Goal: Share content: Share content

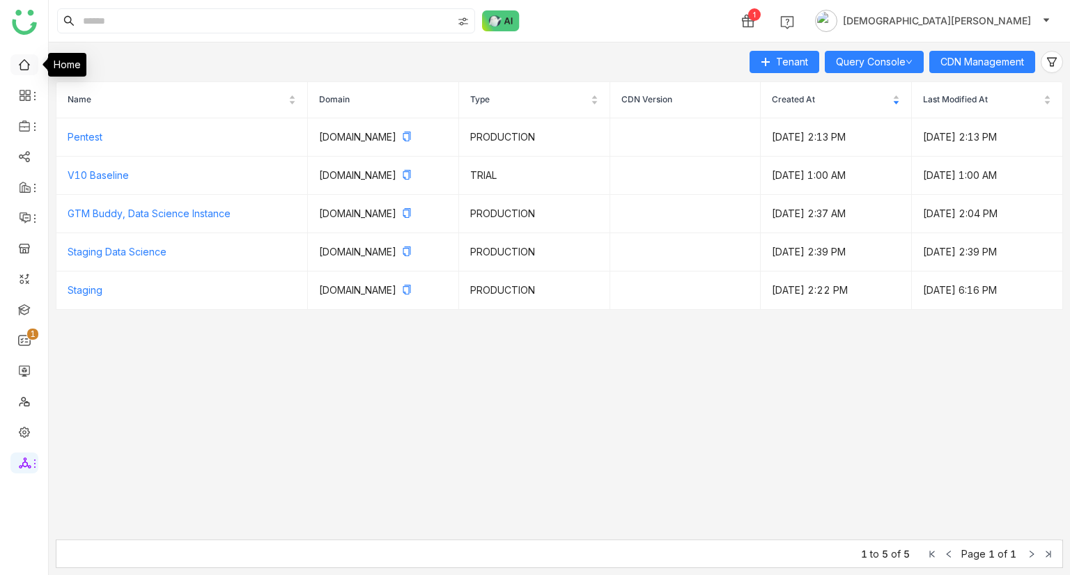
click at [22, 68] on link at bounding box center [24, 64] width 13 height 12
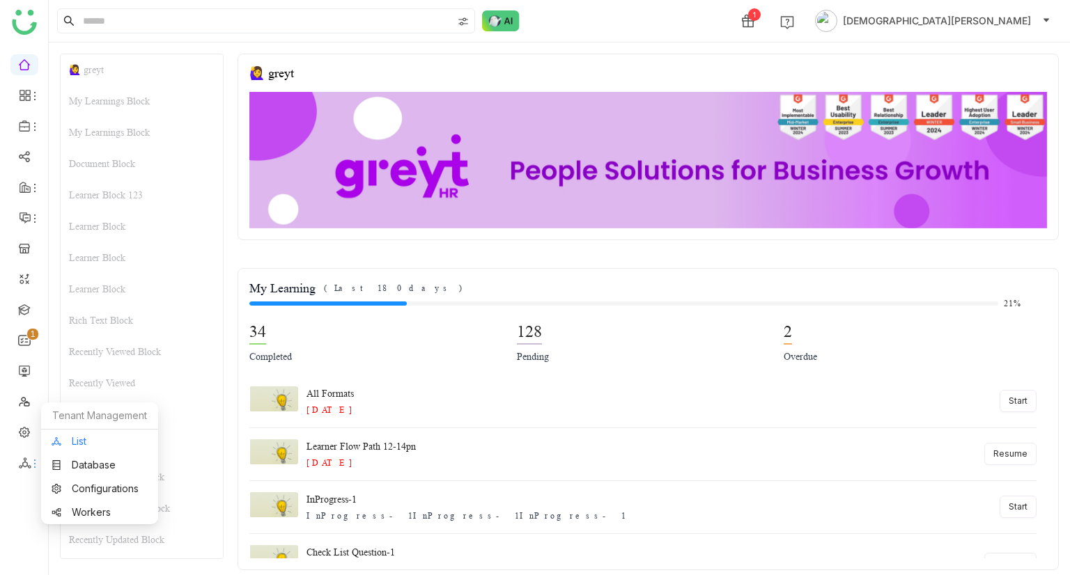
click at [95, 438] on link "List" at bounding box center [100, 442] width 96 height 10
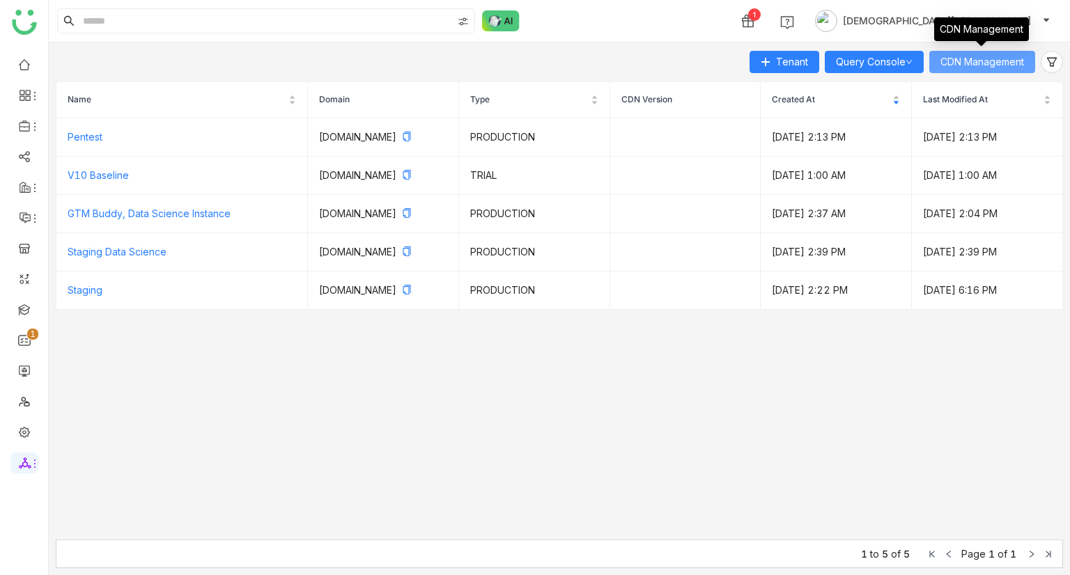
click at [989, 55] on span "CDN Management" at bounding box center [982, 61] width 84 height 15
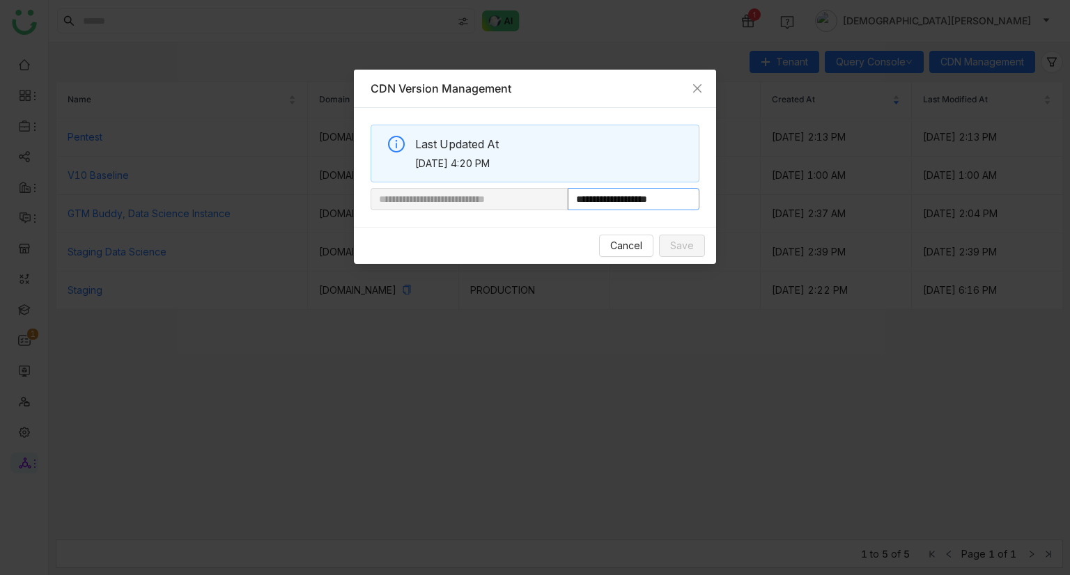
drag, startPoint x: 613, startPoint y: 201, endPoint x: 897, endPoint y: 198, distance: 284.1
click at [897, 198] on nz-modal-container "**********" at bounding box center [535, 287] width 1070 height 575
paste input "**********"
type input "**********"
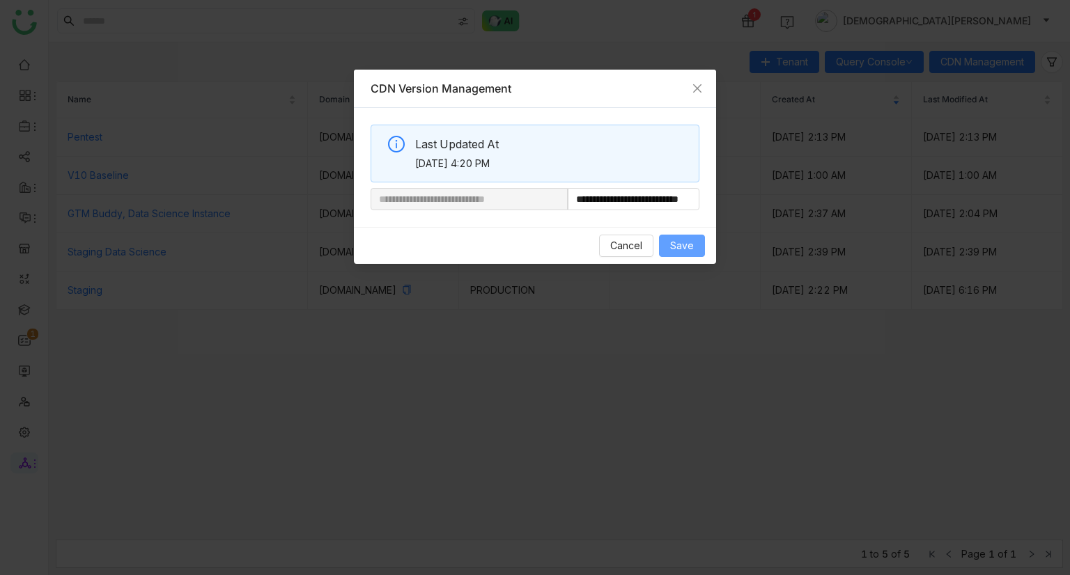
scroll to position [0, 0]
click at [677, 243] on span "Save" at bounding box center [682, 245] width 24 height 15
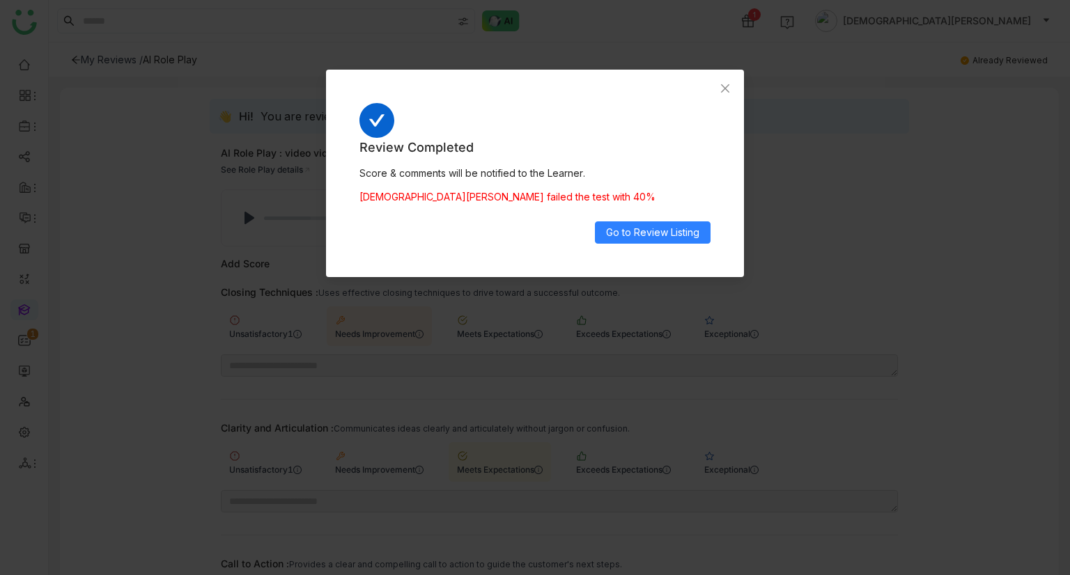
scroll to position [185, 0]
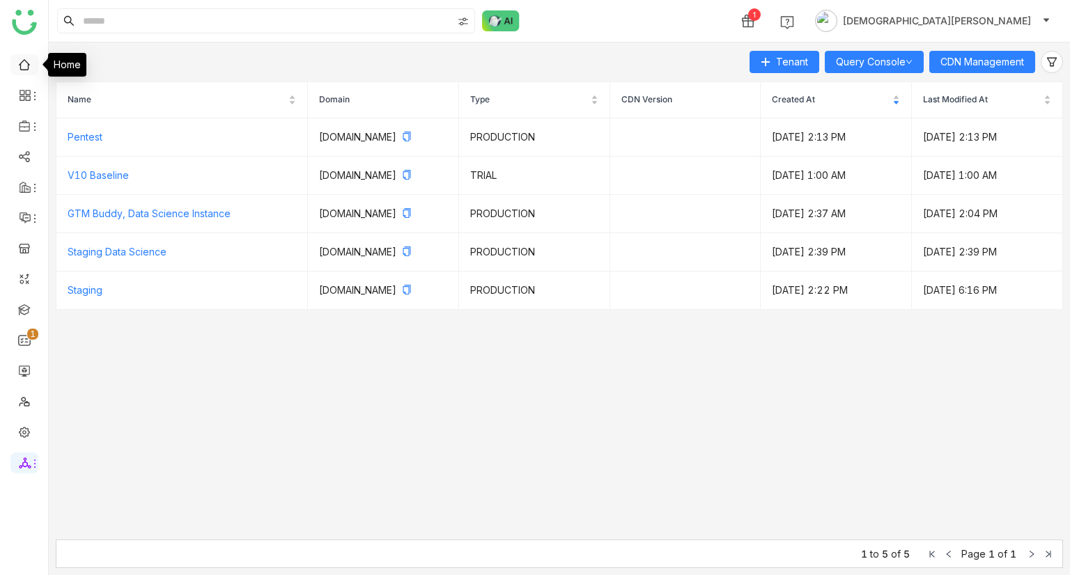
click at [25, 68] on link at bounding box center [24, 64] width 13 height 12
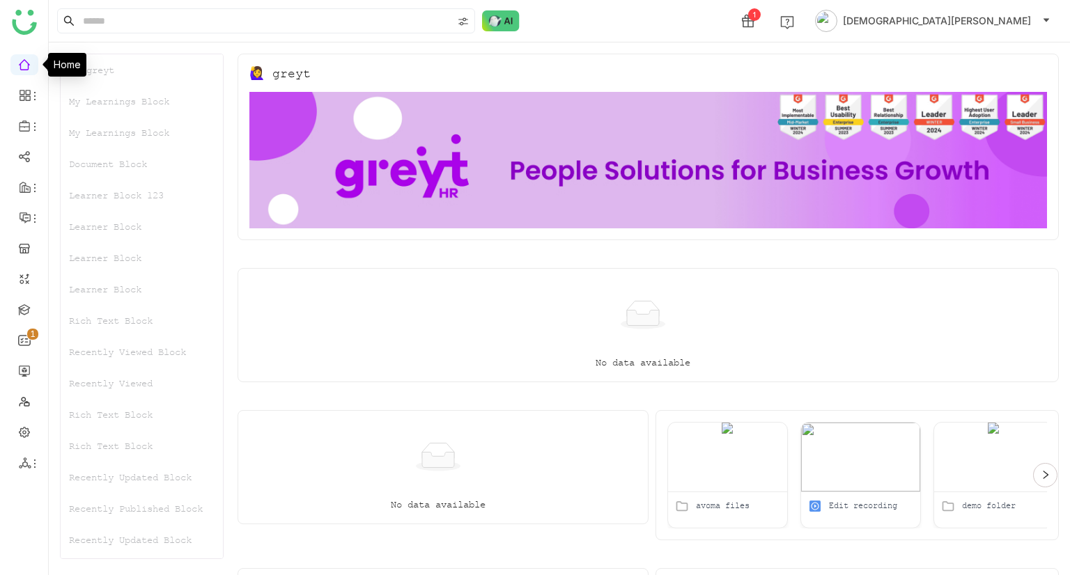
click at [102, 81] on div "🙋‍♀️ greyt" at bounding box center [142, 69] width 162 height 31
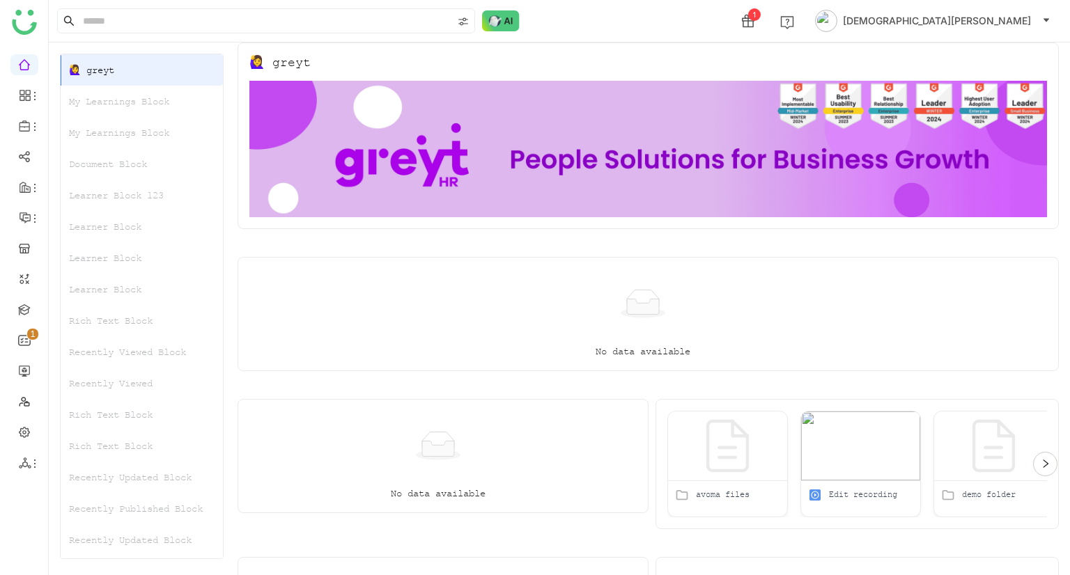
click at [111, 107] on div "My Learnings Block" at bounding box center [142, 101] width 162 height 31
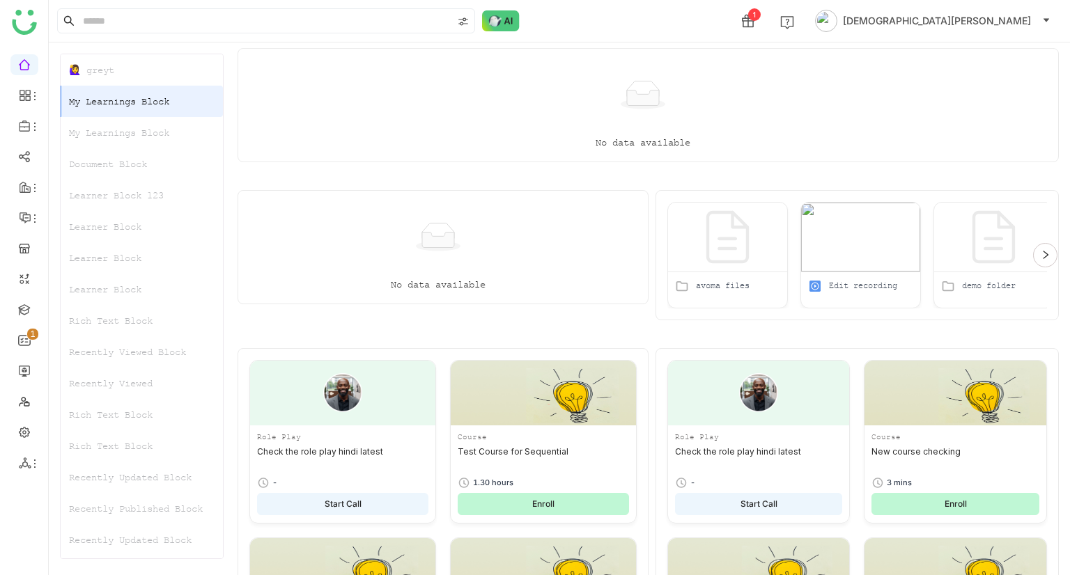
scroll to position [225, 0]
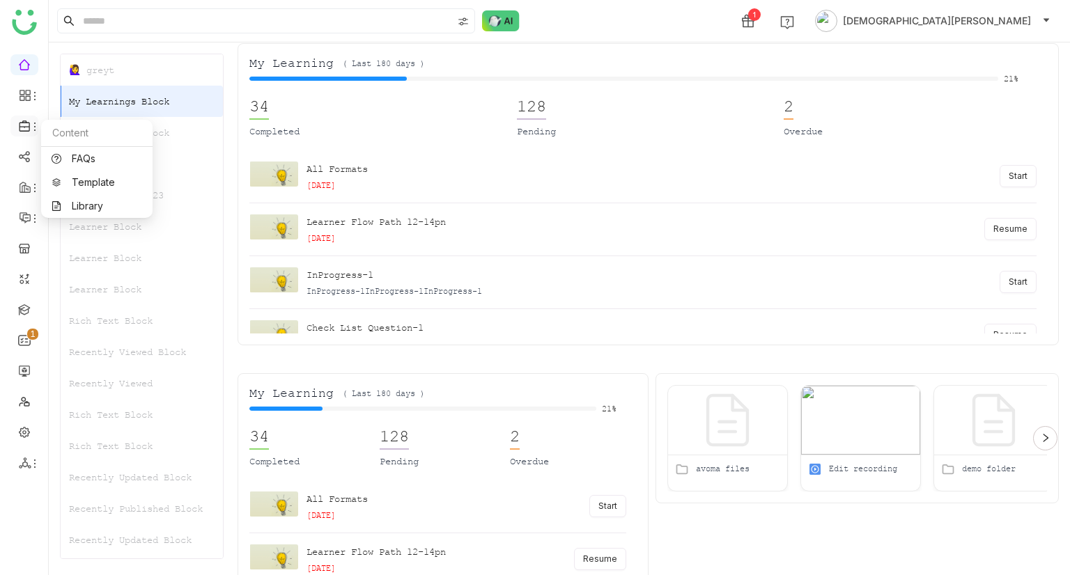
click at [21, 126] on span at bounding box center [23, 126] width 7 height 0
click at [80, 201] on link "Library" at bounding box center [97, 206] width 91 height 10
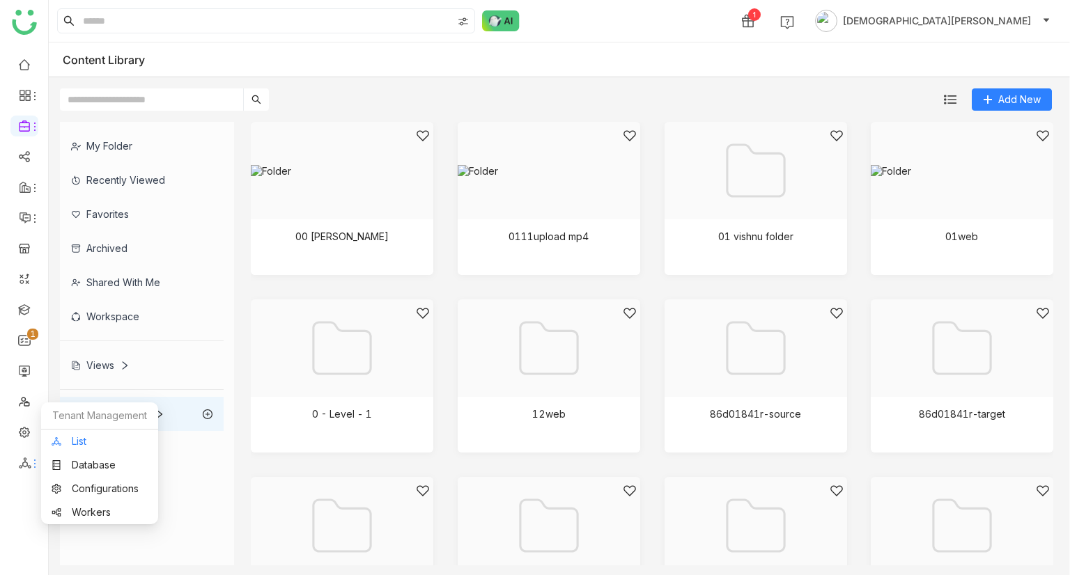
click at [88, 246] on link "List" at bounding box center [100, 442] width 96 height 10
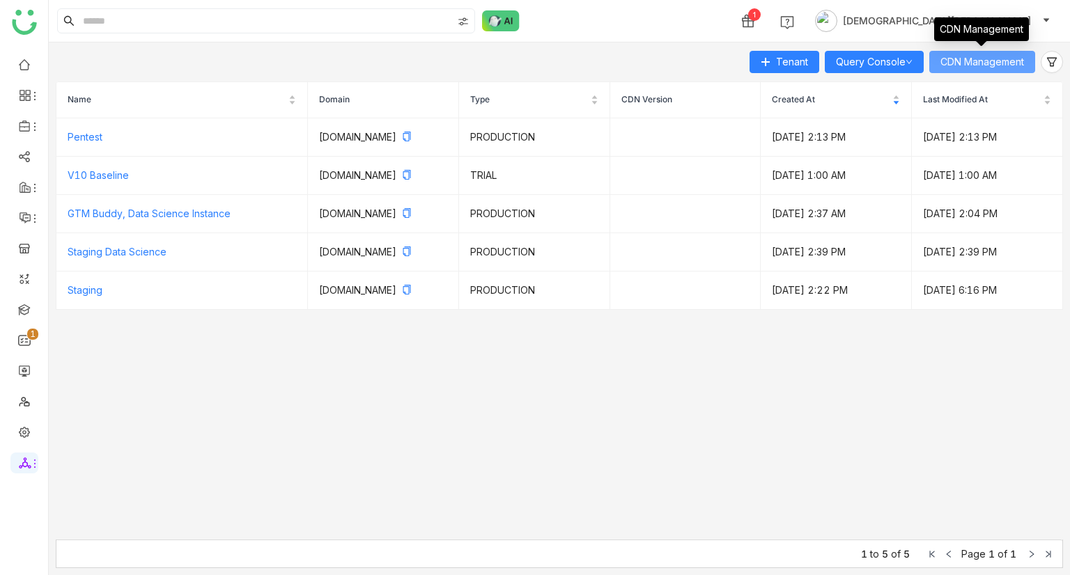
click at [995, 63] on span "CDN Management" at bounding box center [982, 61] width 84 height 15
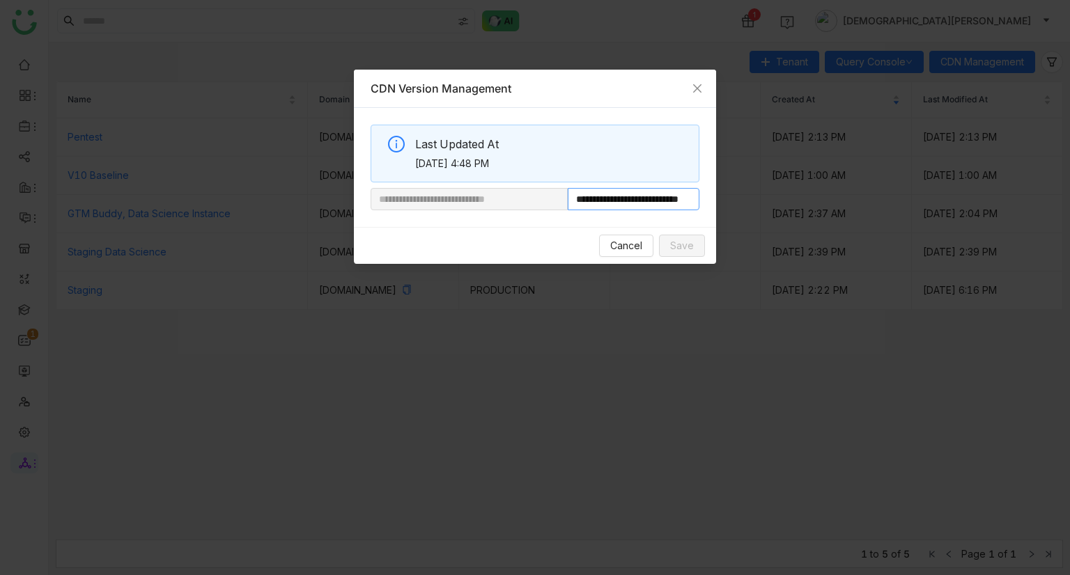
scroll to position [0, 52]
drag, startPoint x: 615, startPoint y: 201, endPoint x: 1058, endPoint y: 228, distance: 443.7
click at [1058, 228] on nz-modal-container "**********" at bounding box center [535, 287] width 1070 height 575
paste input "**********"
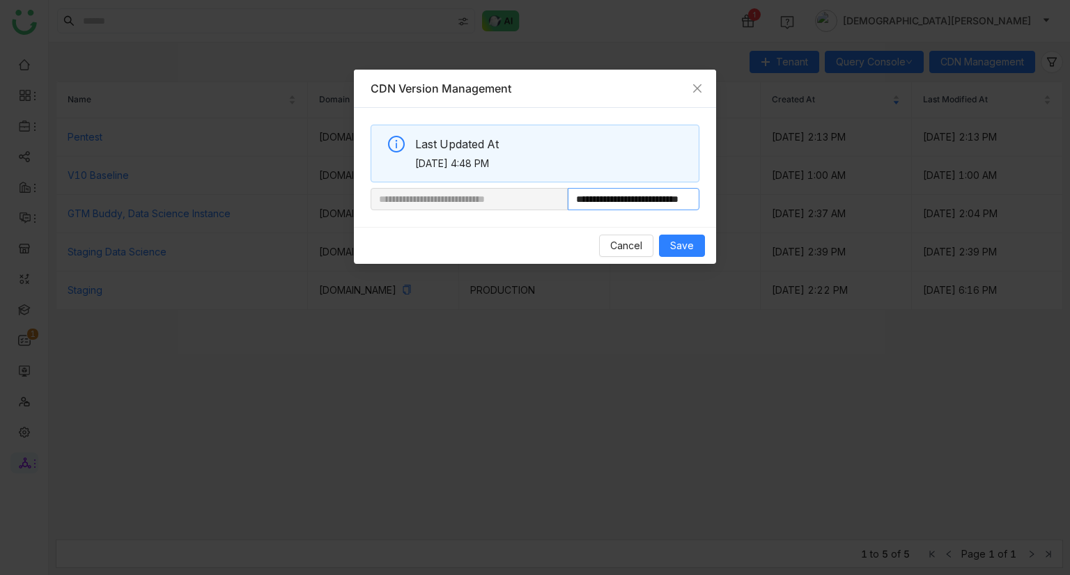
scroll to position [0, 52]
type input "**********"
click at [665, 239] on button "Save" at bounding box center [682, 246] width 46 height 22
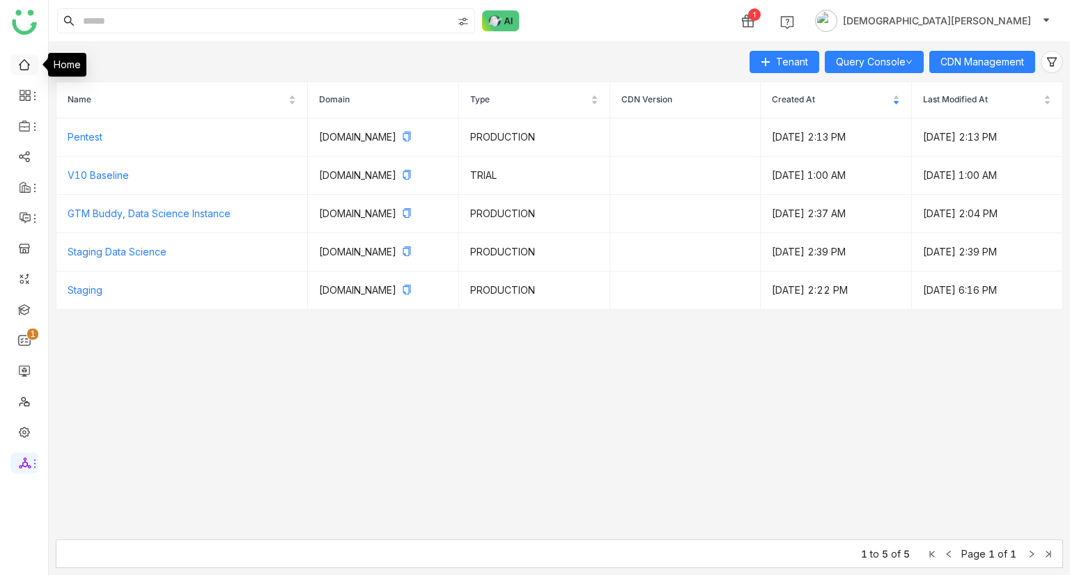
click at [24, 61] on link at bounding box center [24, 64] width 13 height 12
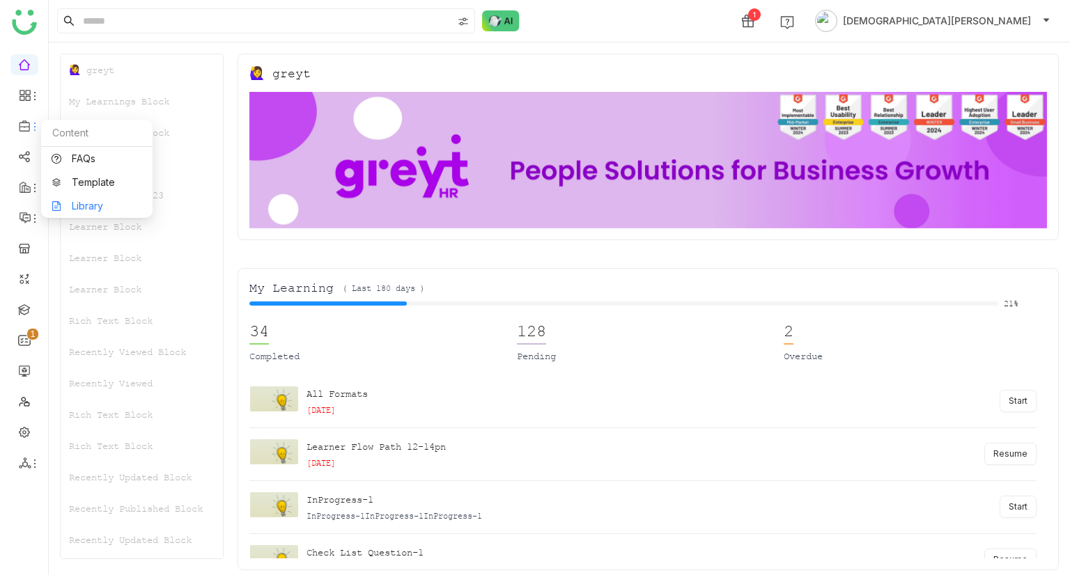
click at [85, 201] on link "Library" at bounding box center [97, 206] width 91 height 10
click at [89, 203] on link "Library" at bounding box center [97, 206] width 91 height 10
click at [81, 205] on link "Library" at bounding box center [97, 206] width 91 height 10
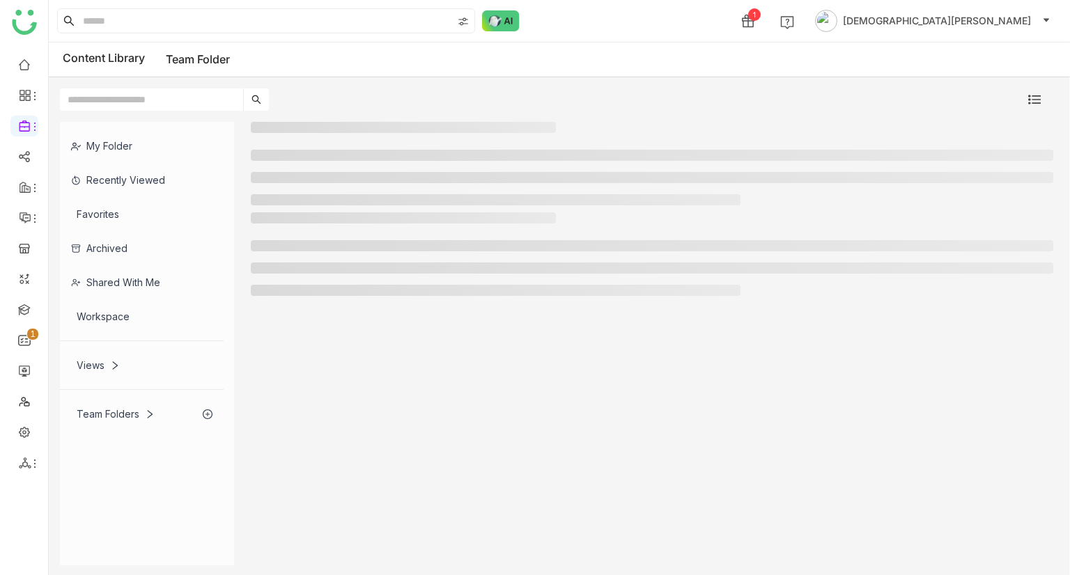
click at [134, 141] on div "My Folder" at bounding box center [142, 146] width 164 height 34
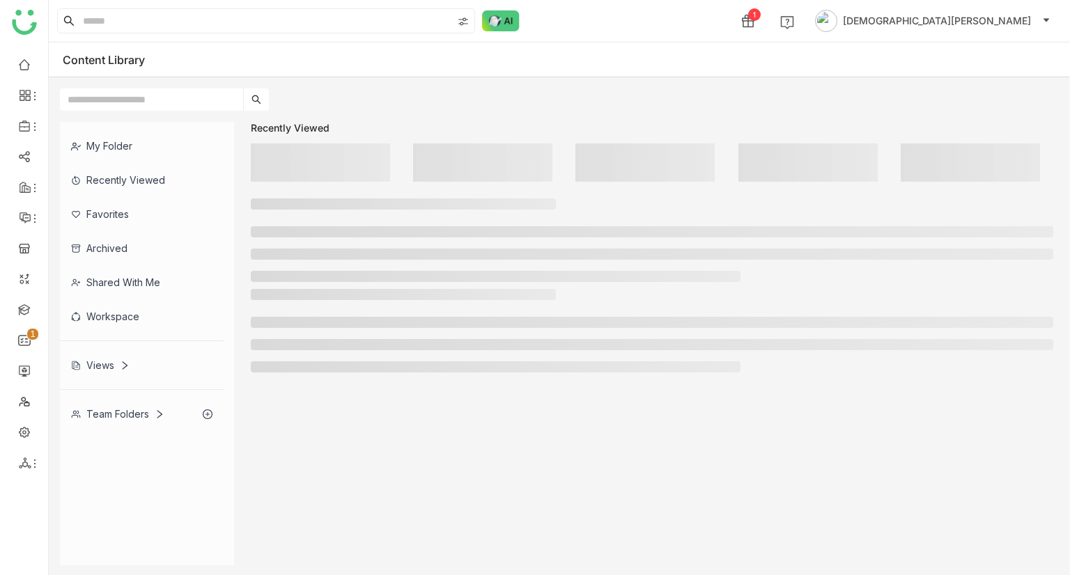
click at [134, 141] on div "My Folder" at bounding box center [142, 146] width 164 height 34
click at [109, 147] on div "My Folder" at bounding box center [142, 146] width 164 height 34
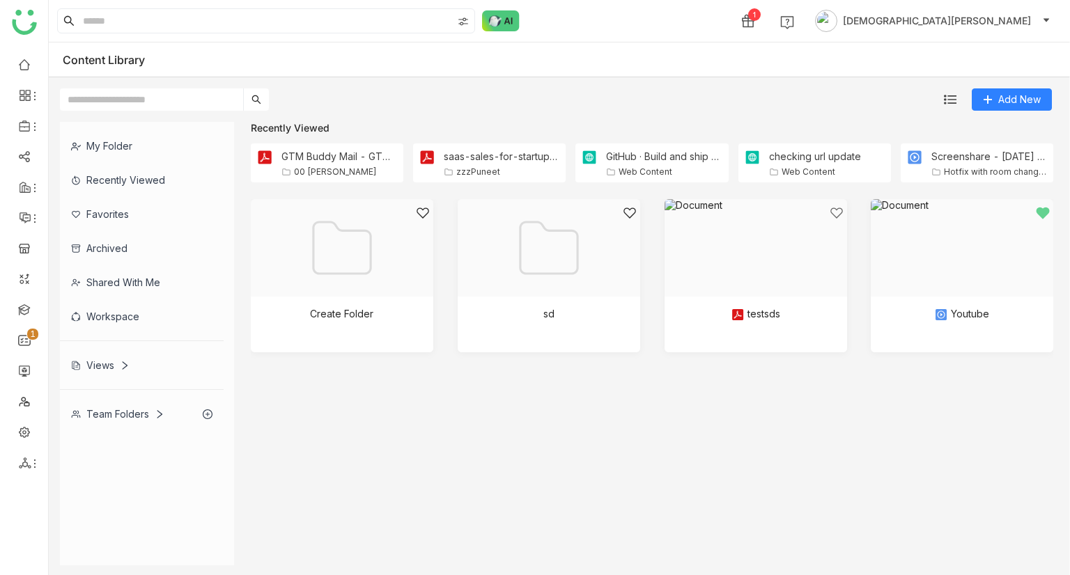
click at [109, 147] on div "My Folder" at bounding box center [142, 146] width 164 height 34
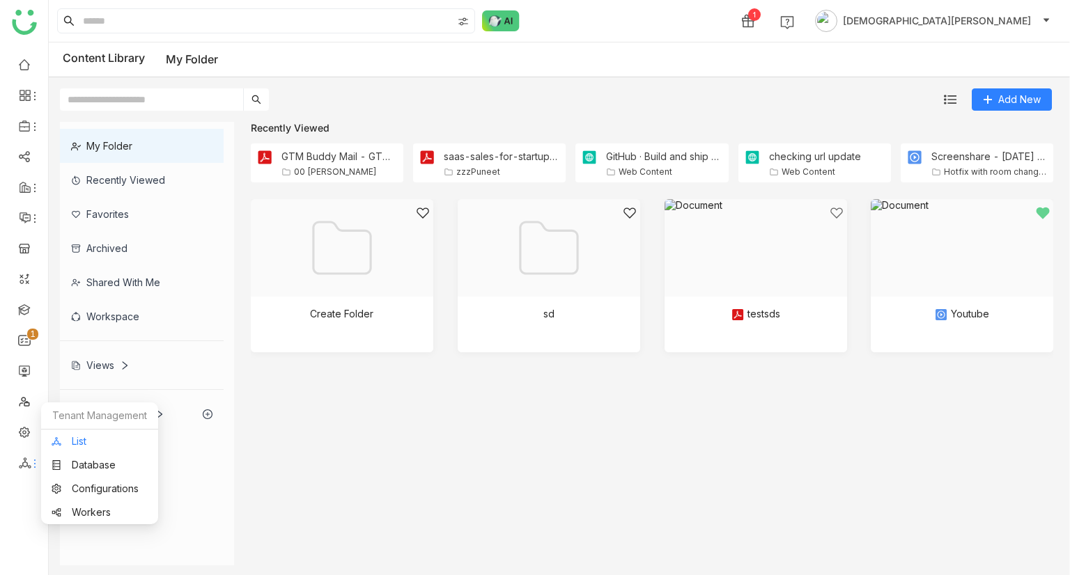
click at [81, 437] on link "List" at bounding box center [100, 442] width 96 height 10
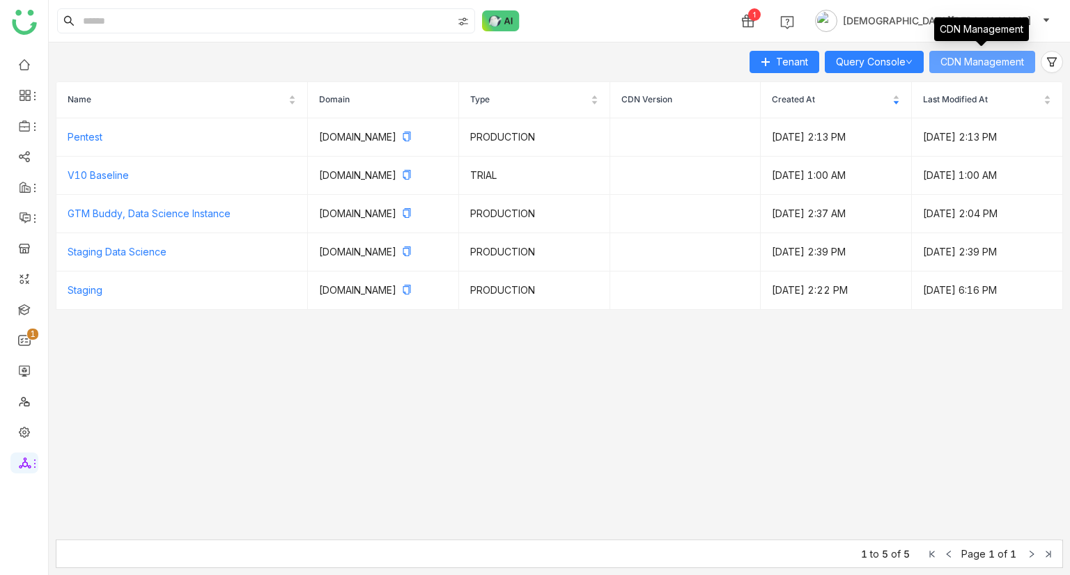
click at [960, 52] on button "CDN Management" at bounding box center [982, 62] width 106 height 22
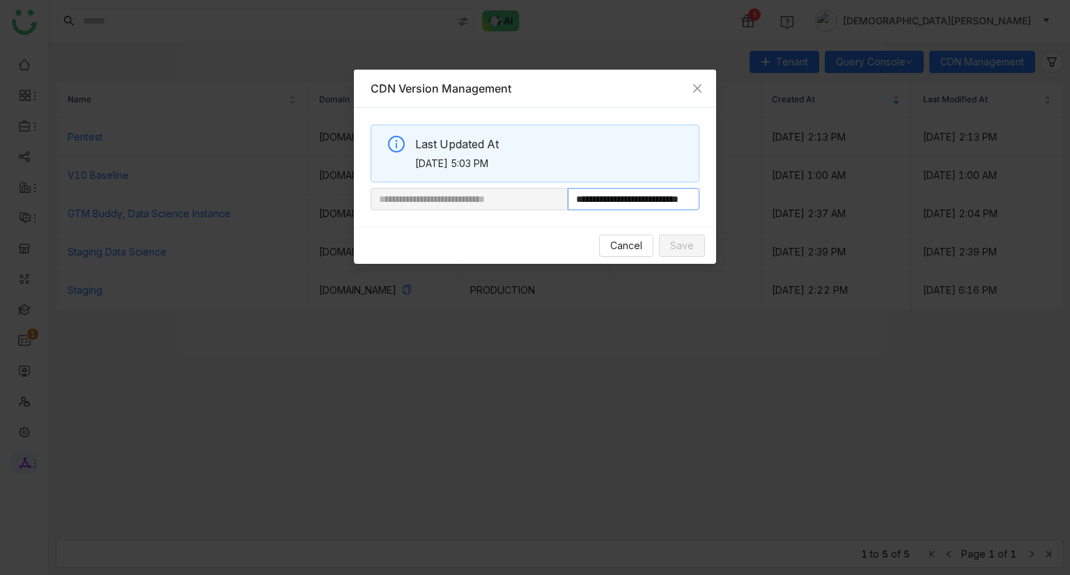
scroll to position [0, 52]
drag, startPoint x: 614, startPoint y: 198, endPoint x: 953, endPoint y: 178, distance: 340.5
click at [953, 178] on nz-modal-container "**********" at bounding box center [535, 287] width 1070 height 575
paste input "**********"
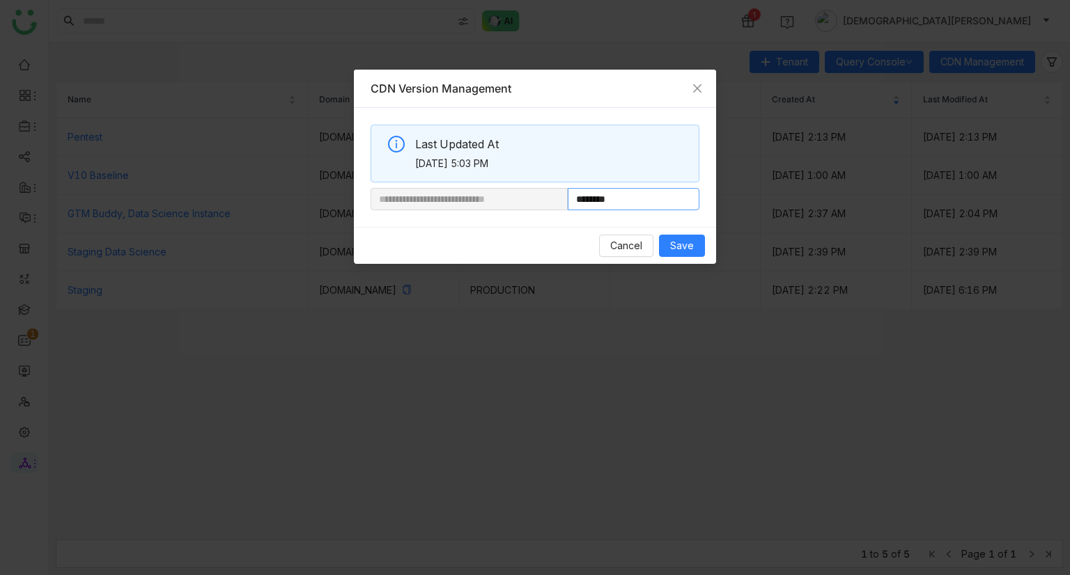
type input "**********"
click at [532, 192] on nz-input-group "**********" at bounding box center [534, 199] width 329 height 22
click at [192, 119] on nz-modal-container "**********" at bounding box center [535, 287] width 1070 height 575
click at [604, 237] on button "Cancel" at bounding box center [626, 246] width 54 height 22
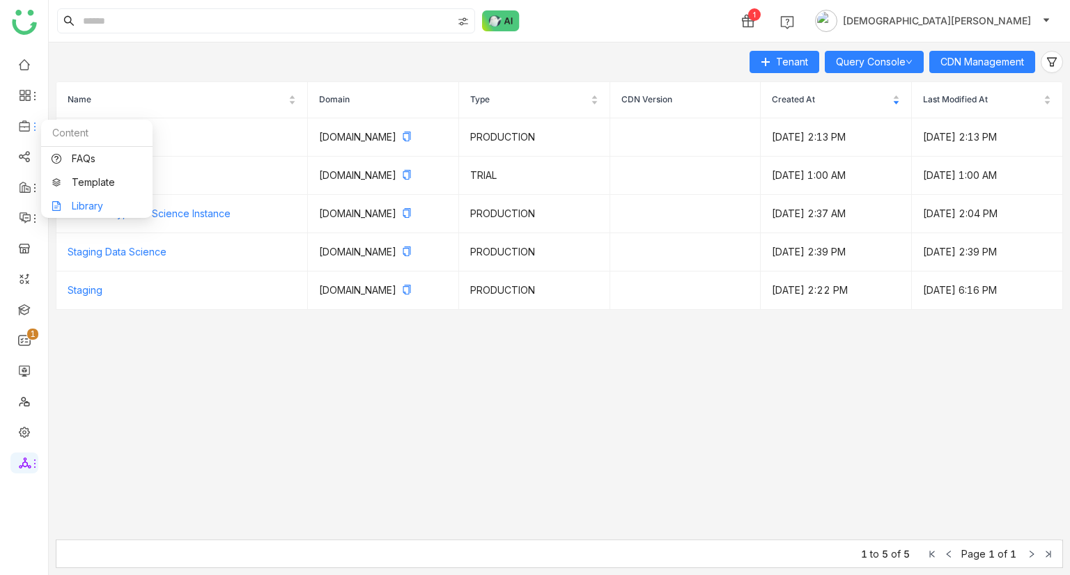
click at [88, 201] on link "Library" at bounding box center [97, 206] width 91 height 10
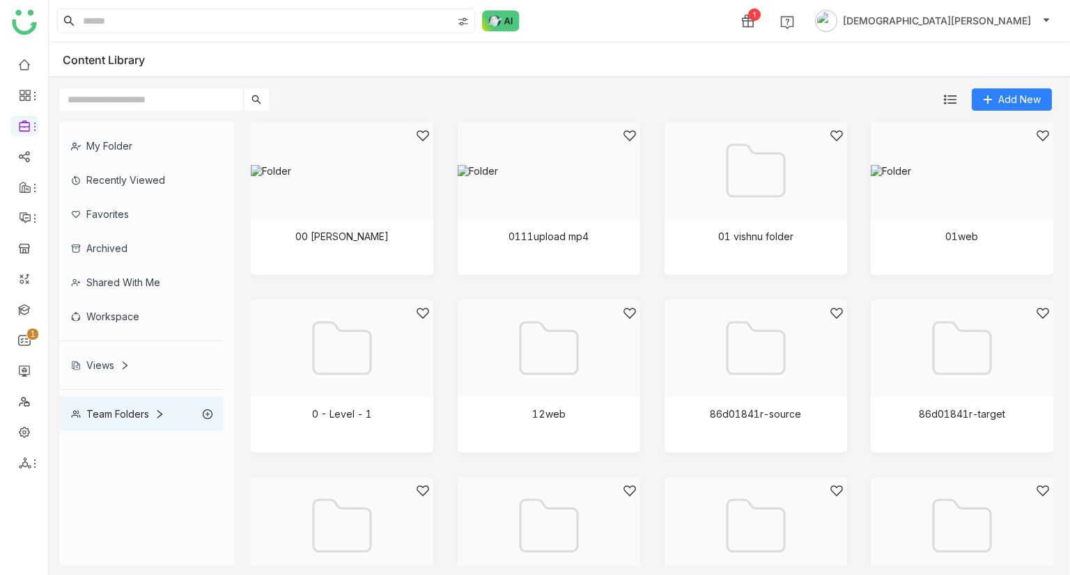
click at [140, 152] on div "My Folder" at bounding box center [142, 146] width 164 height 34
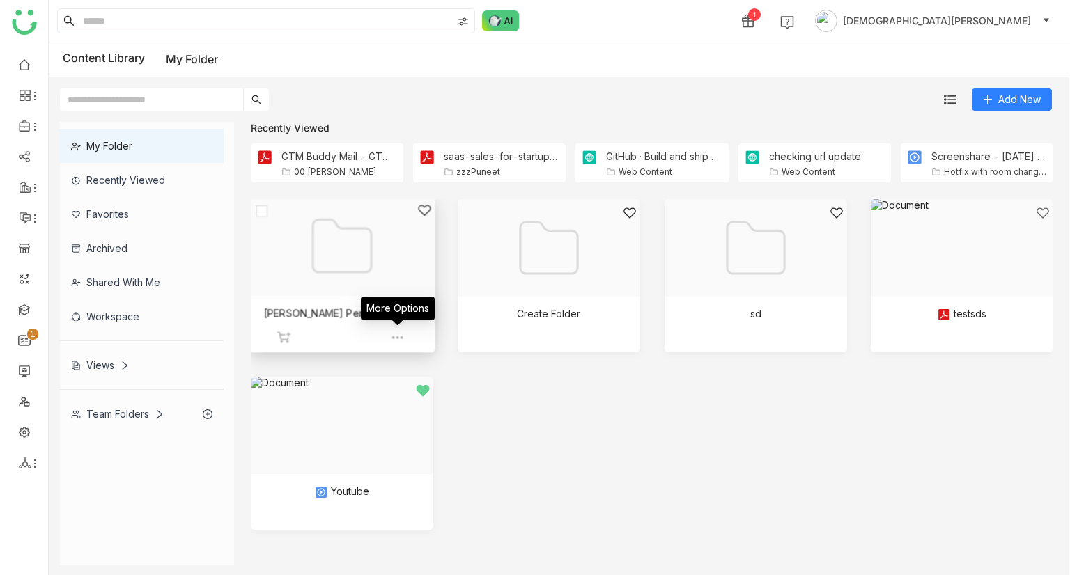
click at [396, 334] on img at bounding box center [397, 338] width 14 height 14
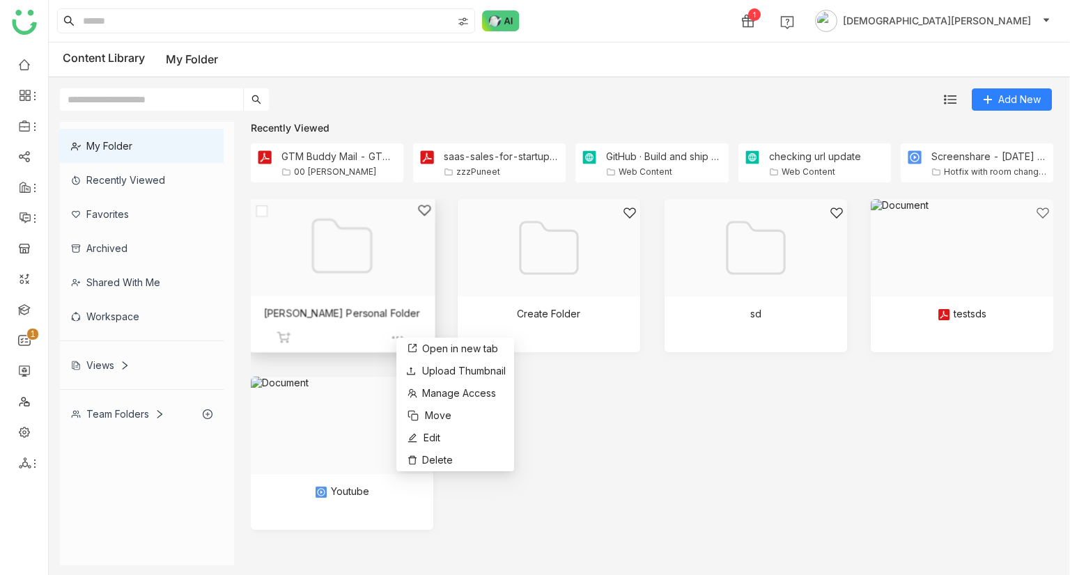
click at [343, 306] on div at bounding box center [337, 263] width 162 height 120
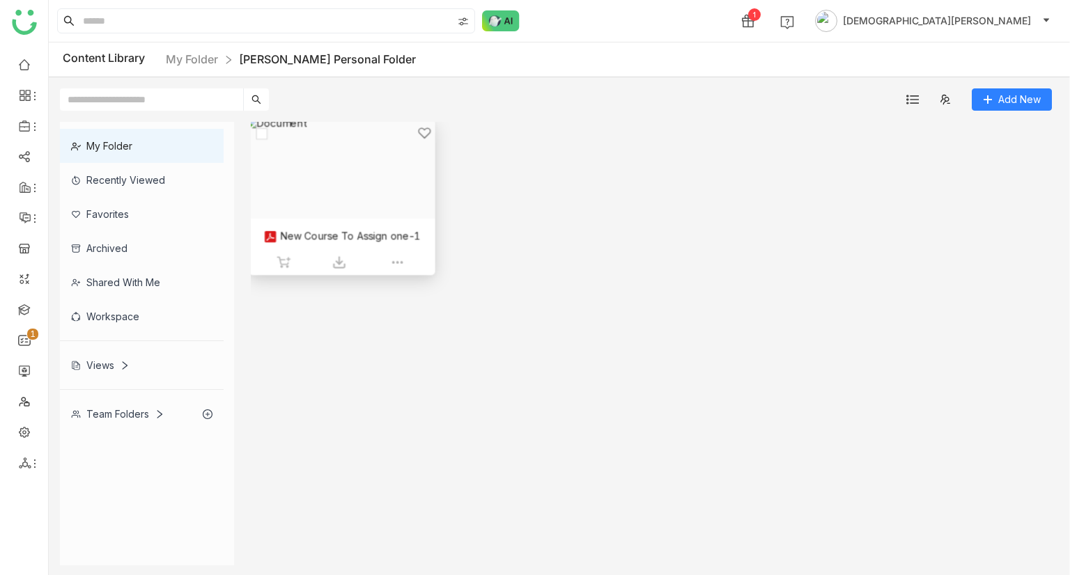
click at [334, 222] on div at bounding box center [337, 186] width 162 height 120
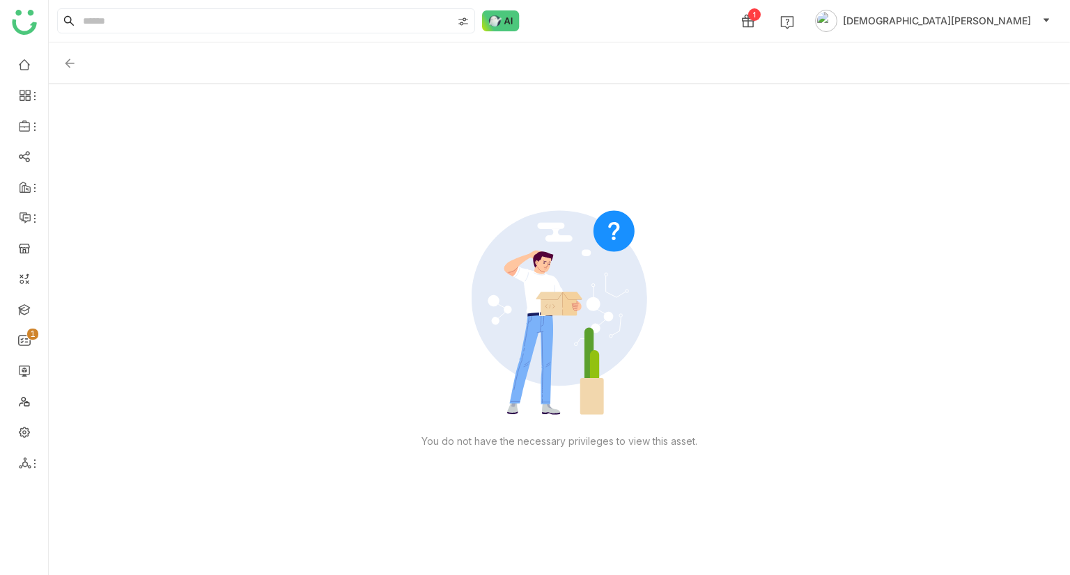
click at [70, 62] on img at bounding box center [70, 63] width 14 height 14
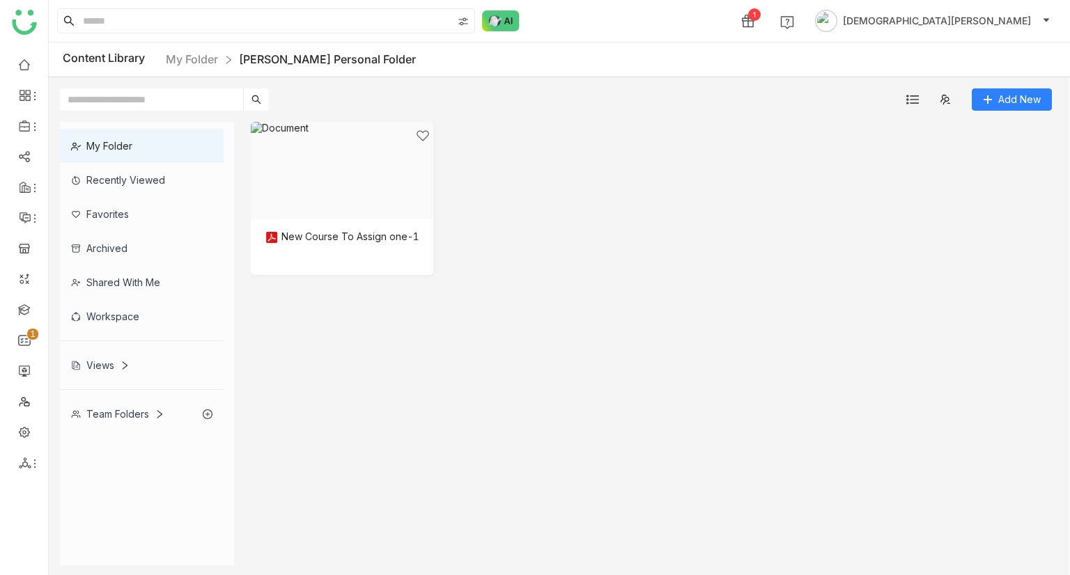
click at [104, 408] on div "Team Folders" at bounding box center [117, 414] width 93 height 12
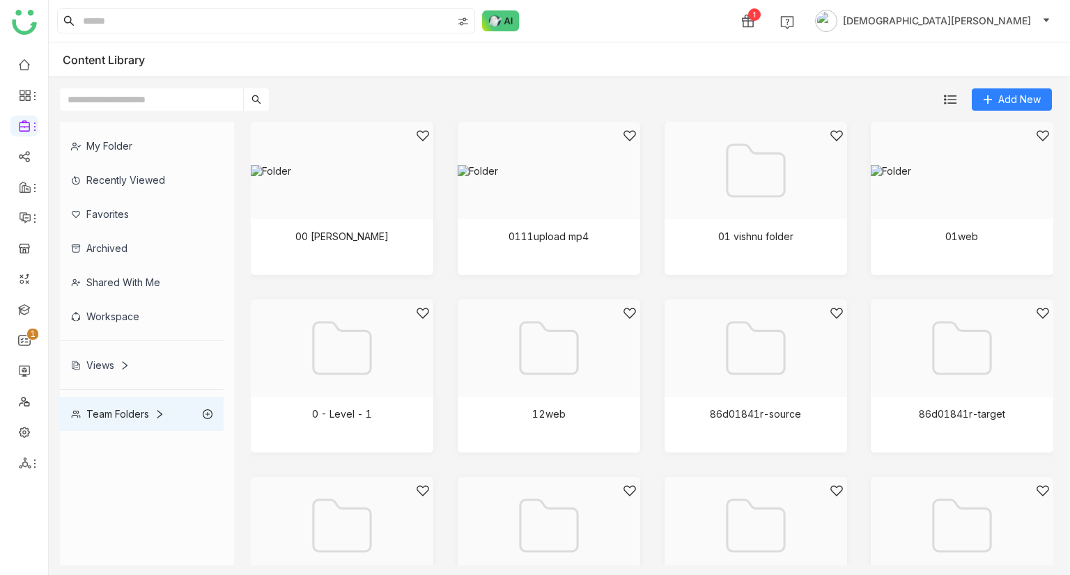
click at [100, 141] on div "My Folder" at bounding box center [142, 146] width 164 height 34
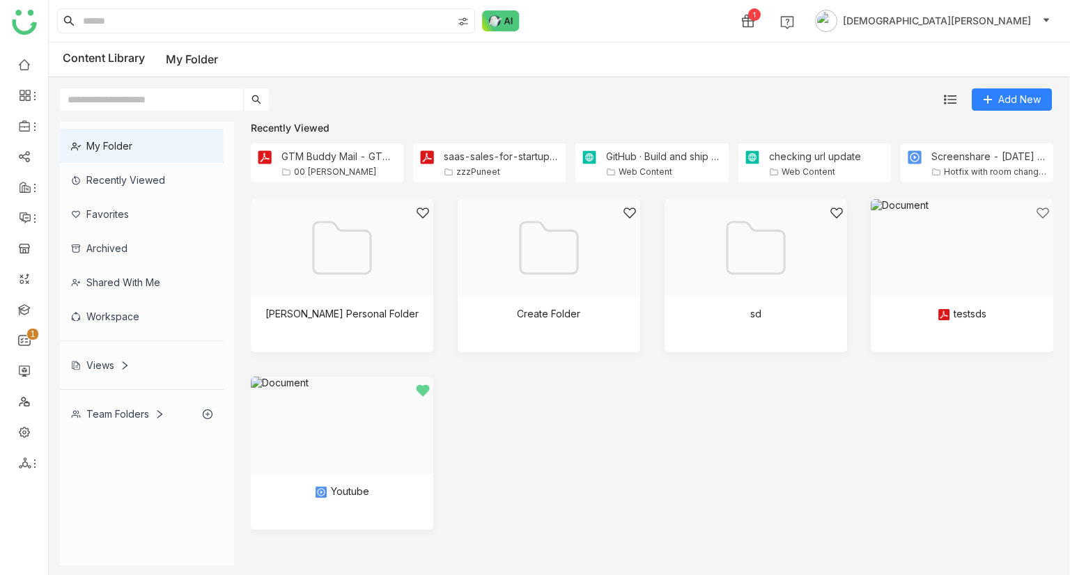
drag, startPoint x: 540, startPoint y: 124, endPoint x: 480, endPoint y: 368, distance: 251.1
click at [480, 368] on div "[PERSON_NAME] Personal Folder Create Folder sd testsds Youtube" at bounding box center [652, 375] width 802 height 352
click at [283, 338] on img at bounding box center [283, 338] width 14 height 14
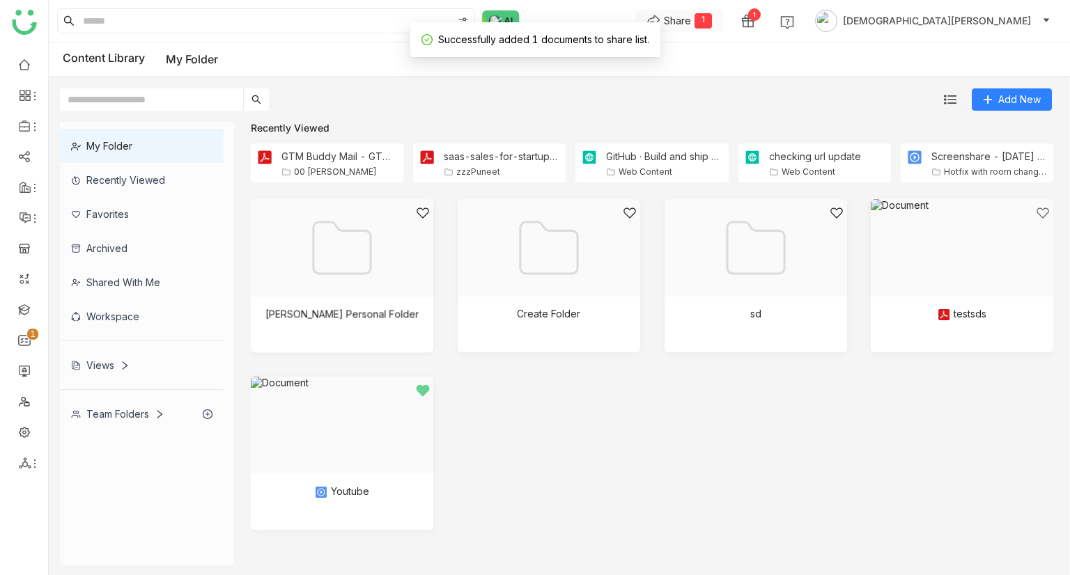
click at [691, 15] on div "Share" at bounding box center [677, 20] width 27 height 15
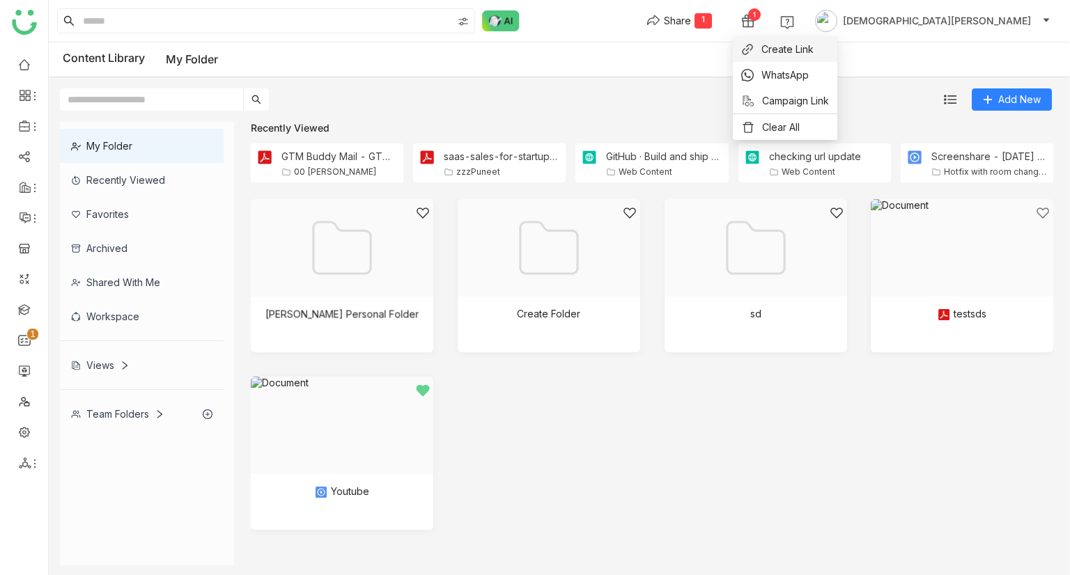
click at [785, 52] on span "Create Link" at bounding box center [787, 49] width 52 height 15
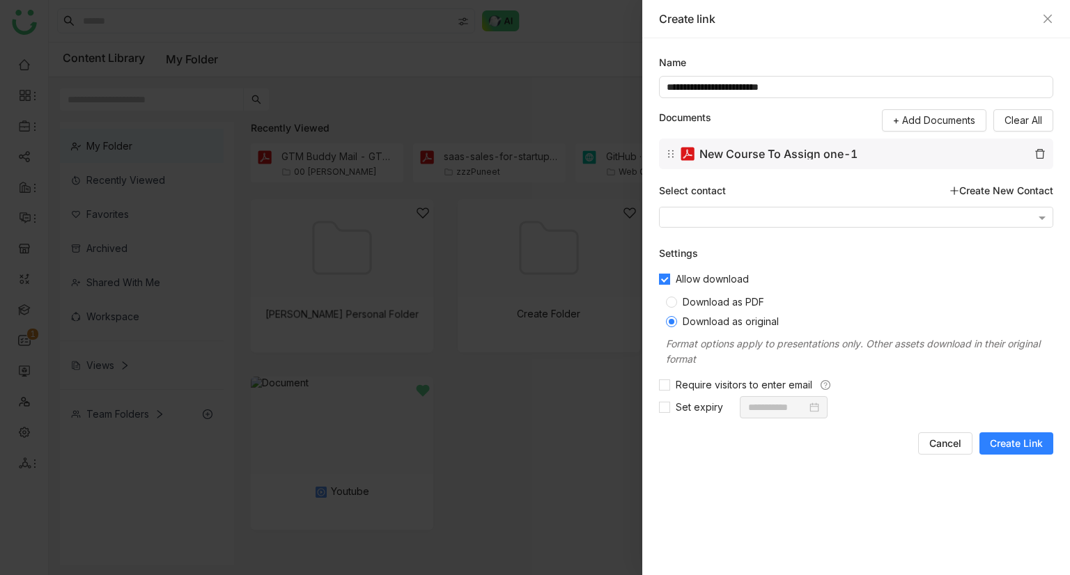
click at [995, 447] on span "Create Link" at bounding box center [1016, 444] width 53 height 14
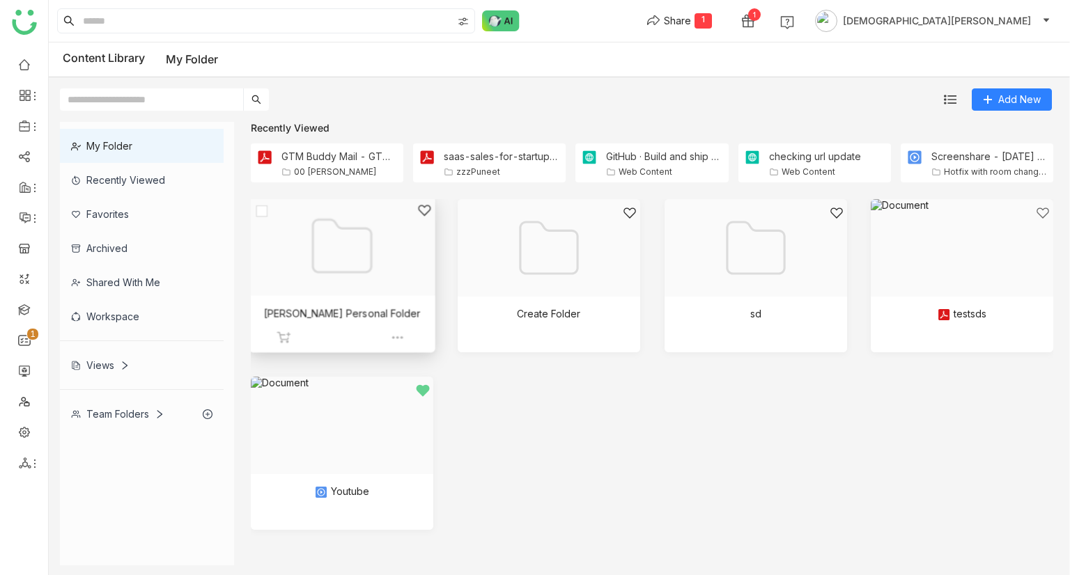
click at [374, 265] on div at bounding box center [337, 263] width 162 height 120
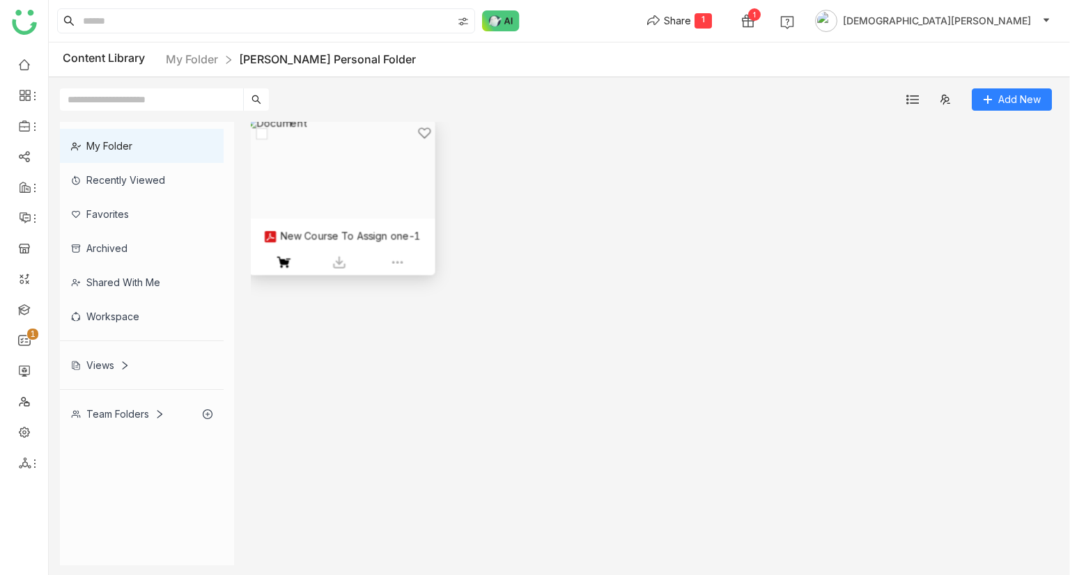
click at [352, 203] on div at bounding box center [337, 186] width 162 height 120
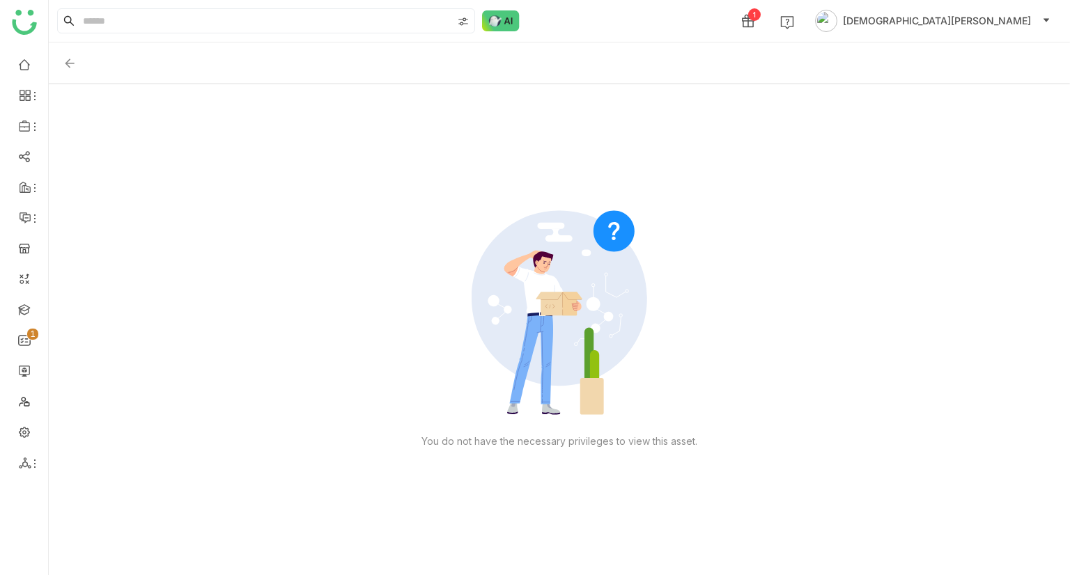
click at [68, 62] on img at bounding box center [70, 63] width 14 height 14
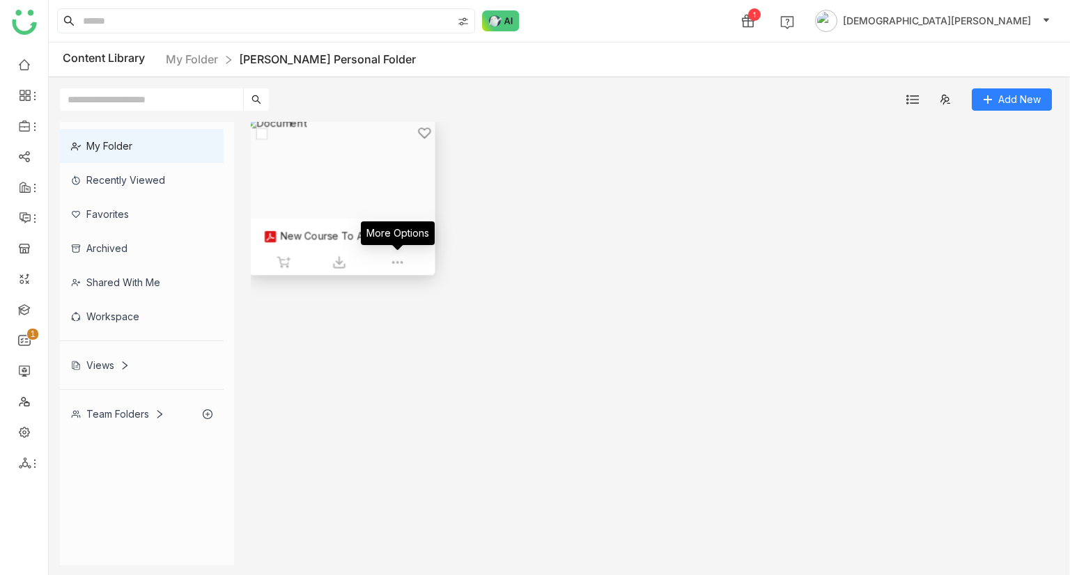
click at [394, 265] on img at bounding box center [397, 263] width 14 height 14
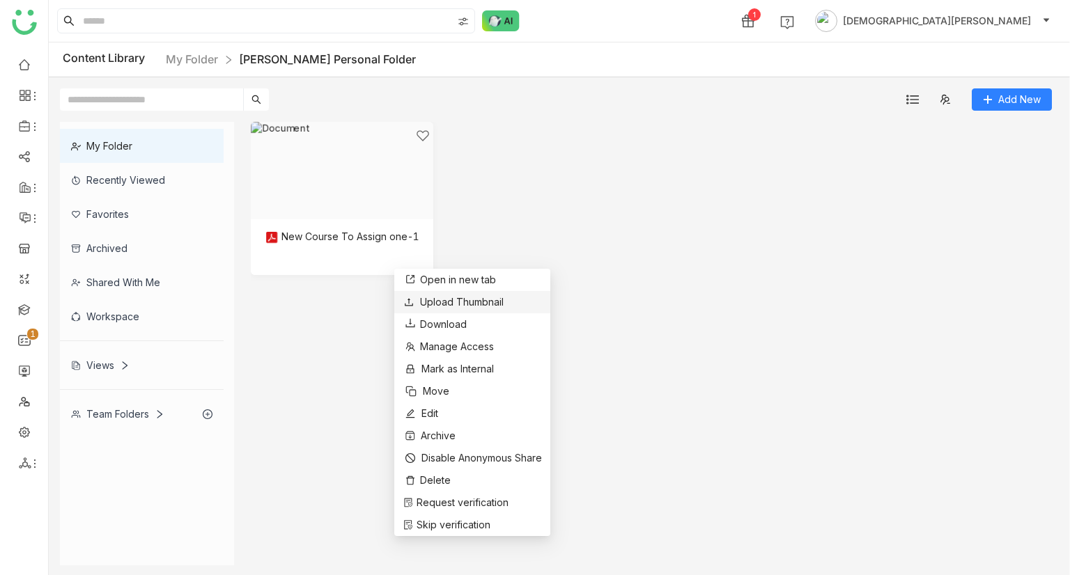
click at [456, 302] on span "Upload Thumbnail" at bounding box center [462, 302] width 84 height 12
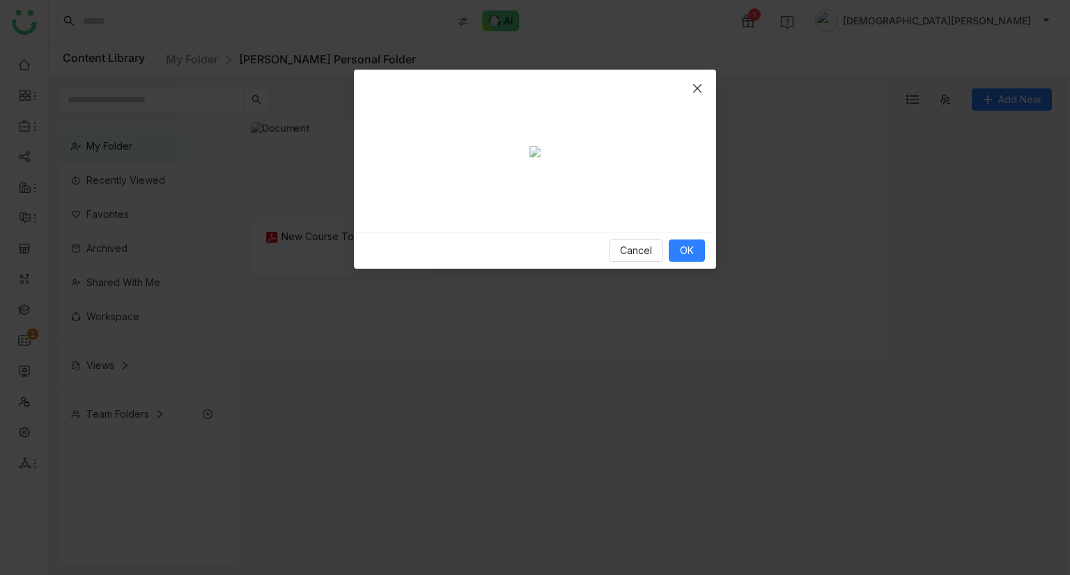
scroll to position [313, 0]
click at [672, 262] on button "OK" at bounding box center [687, 251] width 36 height 22
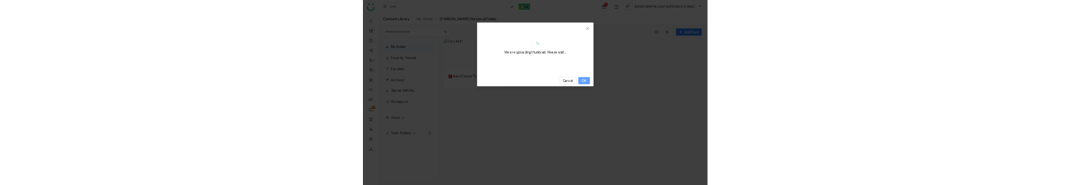
scroll to position [0, 0]
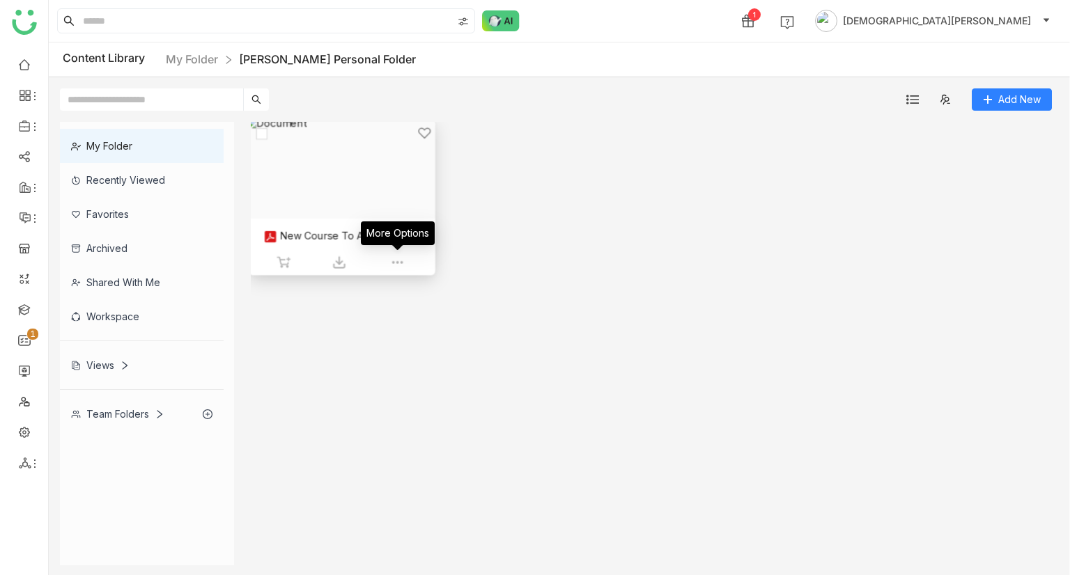
click at [396, 267] on img at bounding box center [397, 263] width 14 height 14
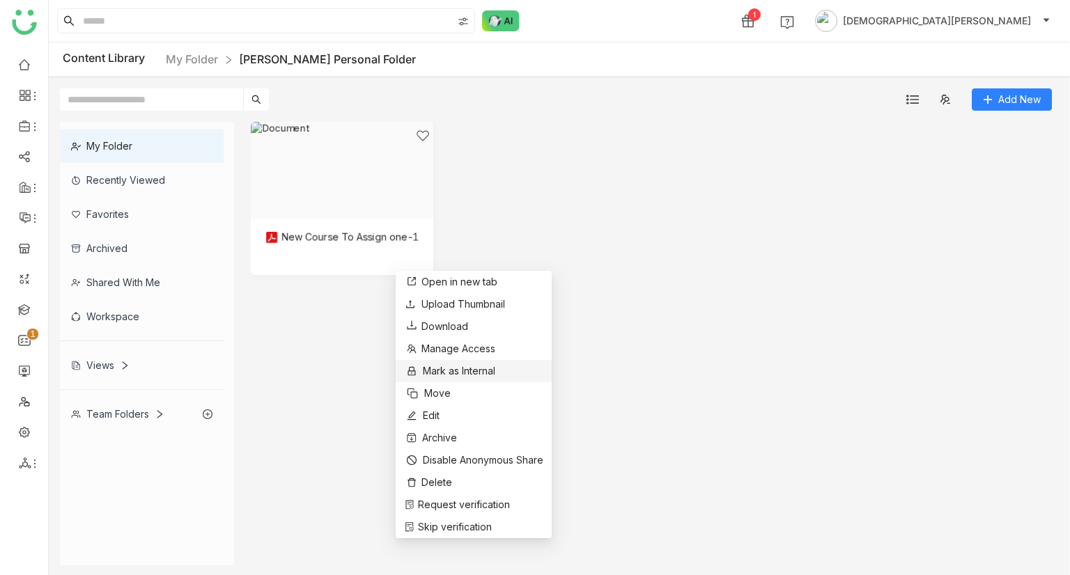
click at [448, 354] on span "Mark as Internal" at bounding box center [459, 371] width 72 height 15
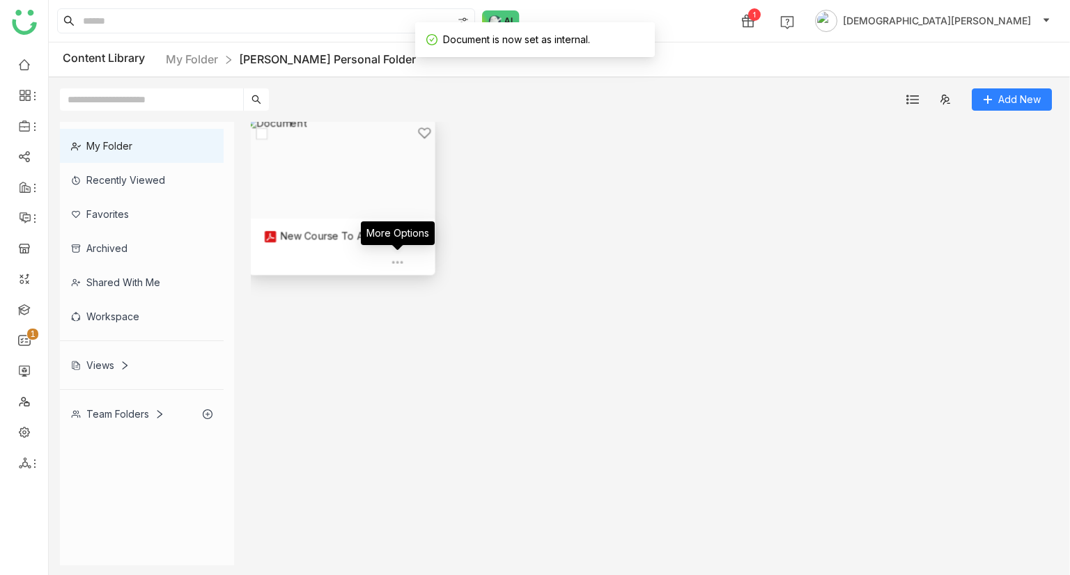
click at [395, 256] on img at bounding box center [397, 263] width 14 height 14
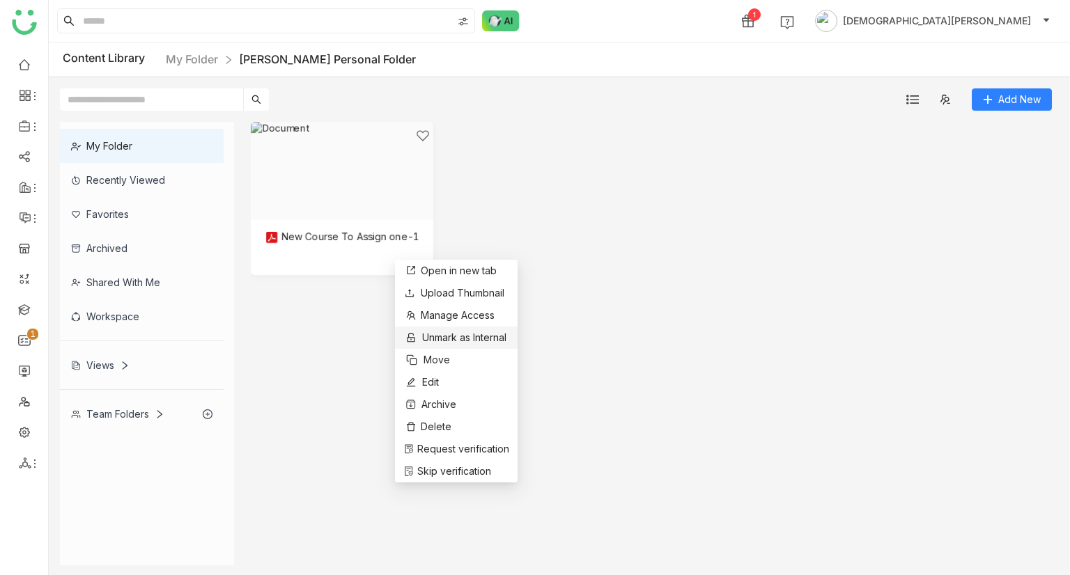
click at [442, 337] on span "Unmark as Internal" at bounding box center [464, 337] width 84 height 15
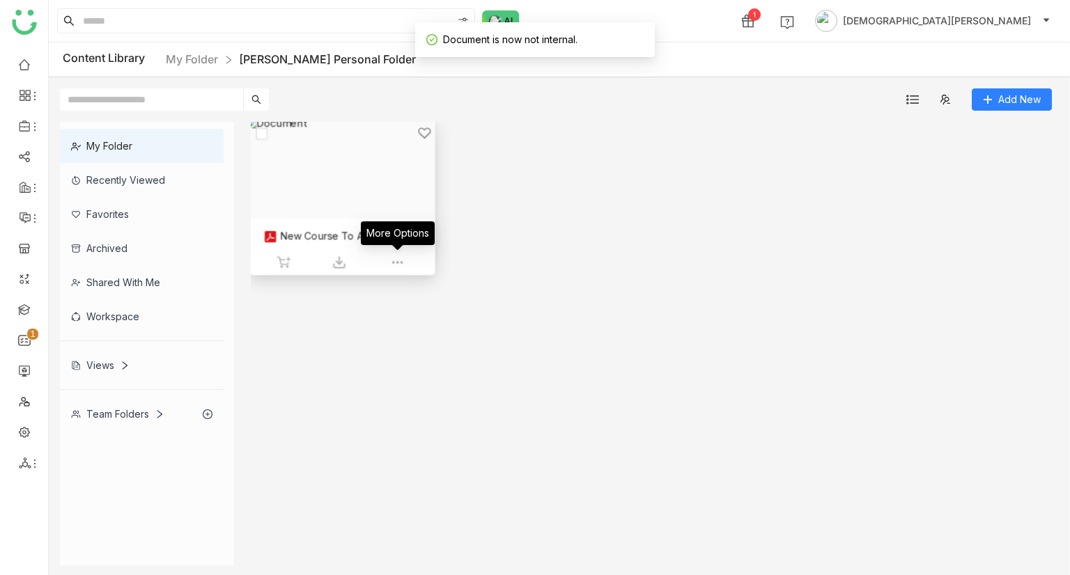
click at [396, 260] on img at bounding box center [397, 263] width 14 height 14
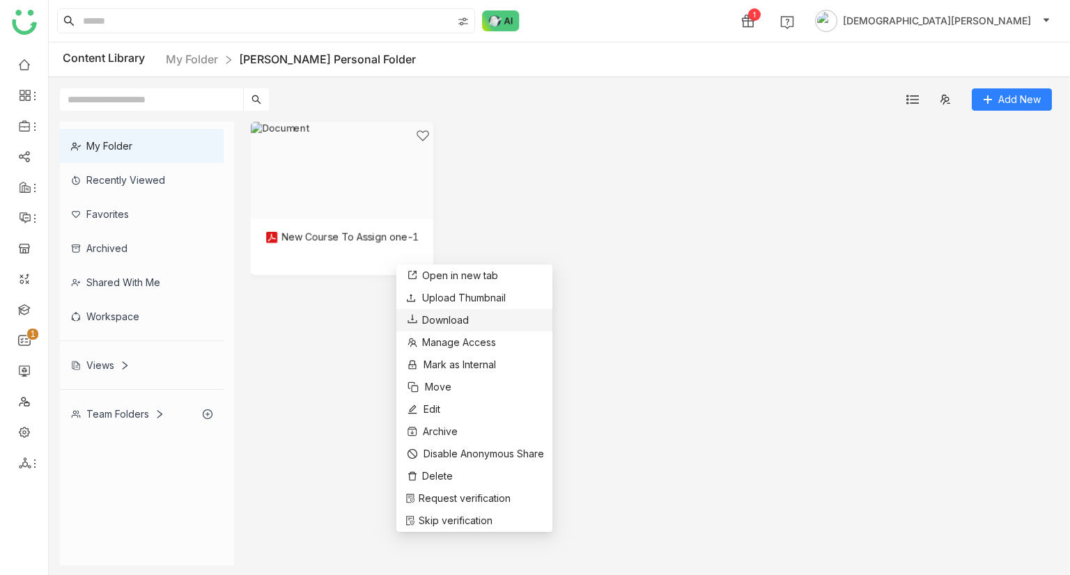
click at [466, 320] on span "Download" at bounding box center [445, 320] width 47 height 15
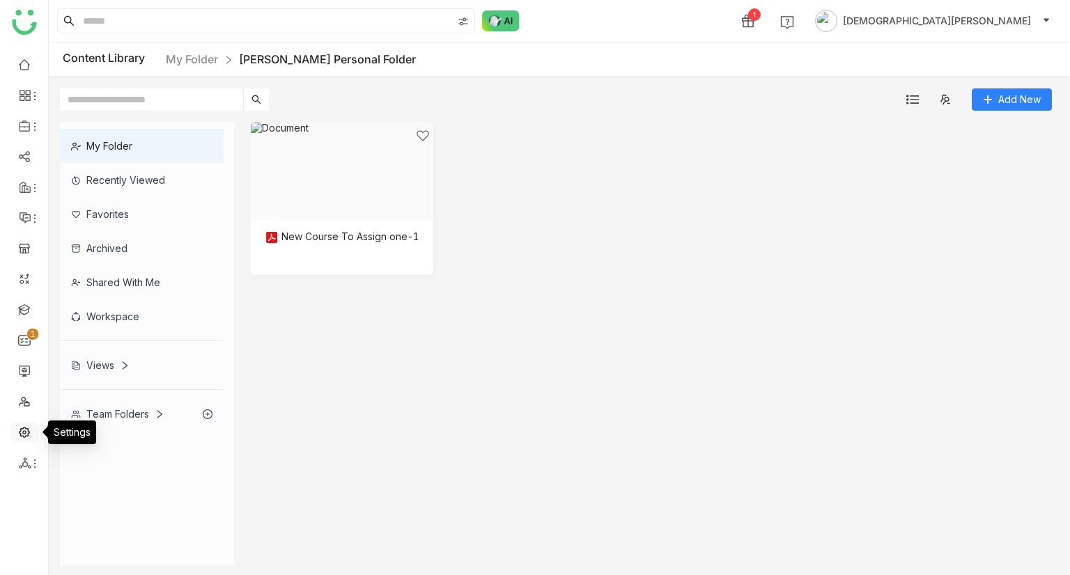
click at [25, 185] on link at bounding box center [24, 431] width 13 height 12
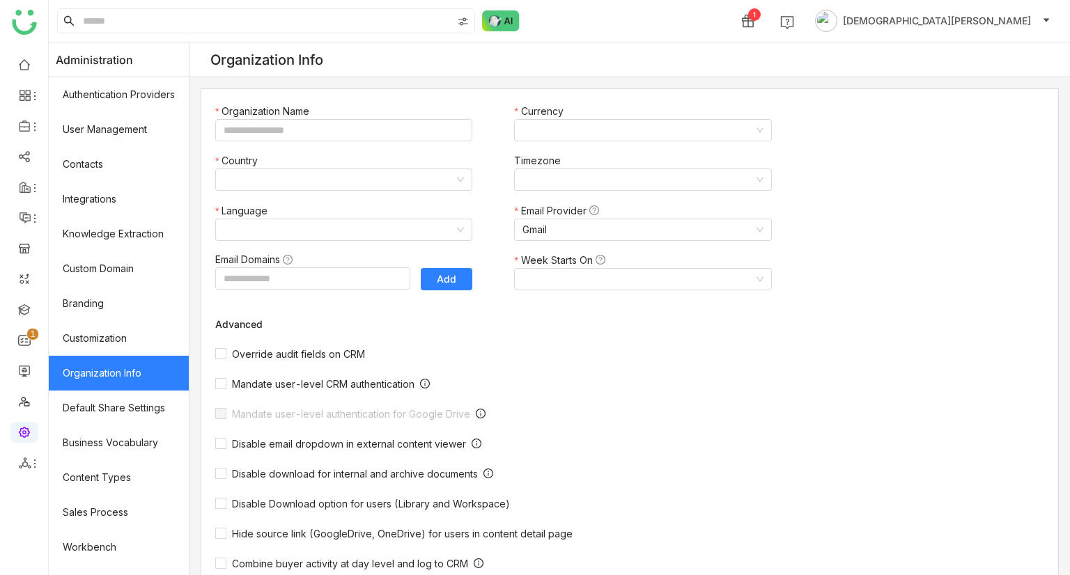
type input "*******"
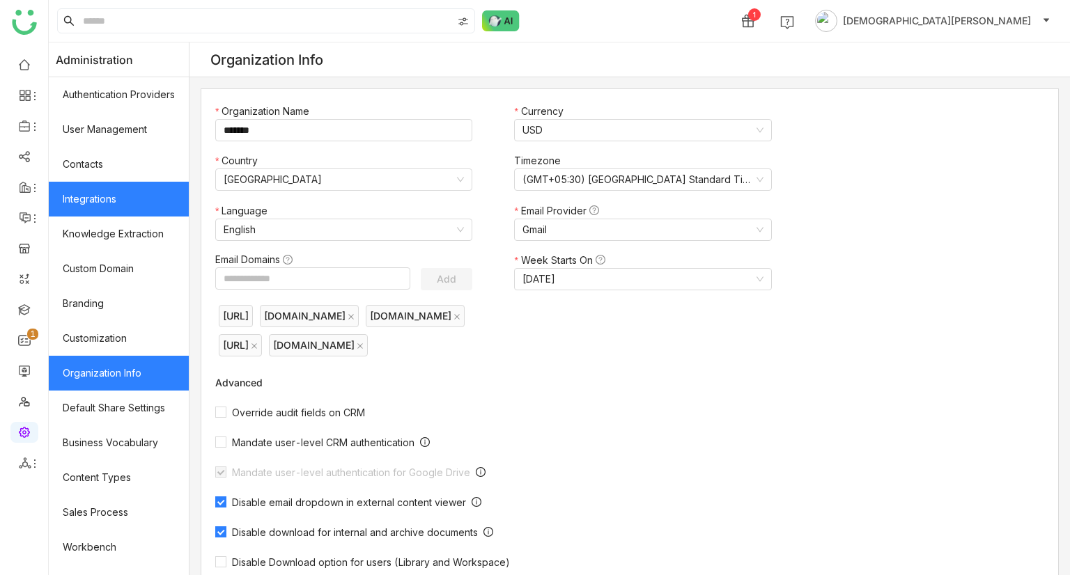
click at [104, 185] on link "Integrations" at bounding box center [119, 199] width 140 height 35
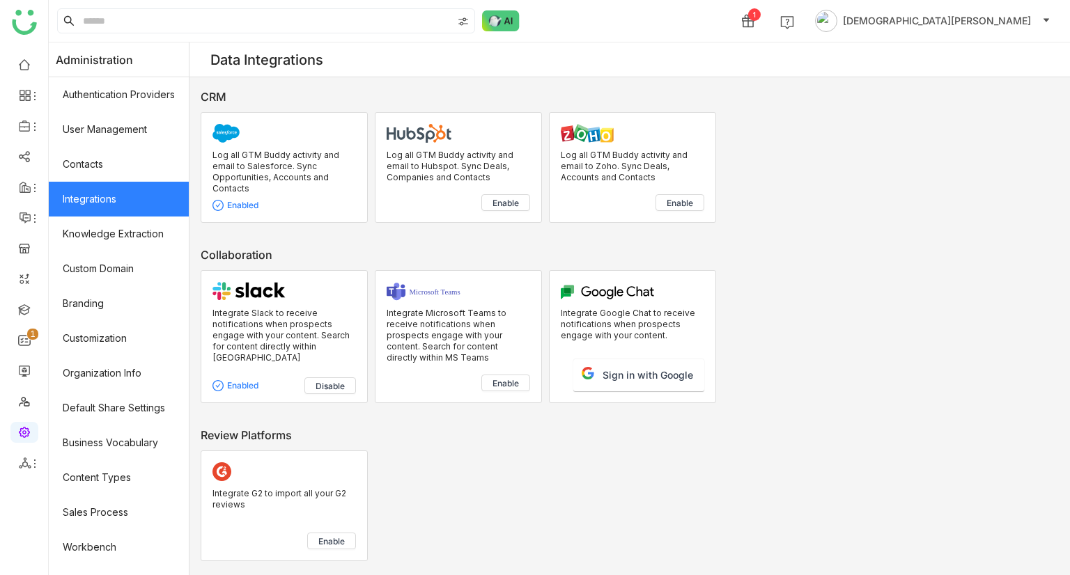
click at [280, 185] on p "Integrate Slack to receive notifications when prospects engage with your conten…" at bounding box center [283, 341] width 143 height 67
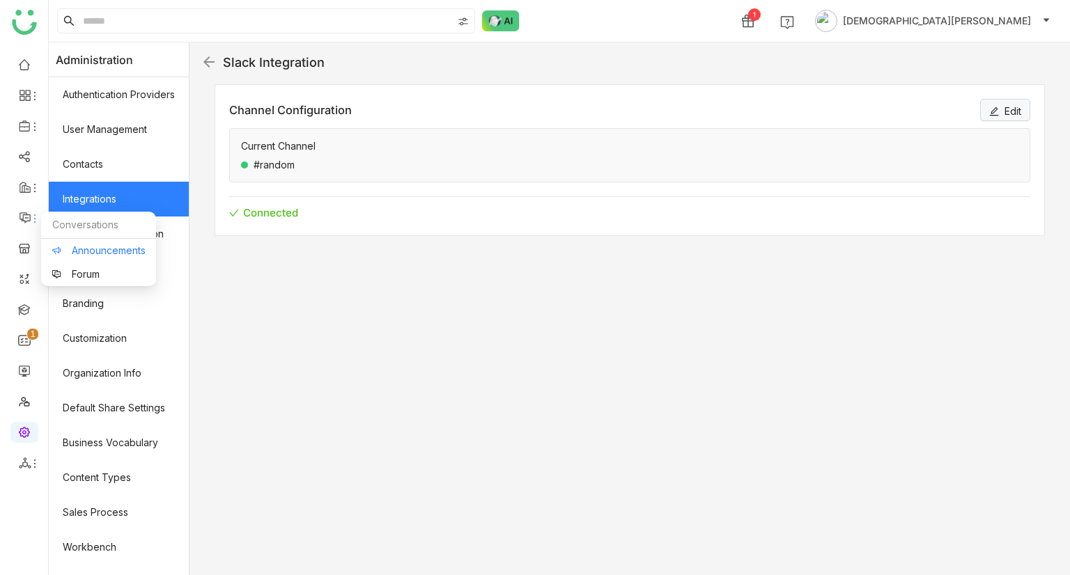
click at [93, 185] on link "Announcements" at bounding box center [99, 251] width 94 height 10
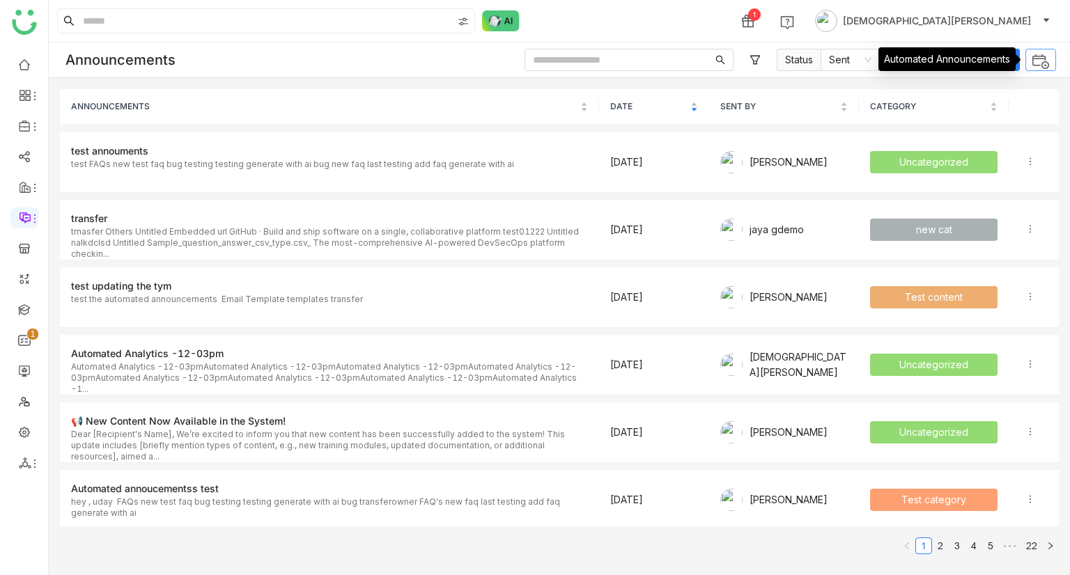
click at [1037, 59] on img at bounding box center [1040, 61] width 18 height 18
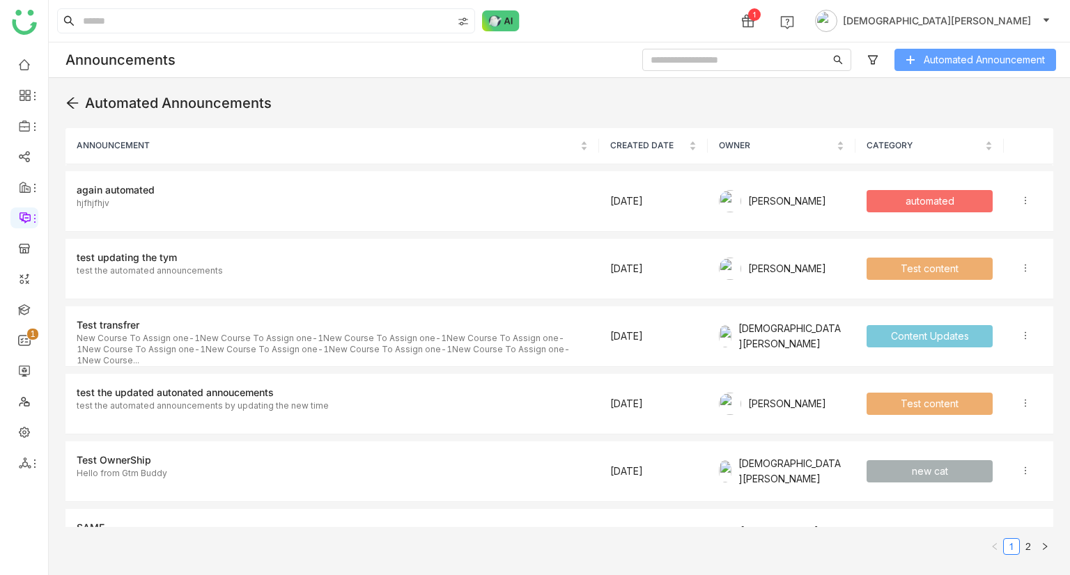
click at [980, 58] on span "Automated Announcement" at bounding box center [983, 59] width 121 height 15
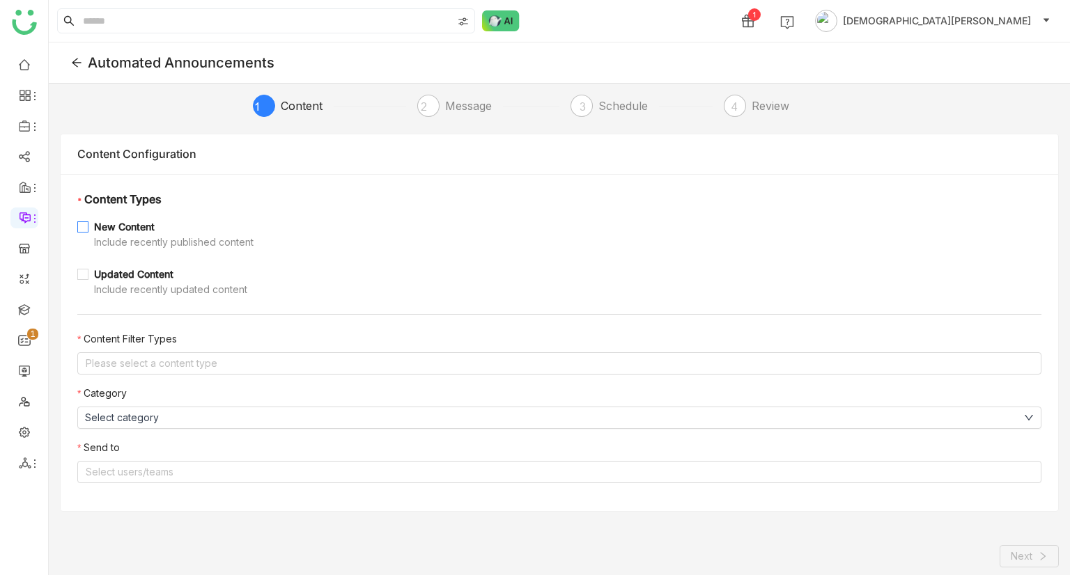
click at [134, 185] on div "New Content" at bounding box center [173, 226] width 159 height 15
click at [183, 185] on nz-select-top-control "Please select a content type" at bounding box center [559, 363] width 964 height 22
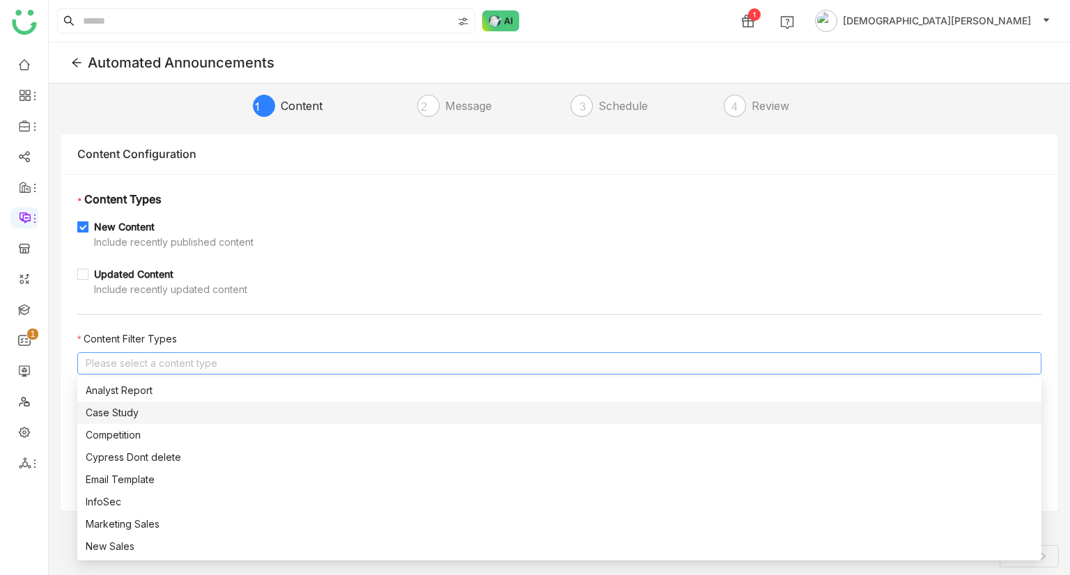
click at [171, 185] on div "Case Study" at bounding box center [559, 412] width 947 height 15
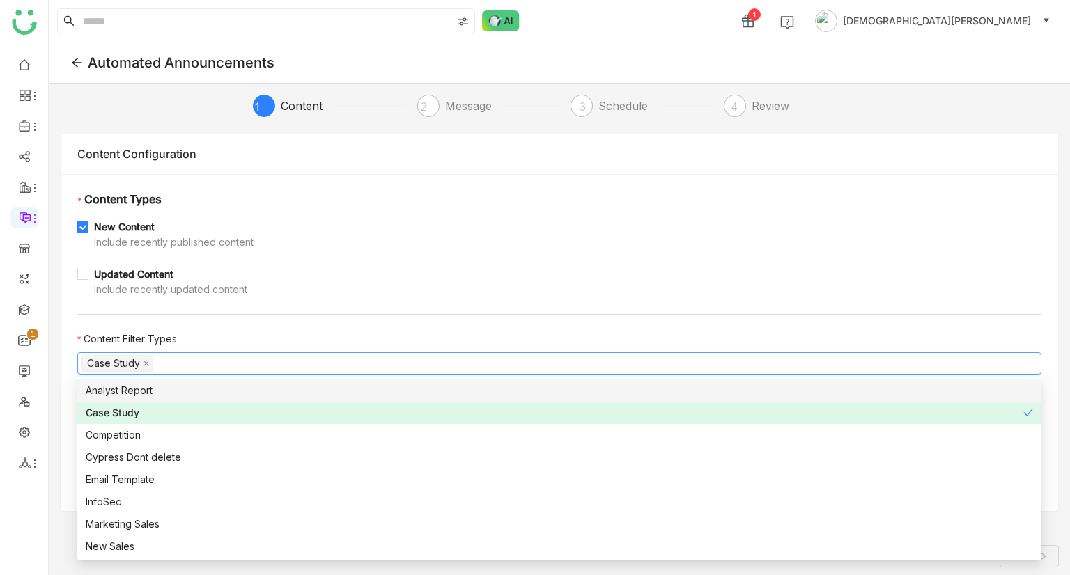
click at [209, 185] on nz-form-label "Content Filter Types" at bounding box center [559, 341] width 964 height 21
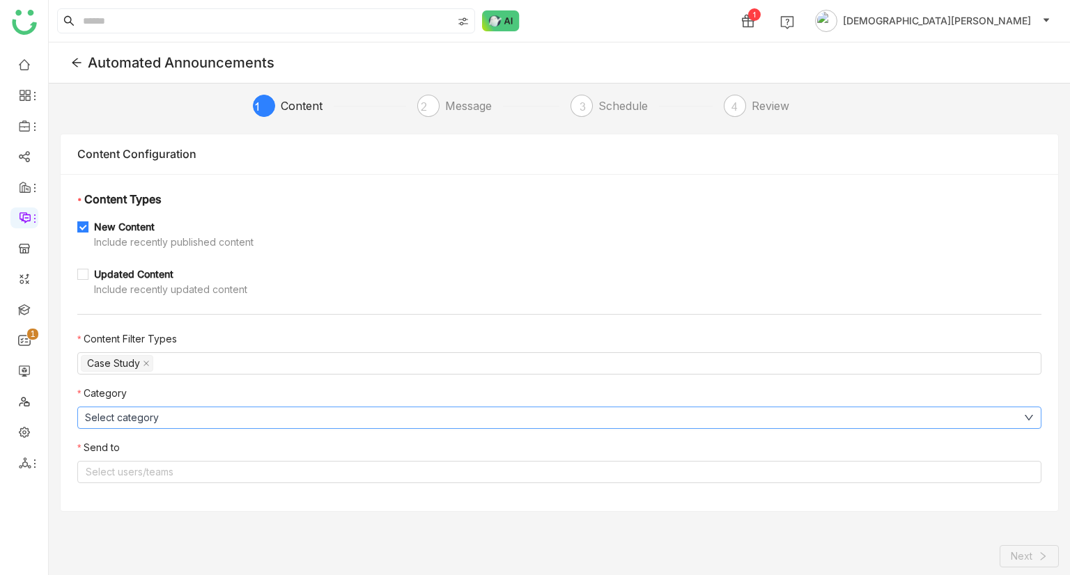
click at [182, 185] on button "Select category" at bounding box center [559, 418] width 964 height 22
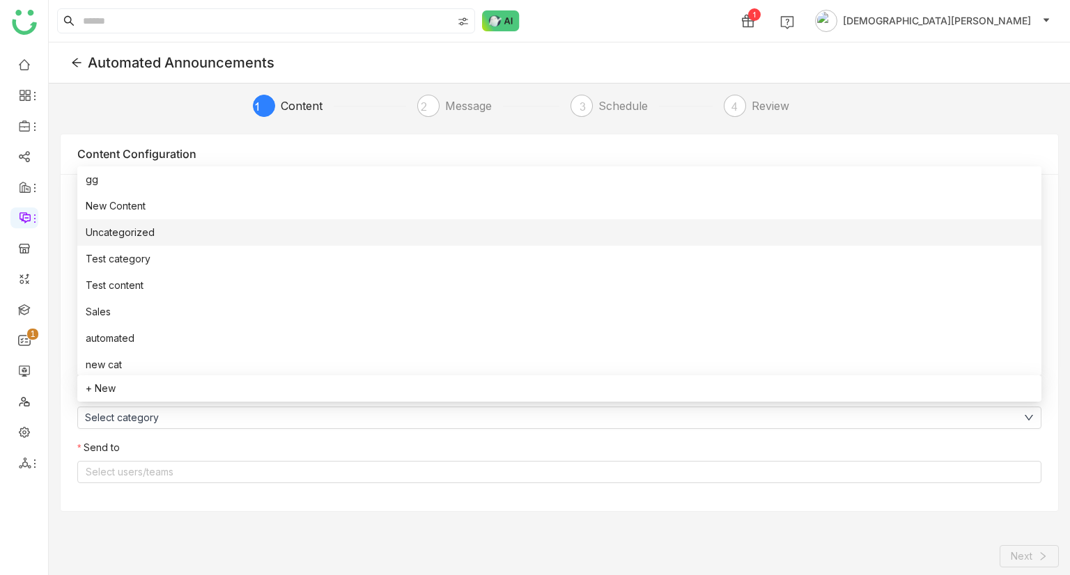
click at [120, 185] on span "Uncategorized" at bounding box center [120, 232] width 69 height 15
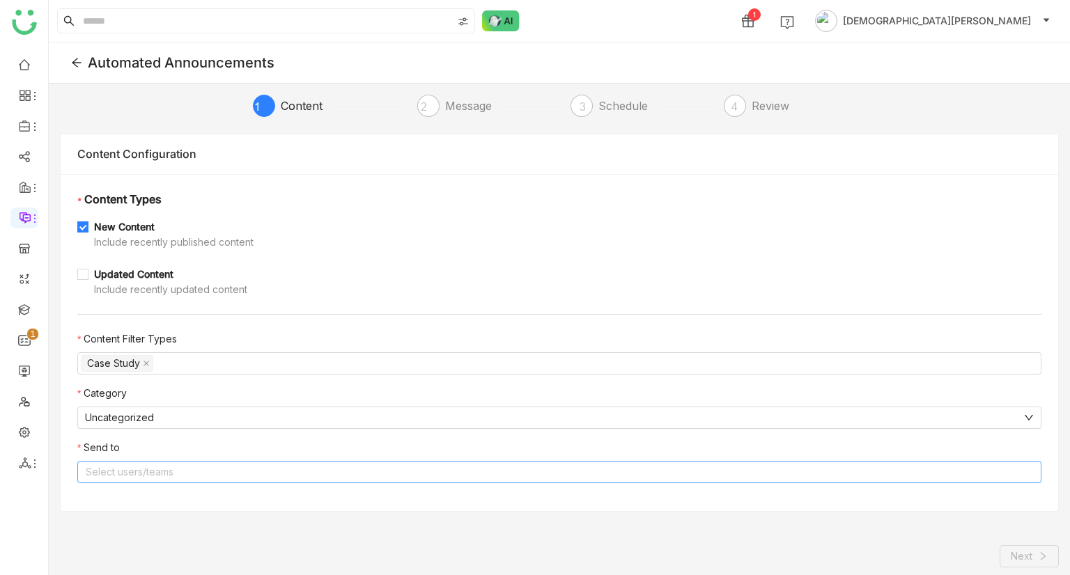
click at [128, 185] on nz-select-top-control "Select users/teams" at bounding box center [559, 472] width 964 height 22
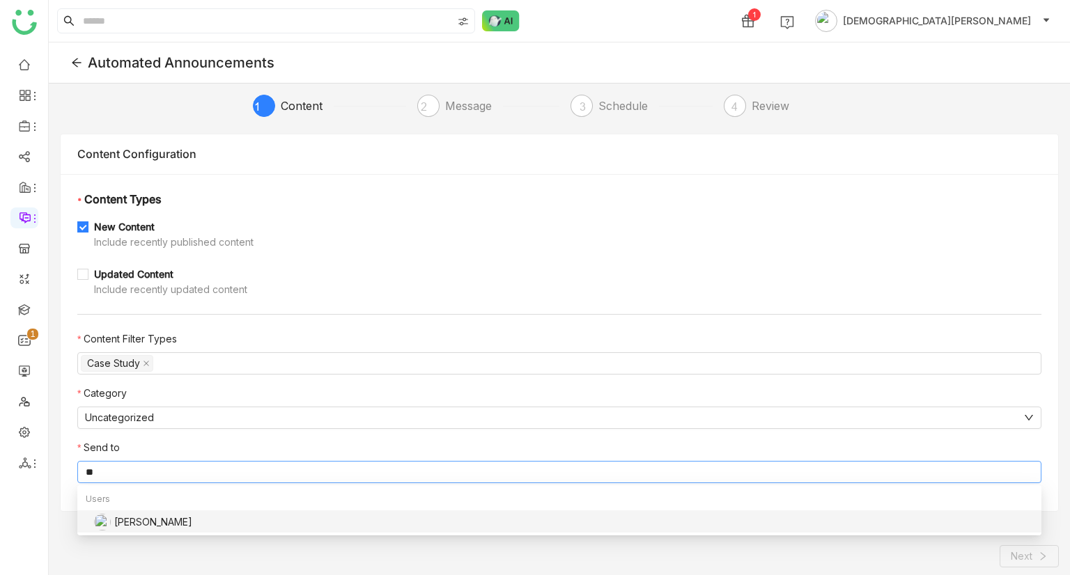
type input "*"
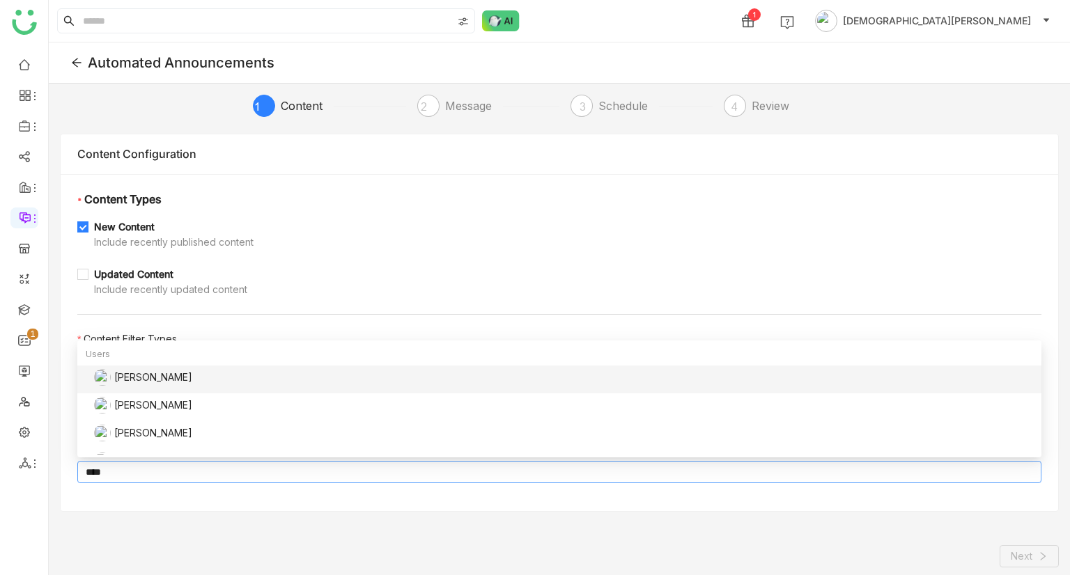
type input "****"
click at [159, 185] on div "[PERSON_NAME]" at bounding box center [563, 377] width 939 height 17
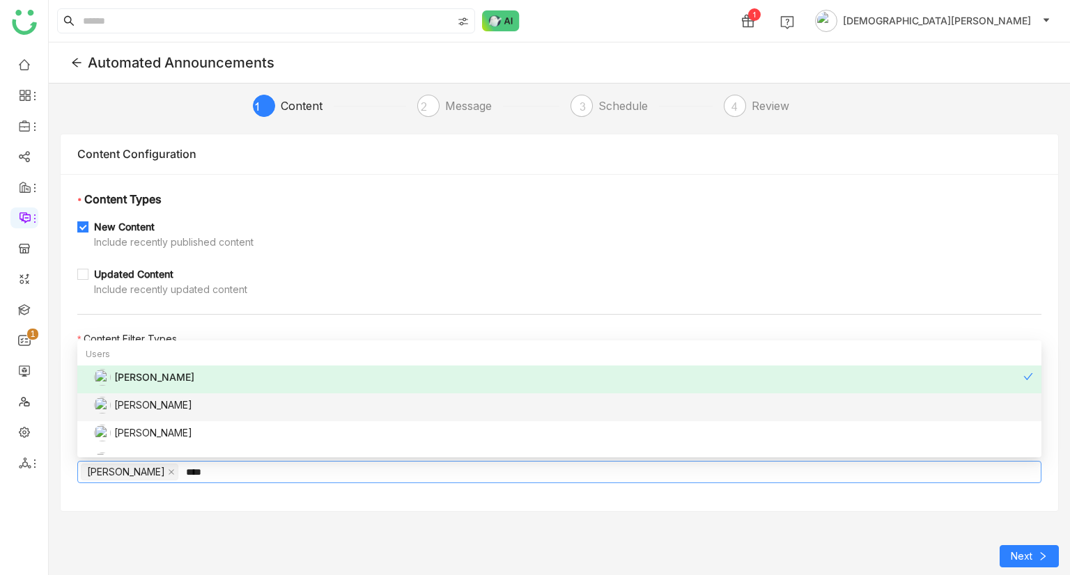
type input "****"
click at [178, 185] on div "[PERSON_NAME]" at bounding box center [563, 405] width 939 height 17
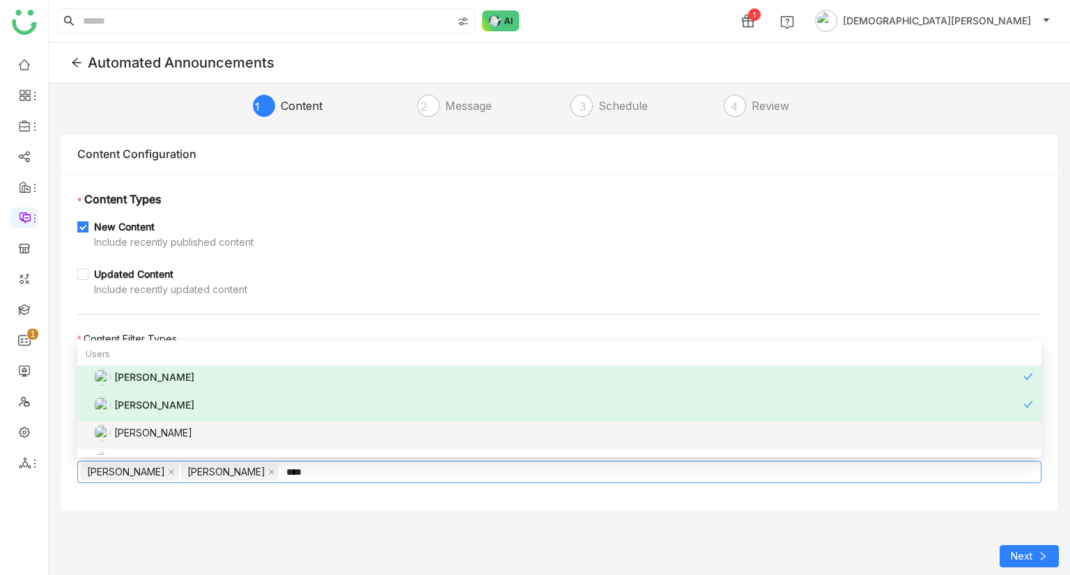
type input "****"
click at [140, 185] on div "[PERSON_NAME]" at bounding box center [563, 433] width 939 height 17
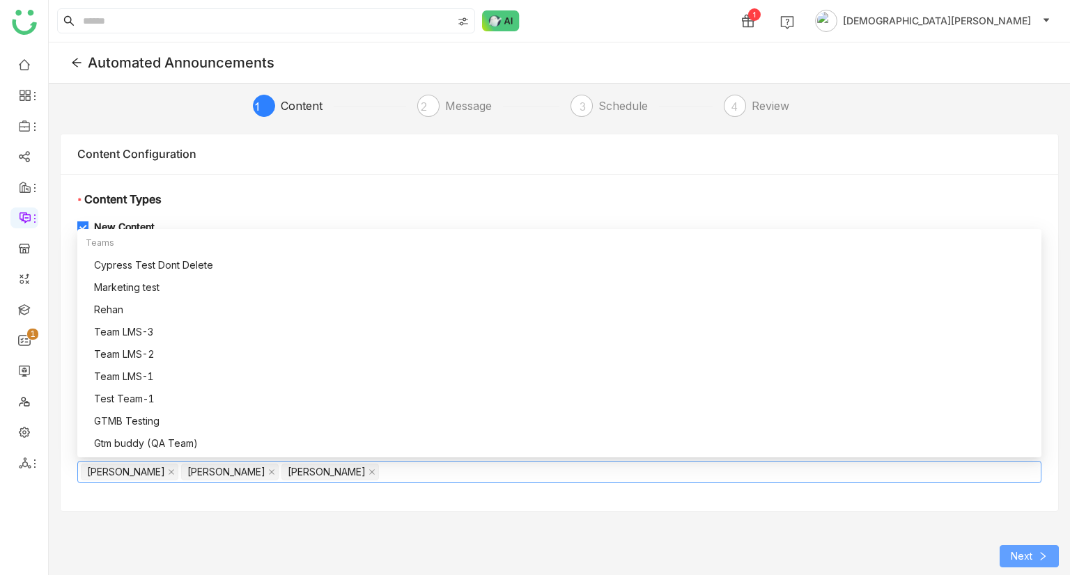
click at [1014, 185] on span "Next" at bounding box center [1021, 556] width 22 height 15
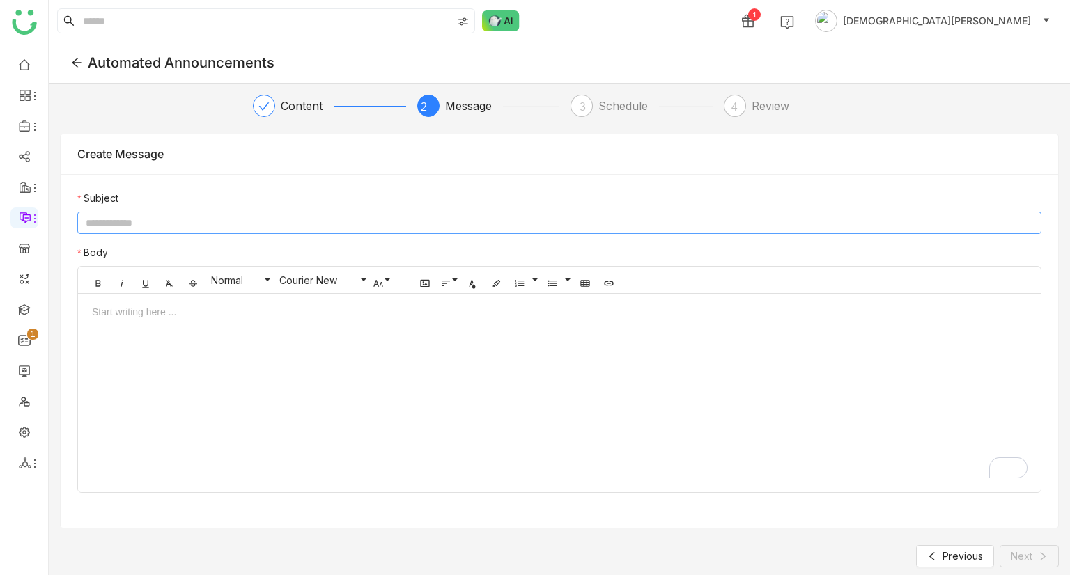
click at [430, 185] on input at bounding box center [559, 223] width 964 height 22
type input "***"
click at [358, 185] on div "To enrich screen reader interactions, please activate Accessibility in Grammarl…" at bounding box center [559, 398] width 962 height 188
click at [1038, 185] on icon at bounding box center [1043, 557] width 10 height 10
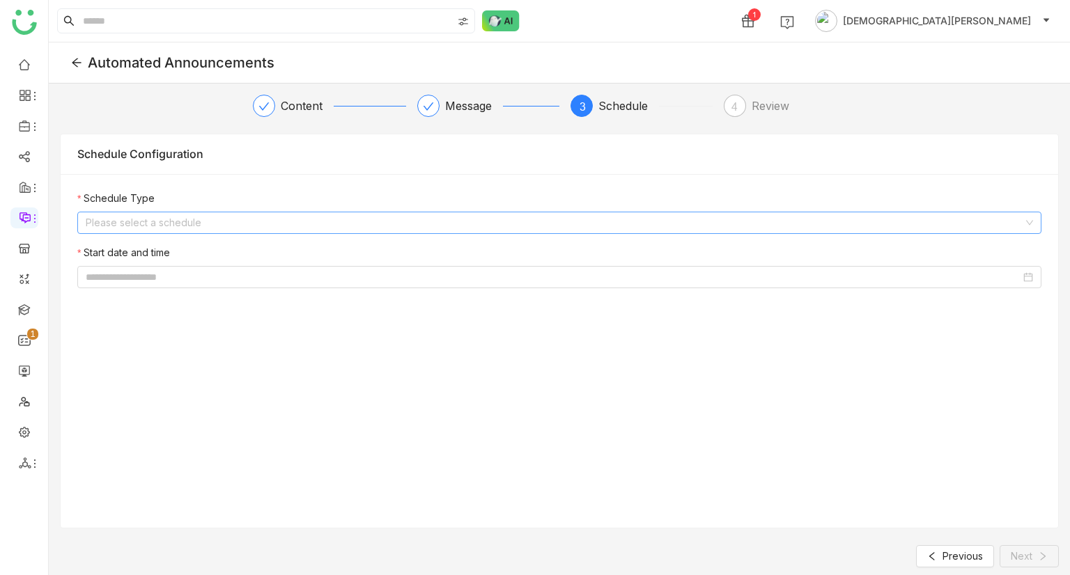
click at [311, 185] on input at bounding box center [554, 222] width 937 height 21
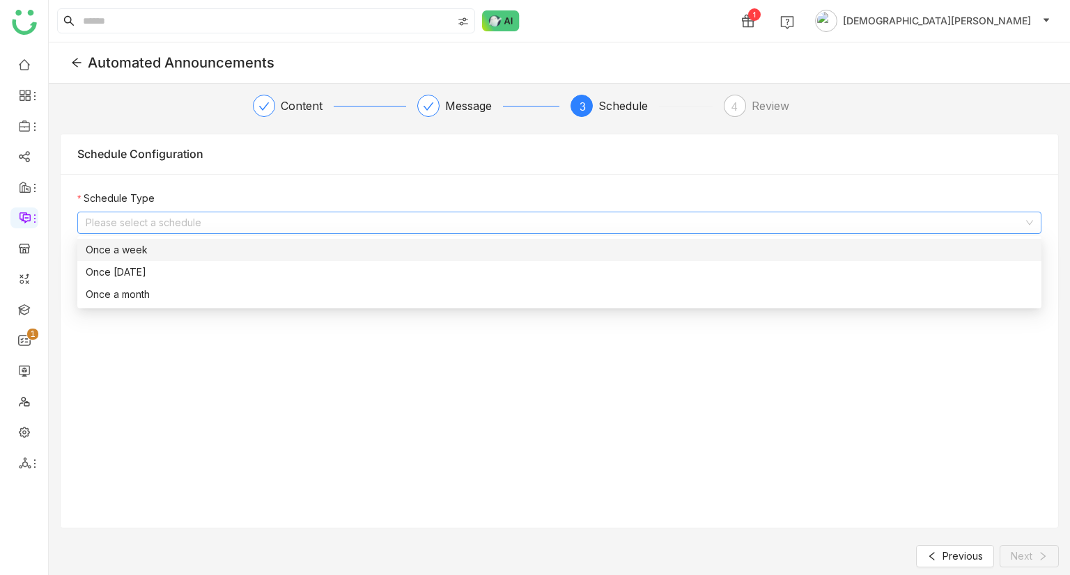
click at [201, 185] on nz-option-item "Once a week" at bounding box center [559, 250] width 964 height 22
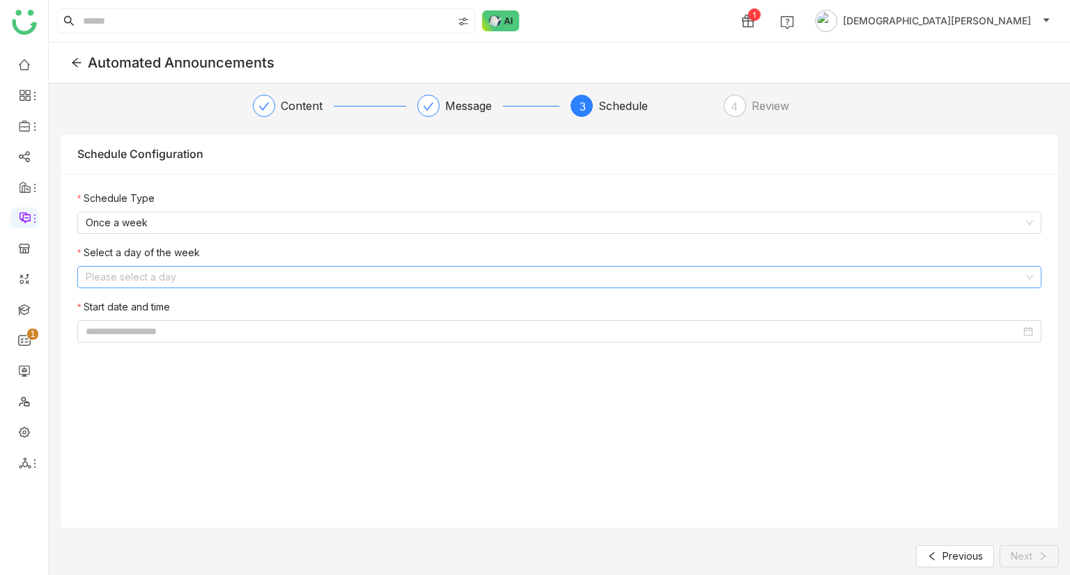
click at [199, 185] on input at bounding box center [554, 277] width 937 height 21
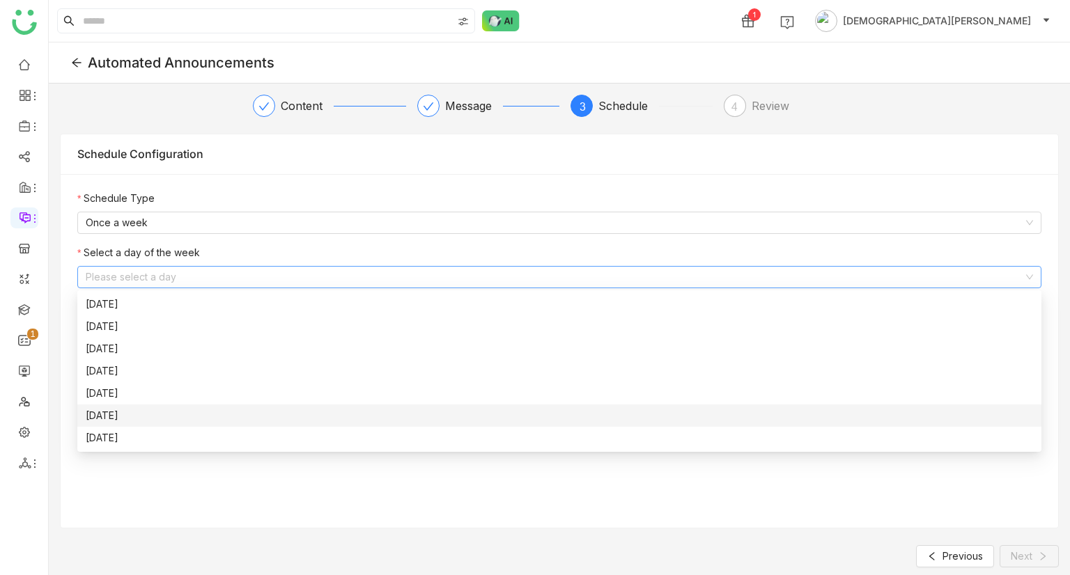
click at [174, 185] on div "Friday" at bounding box center [559, 415] width 947 height 15
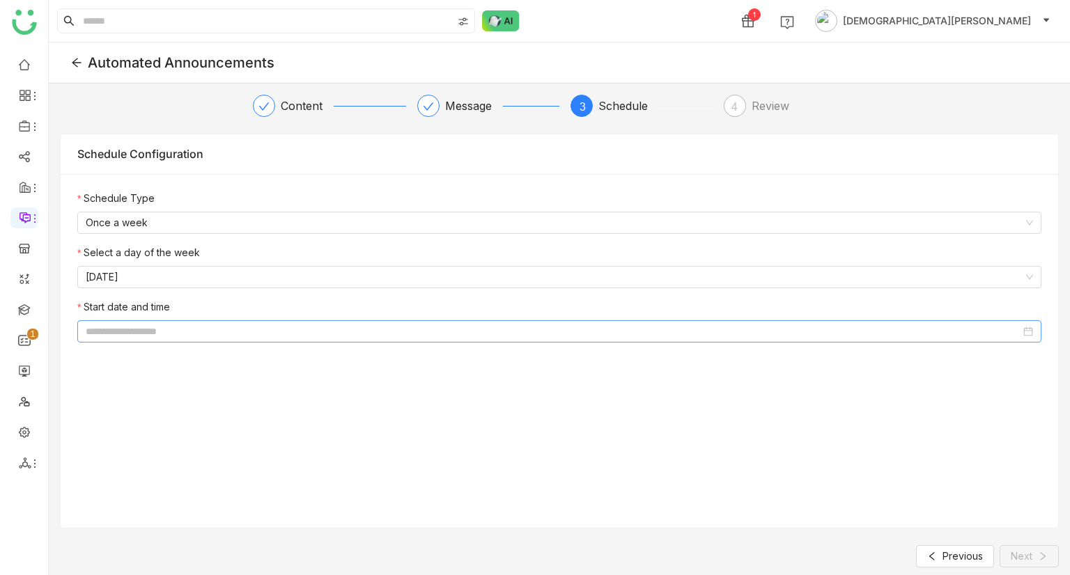
click at [221, 185] on input at bounding box center [553, 331] width 935 height 15
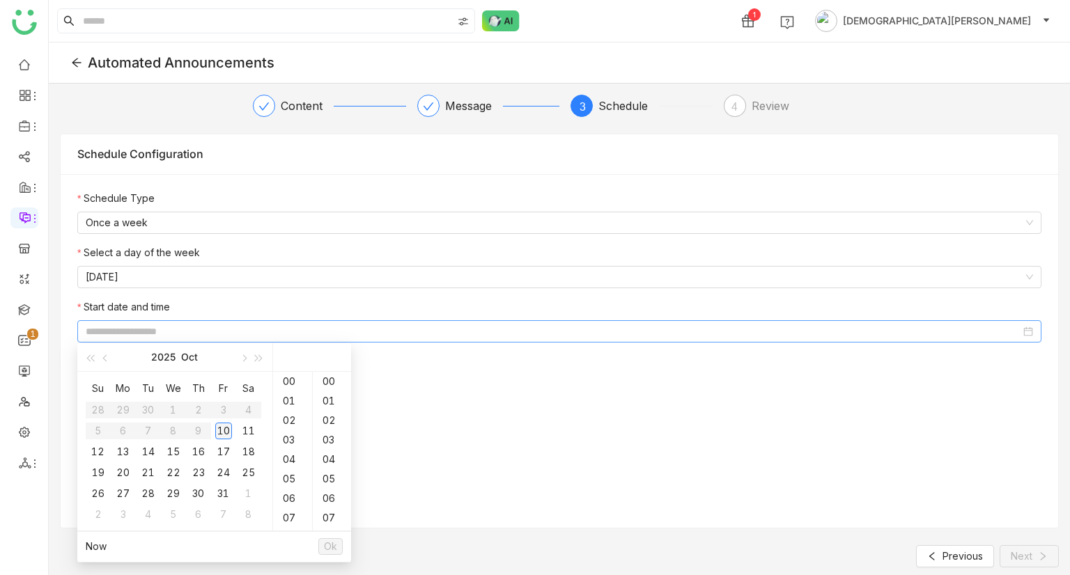
click at [228, 185] on div "10" at bounding box center [223, 431] width 17 height 17
click at [323, 185] on div "38" at bounding box center [332, 420] width 38 height 19
type input "**********"
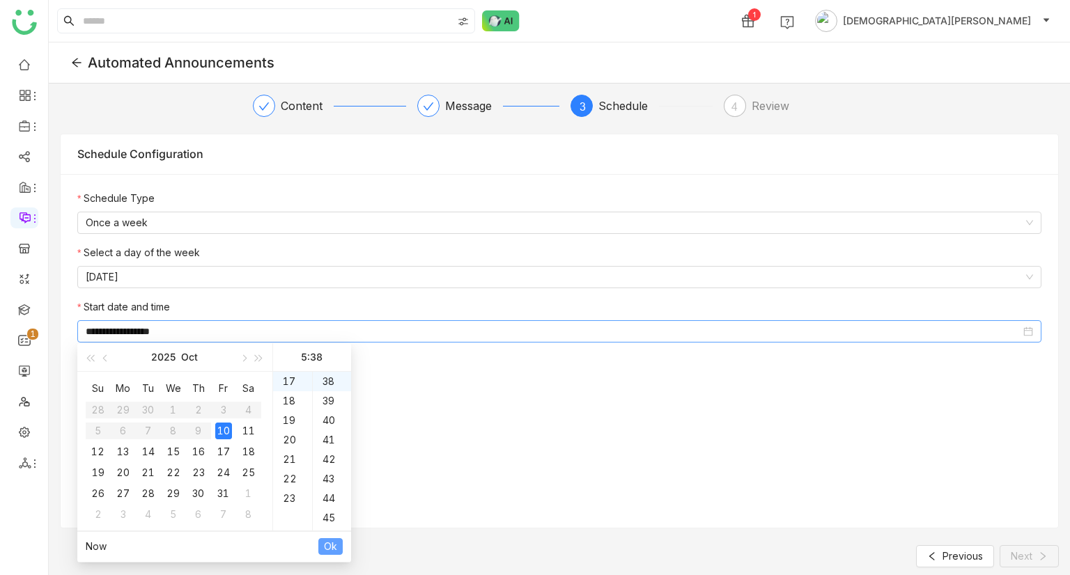
click at [334, 185] on span "Ok" at bounding box center [330, 546] width 13 height 15
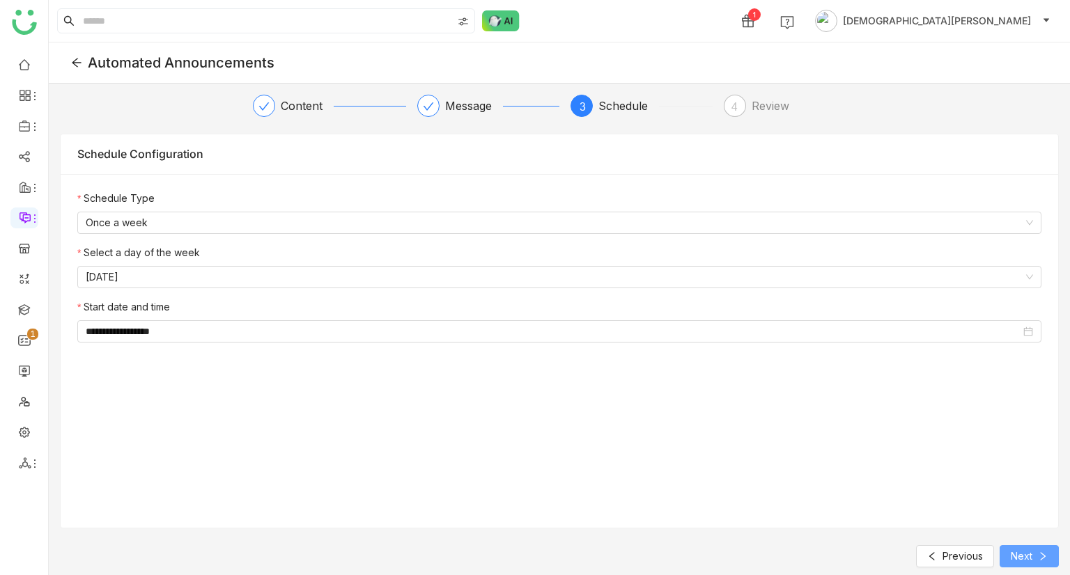
click at [1027, 185] on span "Next" at bounding box center [1021, 556] width 22 height 15
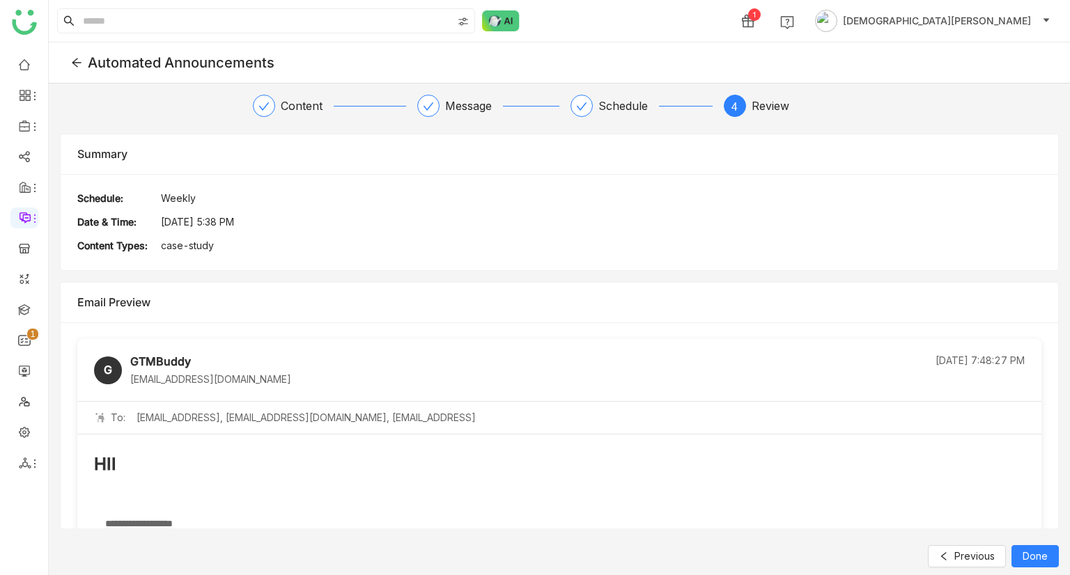
scroll to position [299, 0]
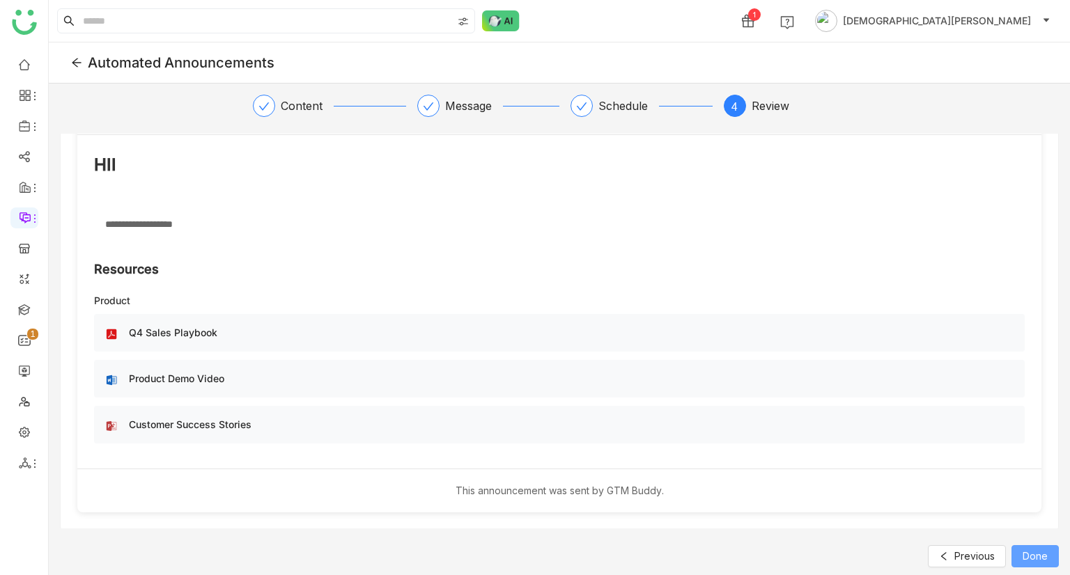
click at [1038, 185] on span "Done" at bounding box center [1034, 556] width 25 height 15
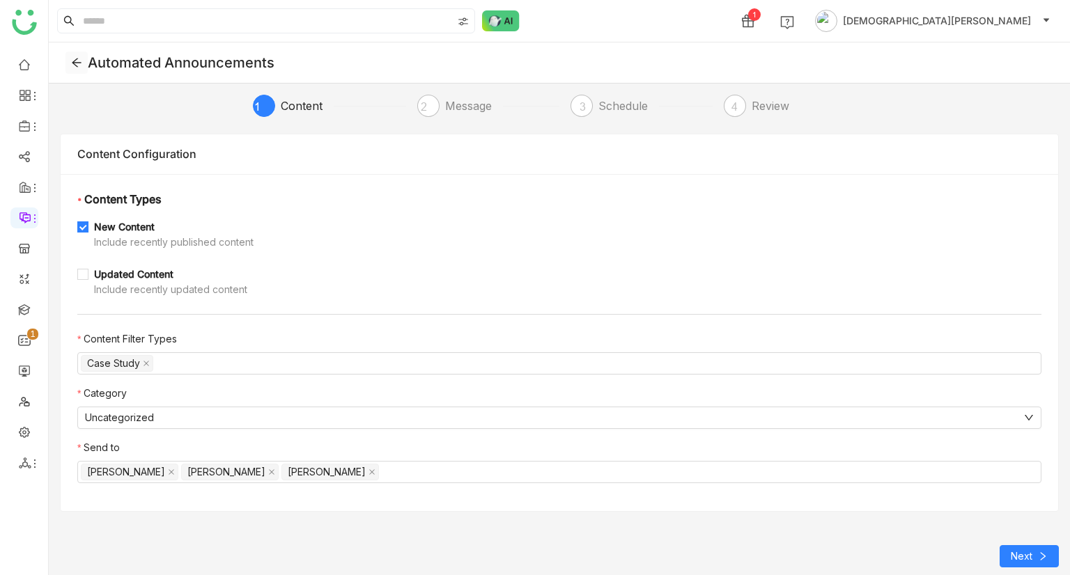
click at [86, 65] on span at bounding box center [76, 62] width 21 height 11
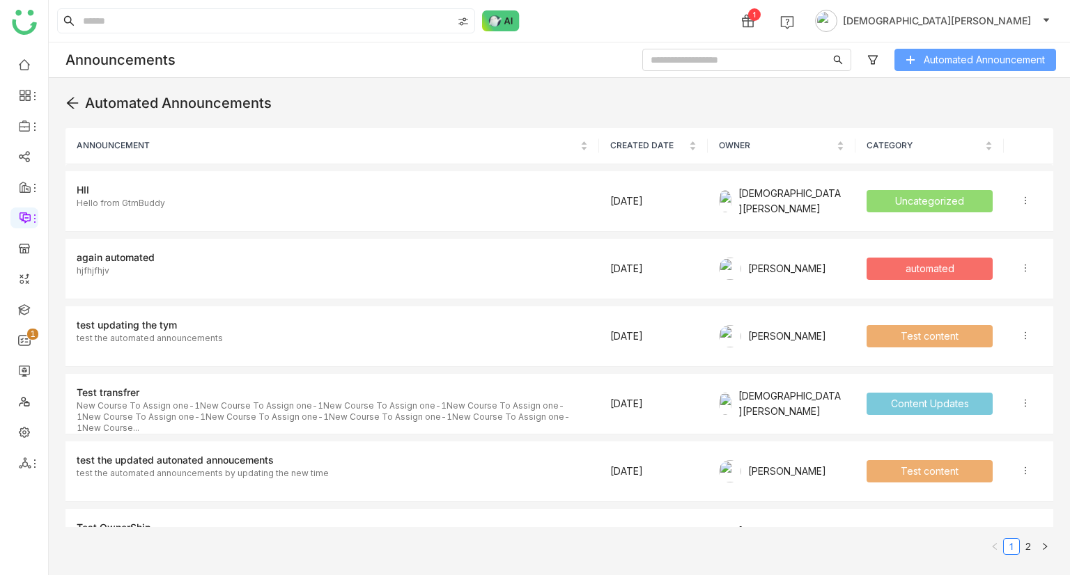
click at [923, 55] on span "Automated Announcement" at bounding box center [983, 59] width 121 height 15
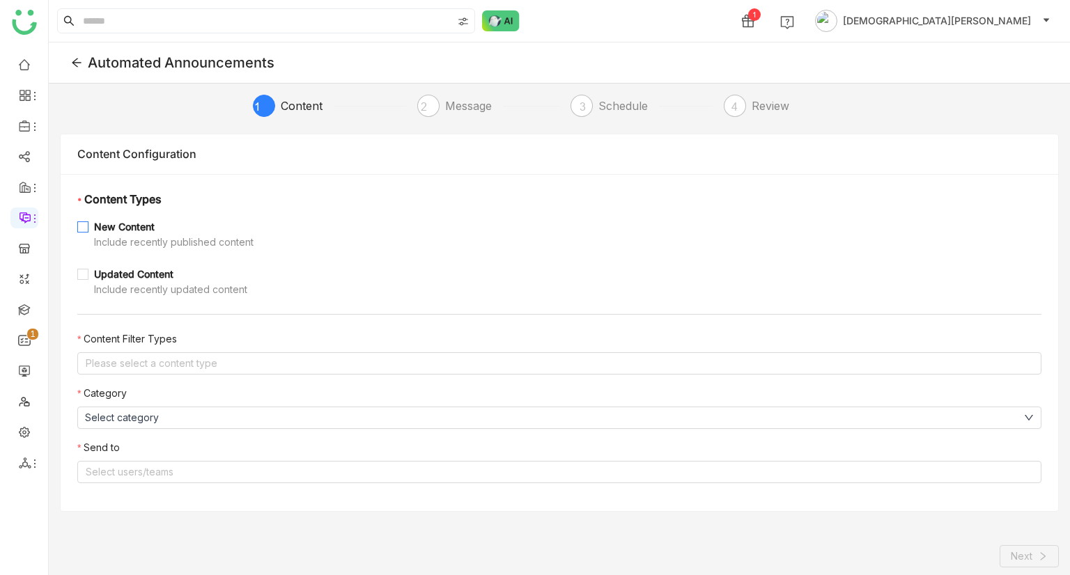
click at [134, 185] on div "New Content" at bounding box center [173, 226] width 159 height 15
click at [150, 185] on nz-select-top-control "Please select a content type" at bounding box center [559, 363] width 964 height 22
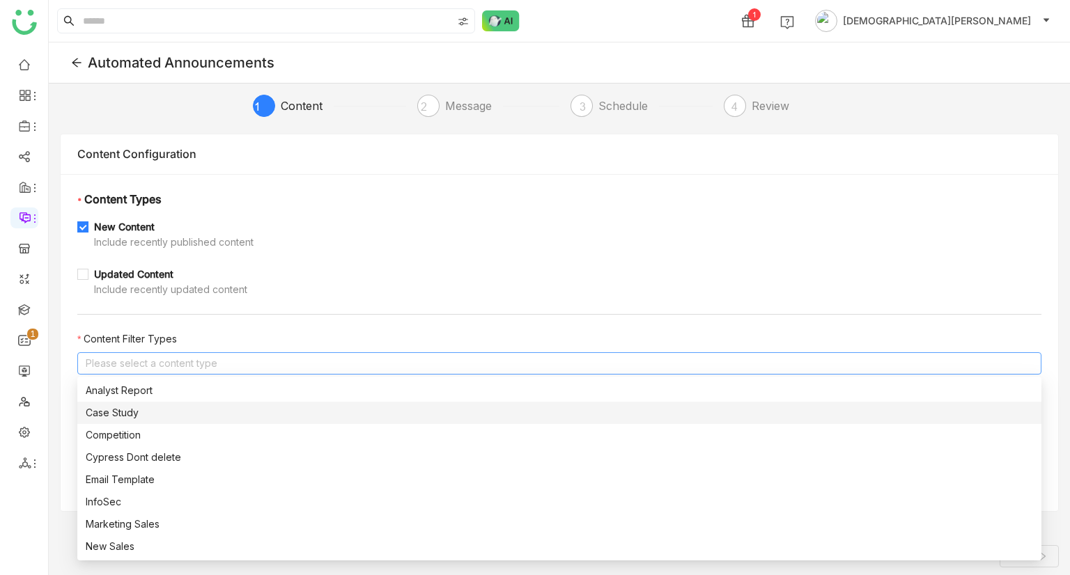
click at [148, 185] on div "Case Study" at bounding box center [559, 412] width 947 height 15
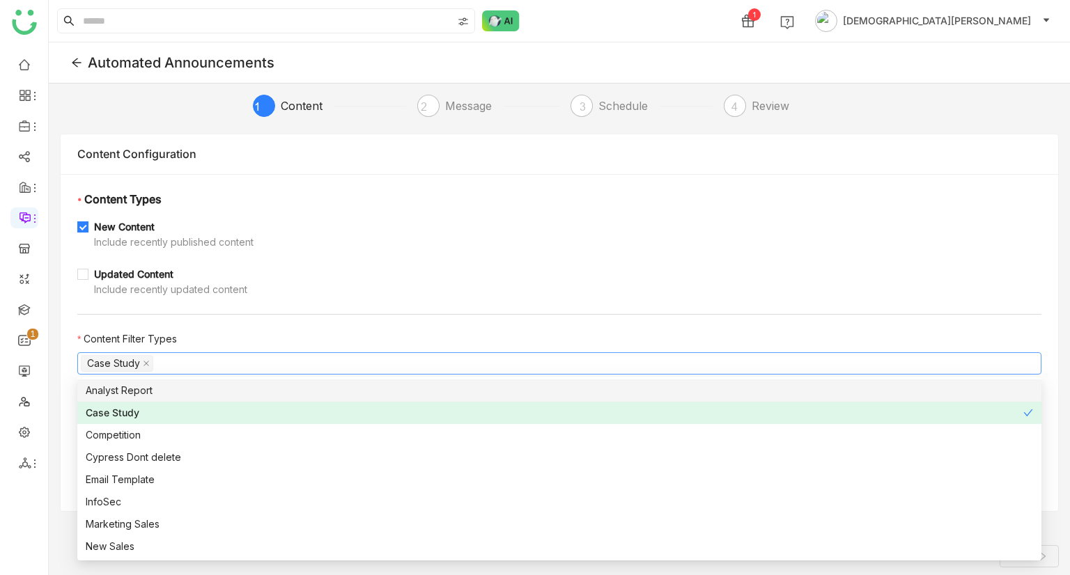
click at [299, 185] on nz-form-label "Content Filter Types" at bounding box center [559, 341] width 964 height 21
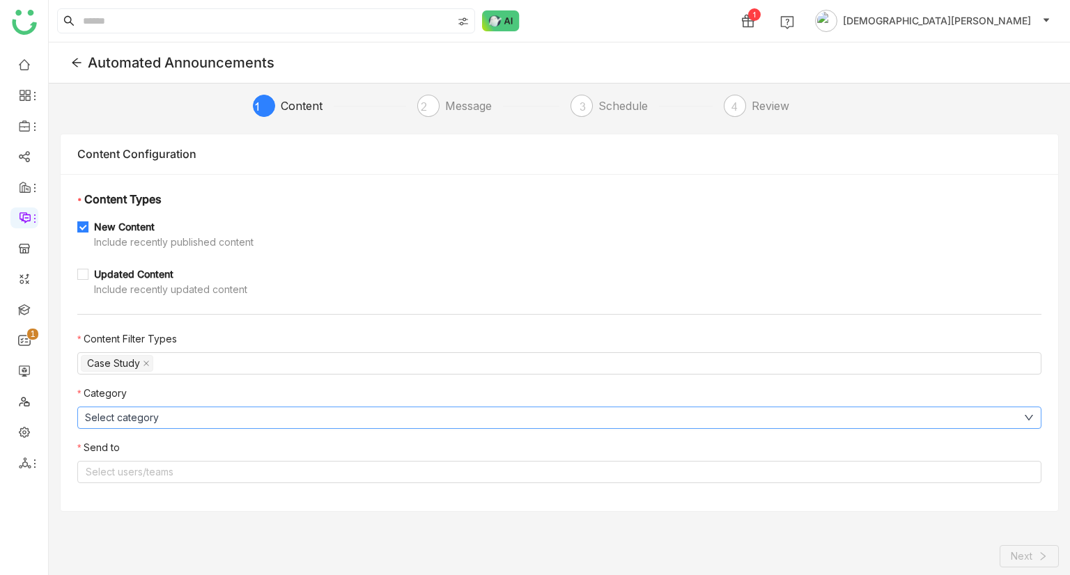
click at [280, 185] on button "Select category" at bounding box center [559, 418] width 964 height 22
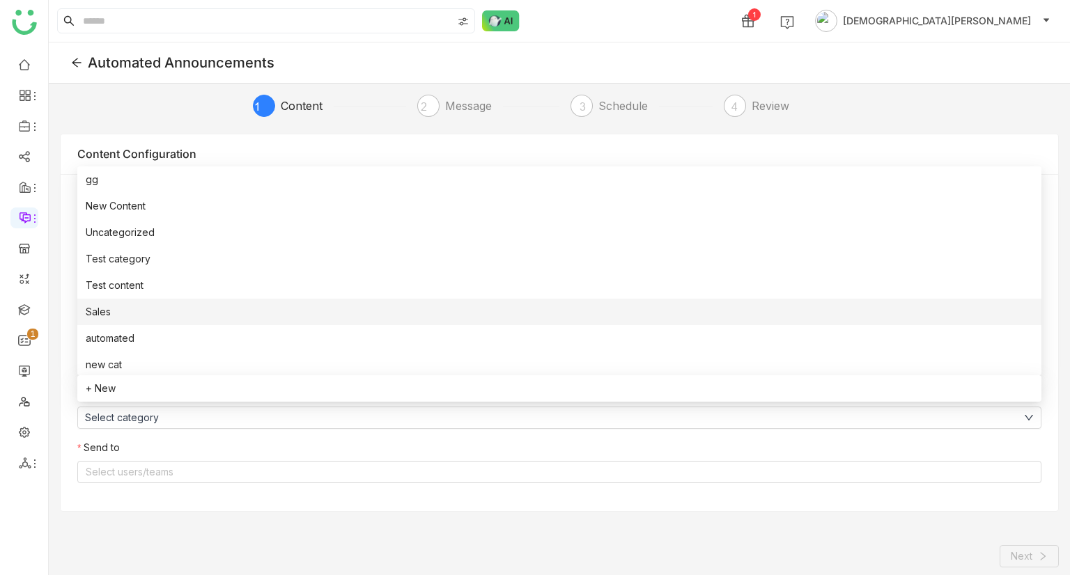
click at [203, 185] on li "Sales" at bounding box center [559, 312] width 964 height 26
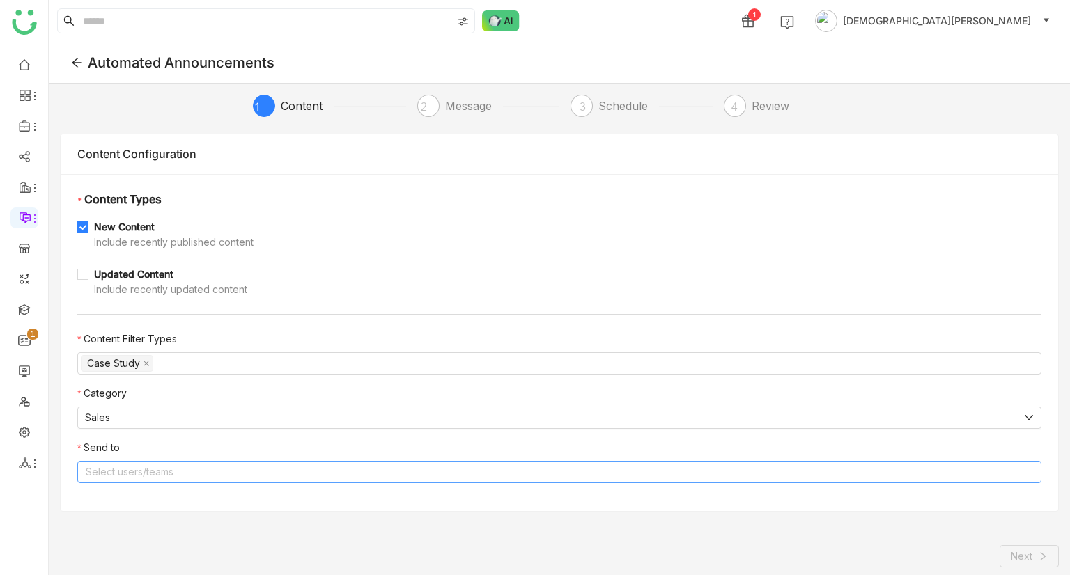
click at [772, 185] on nz-select-top-control "Select users/teams" at bounding box center [559, 472] width 964 height 22
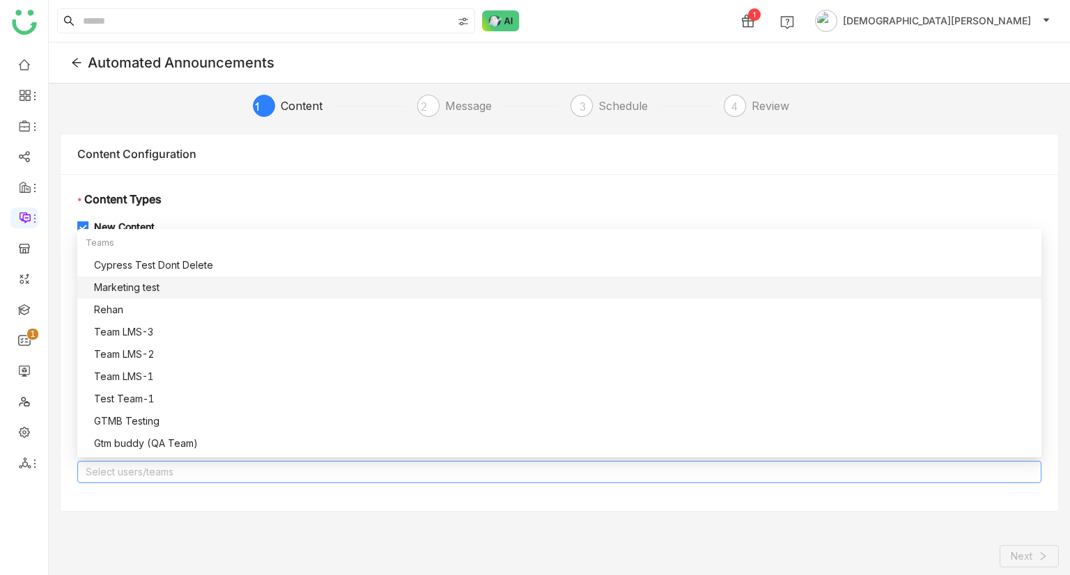
click at [354, 185] on div "Marketing test" at bounding box center [563, 287] width 939 height 15
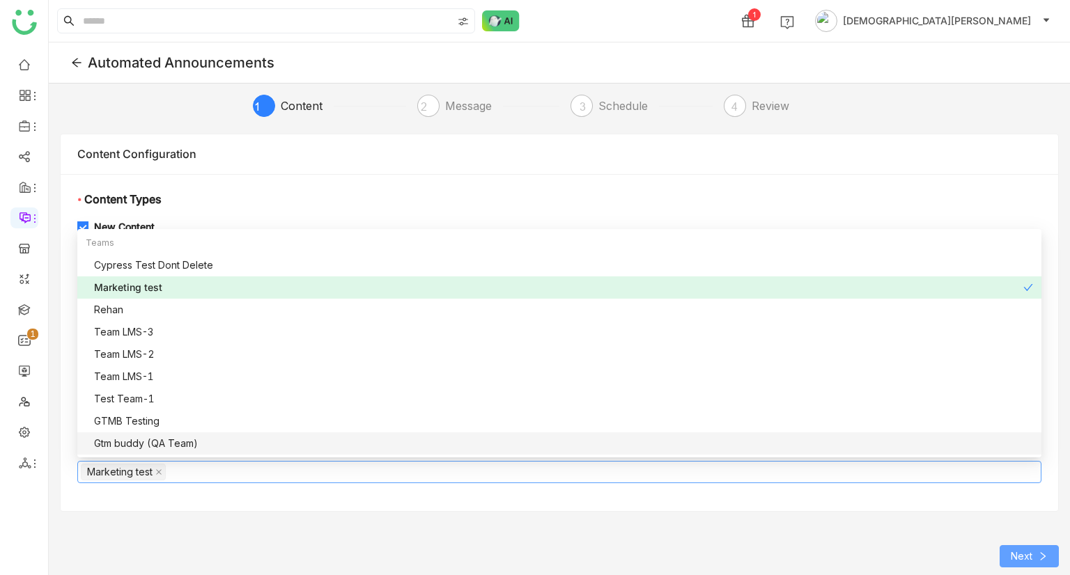
click at [1003, 185] on button "Next" at bounding box center [1028, 556] width 59 height 22
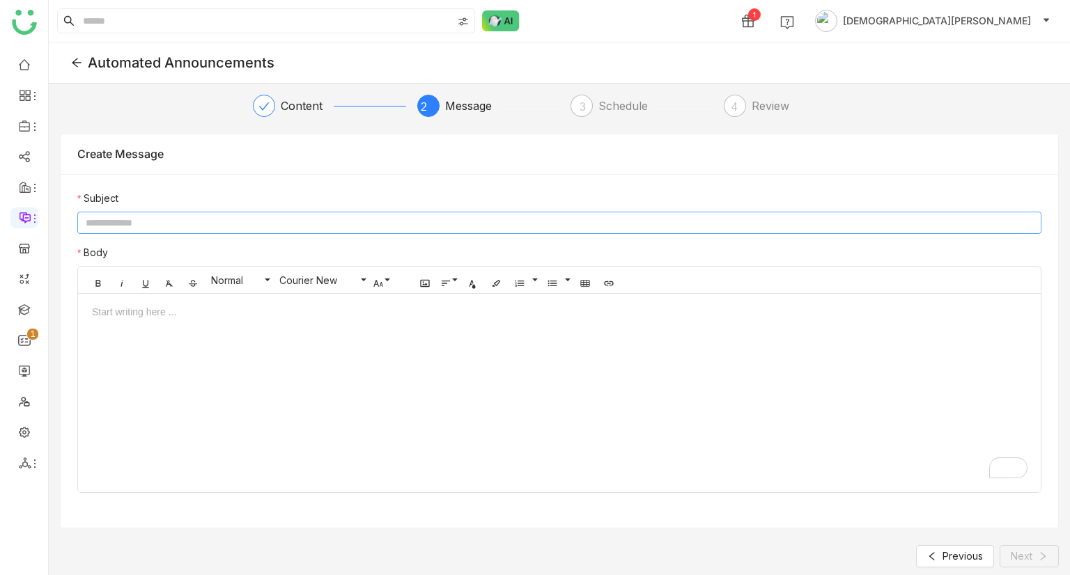
click at [538, 185] on input at bounding box center [559, 223] width 964 height 22
type input "***"
click at [426, 185] on div "To enrich screen reader interactions, please activate Accessibility in Grammarl…" at bounding box center [559, 398] width 962 height 188
click at [1042, 185] on button "Next" at bounding box center [1028, 556] width 59 height 22
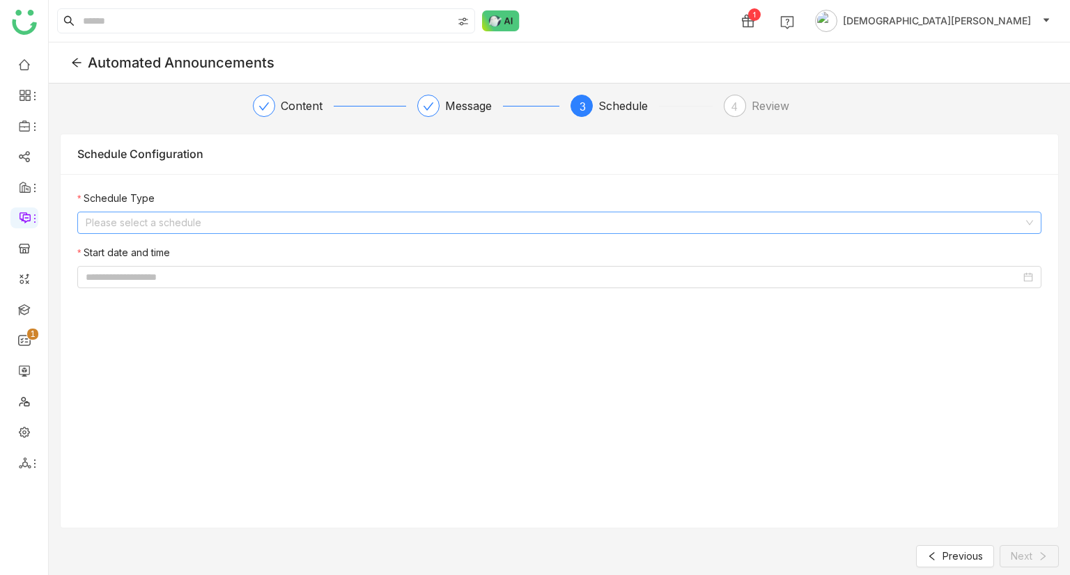
click at [766, 185] on input at bounding box center [554, 222] width 937 height 21
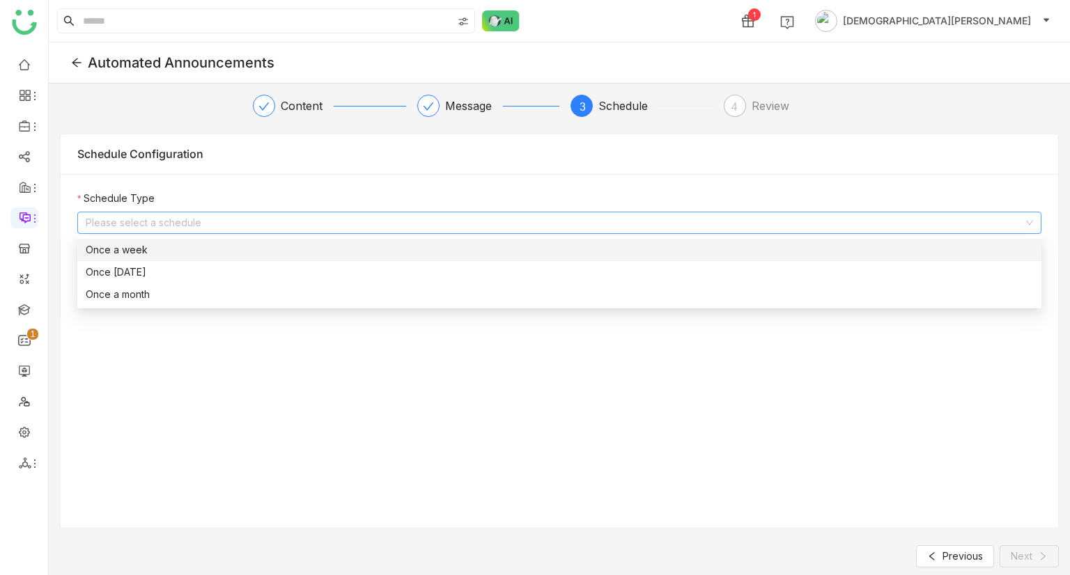
click at [634, 185] on div "Once a week" at bounding box center [559, 249] width 947 height 15
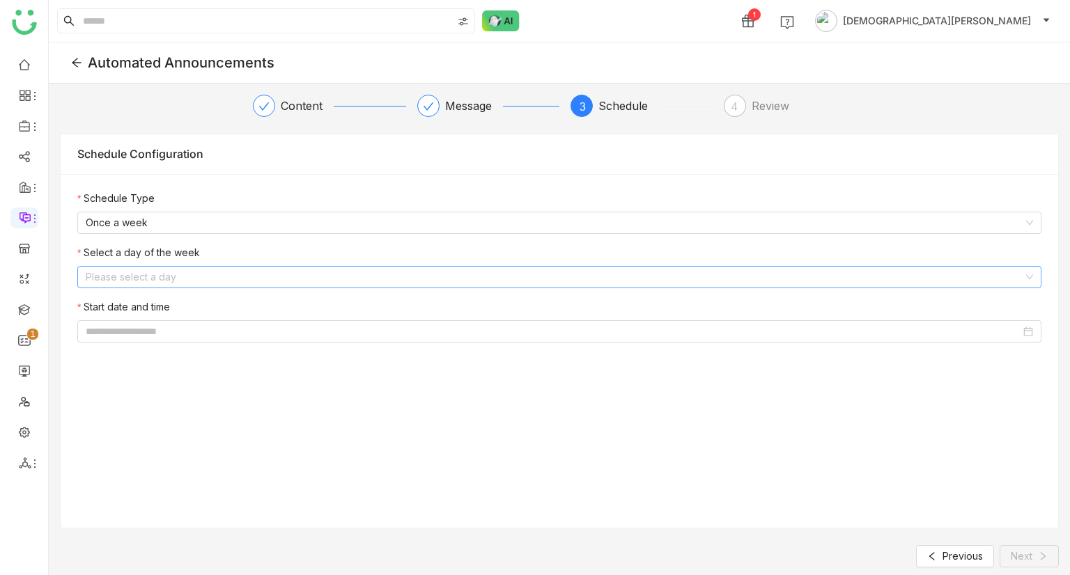
click at [544, 185] on input at bounding box center [554, 277] width 937 height 21
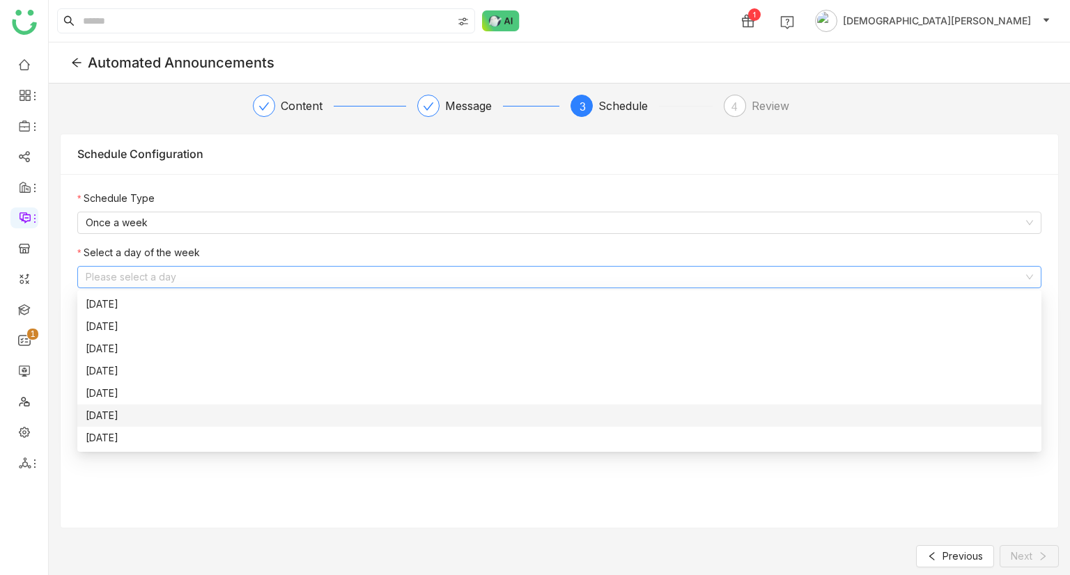
click at [423, 185] on div "Friday" at bounding box center [559, 415] width 947 height 15
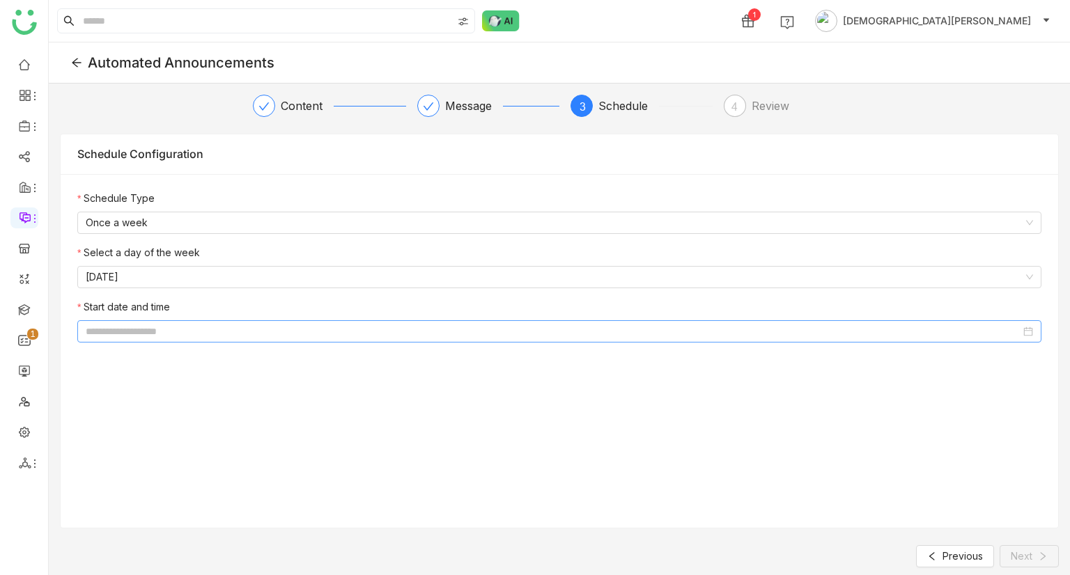
click at [437, 185] on input at bounding box center [553, 331] width 935 height 15
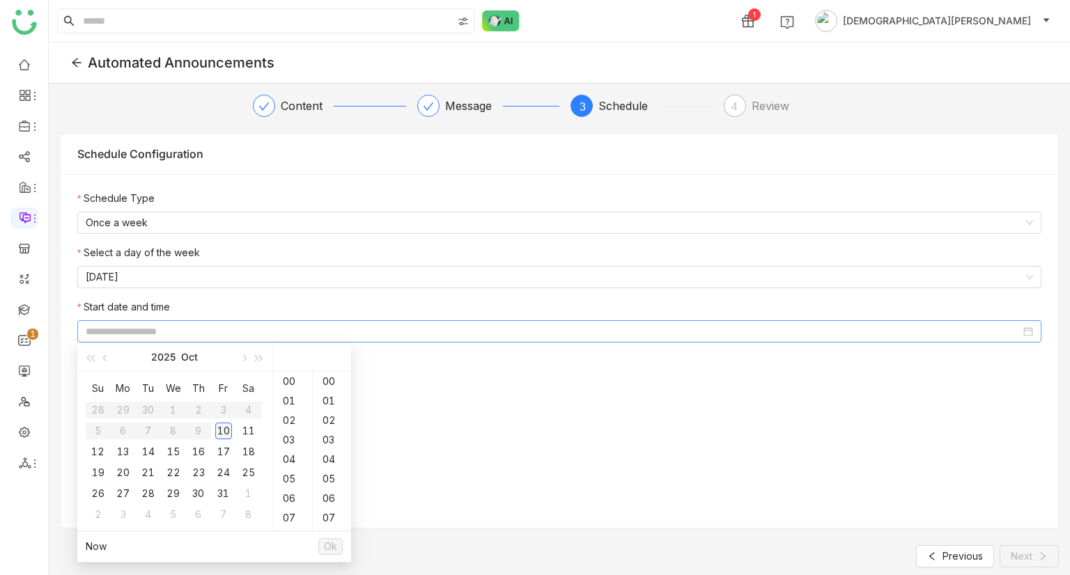
click at [217, 185] on div "10" at bounding box center [223, 431] width 17 height 17
click at [329, 185] on div "40" at bounding box center [332, 439] width 38 height 19
type input "**********"
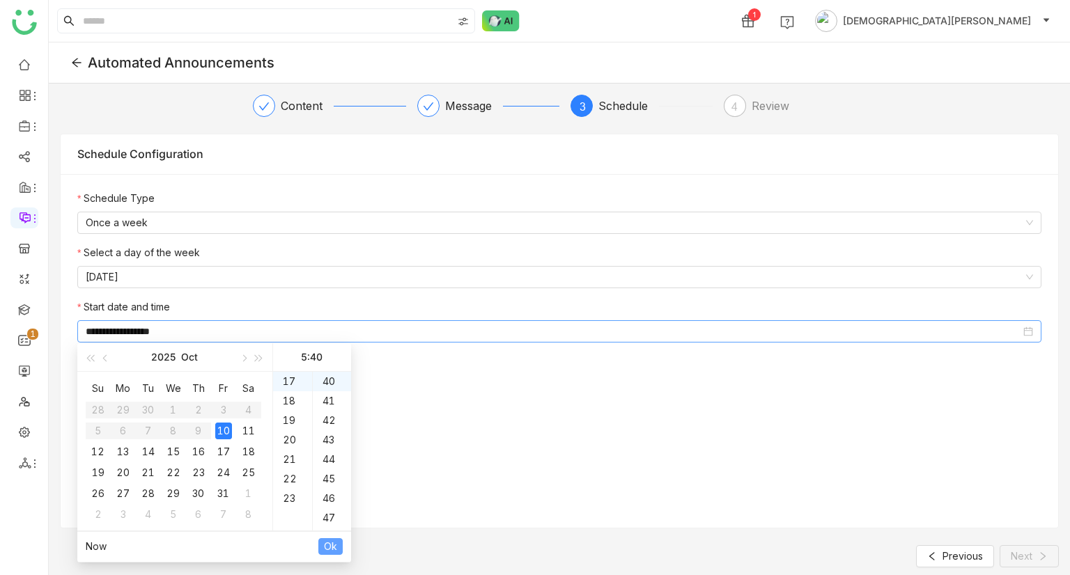
click at [328, 185] on span "Ok" at bounding box center [330, 546] width 13 height 15
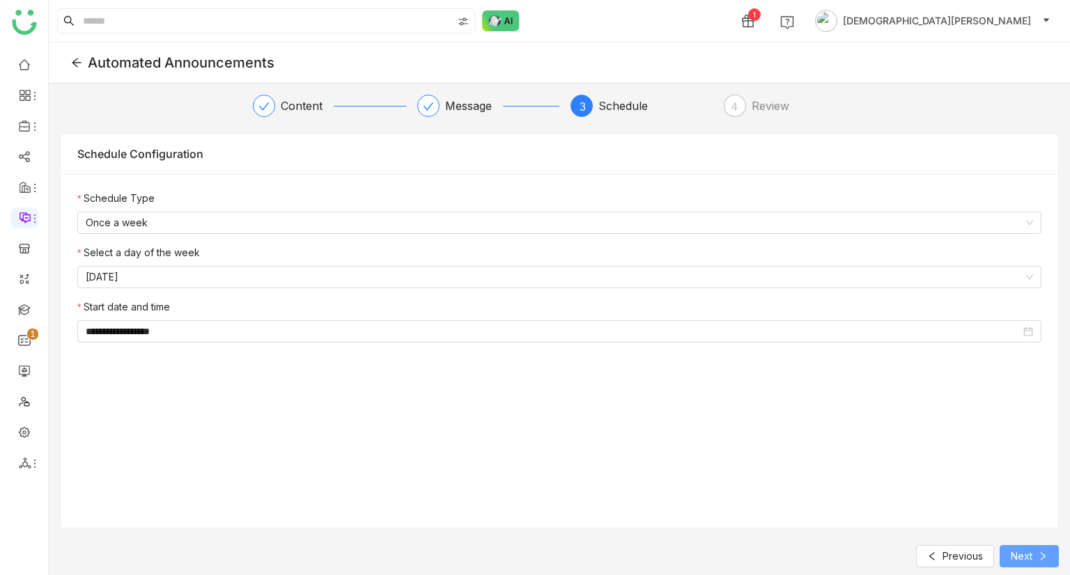
click at [1033, 185] on button "Next" at bounding box center [1028, 556] width 59 height 22
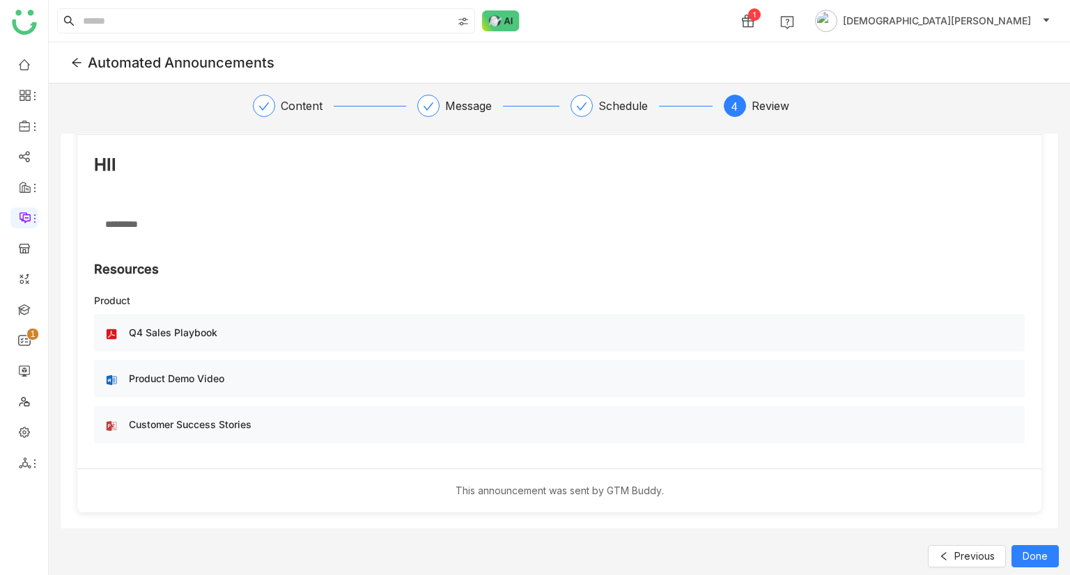
scroll to position [0, 0]
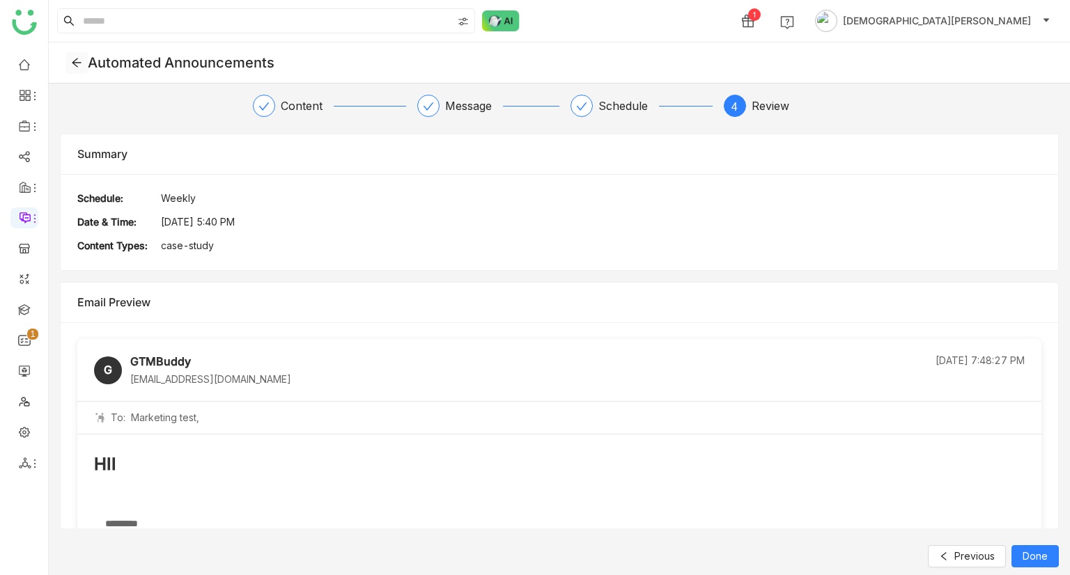
click at [75, 58] on icon at bounding box center [76, 62] width 11 height 11
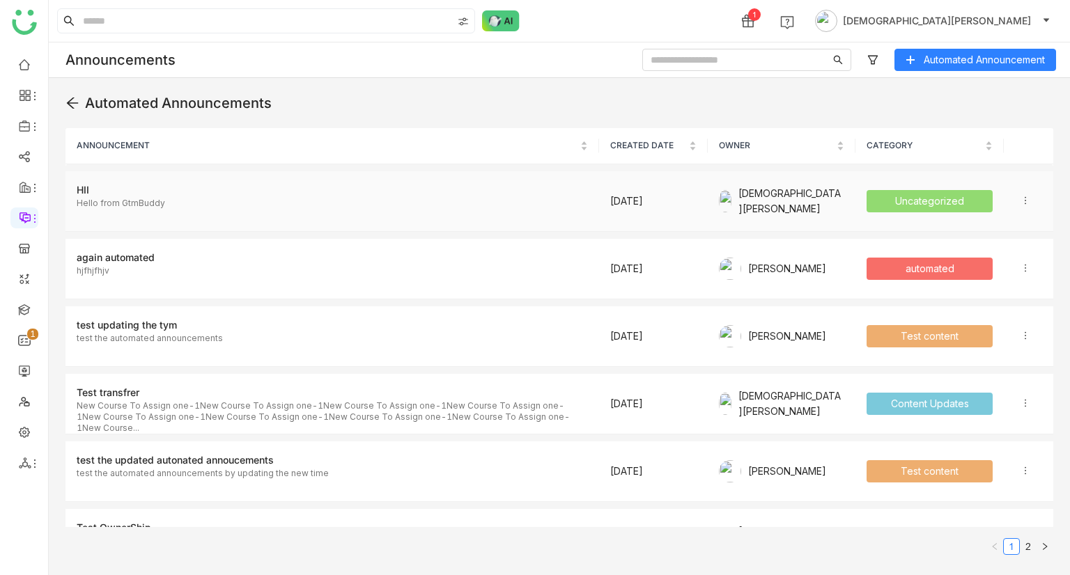
scroll to position [10, 0]
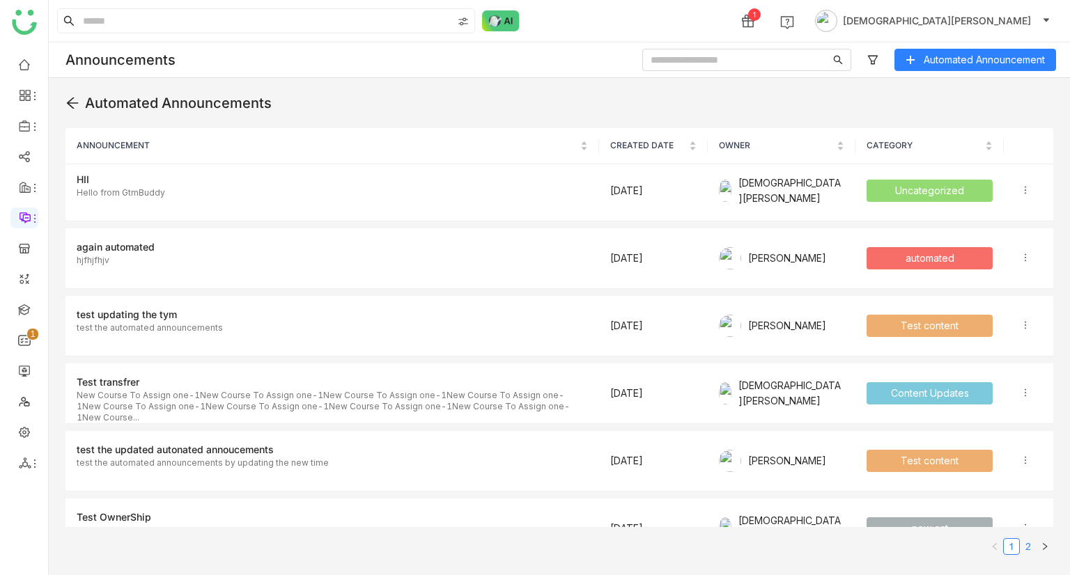
click at [1023, 185] on link "2" at bounding box center [1027, 546] width 15 height 15
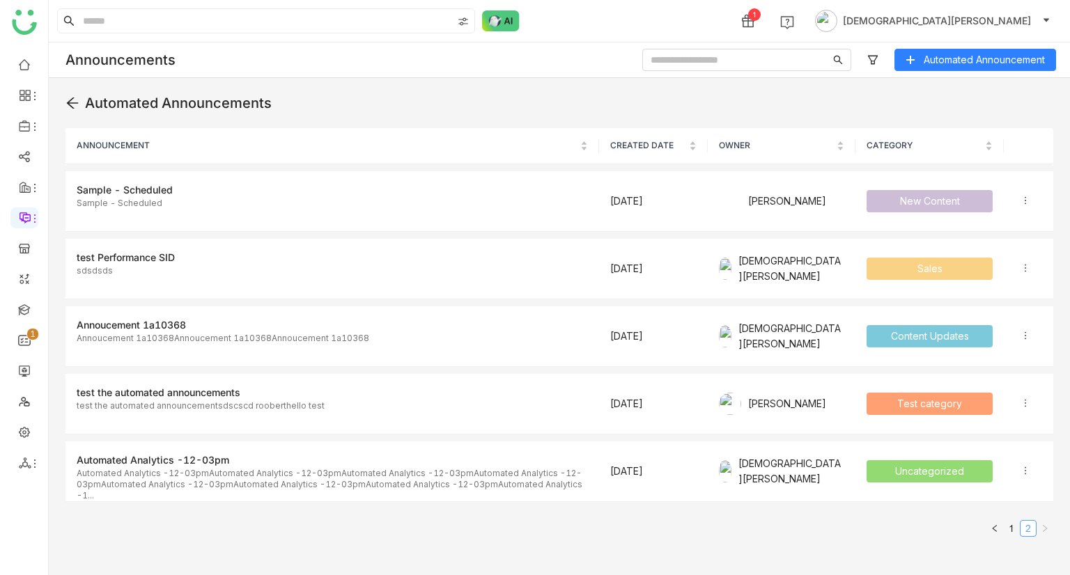
scroll to position [0, 0]
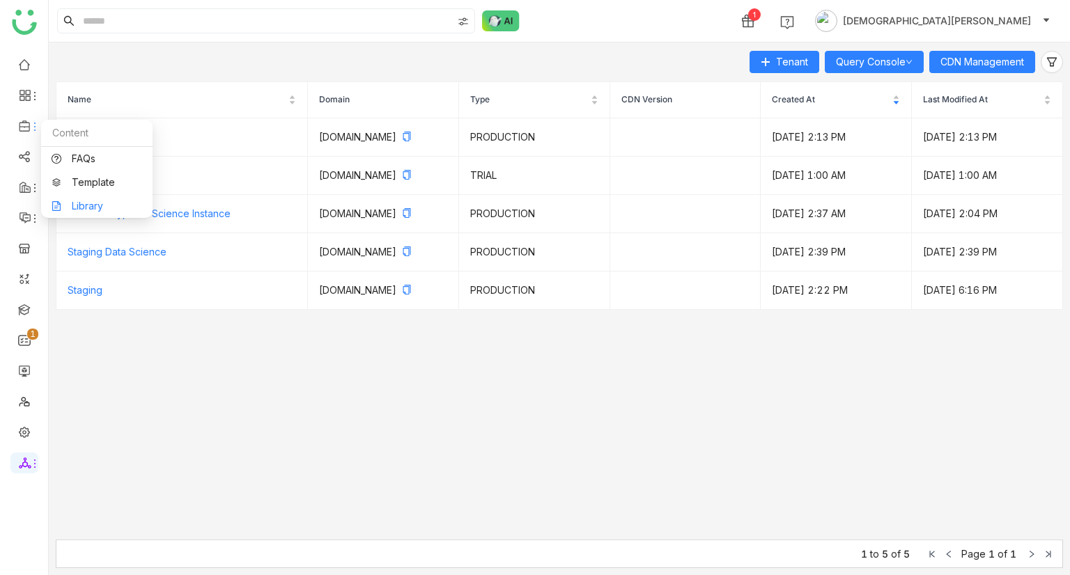
click at [78, 206] on link "Library" at bounding box center [97, 206] width 91 height 10
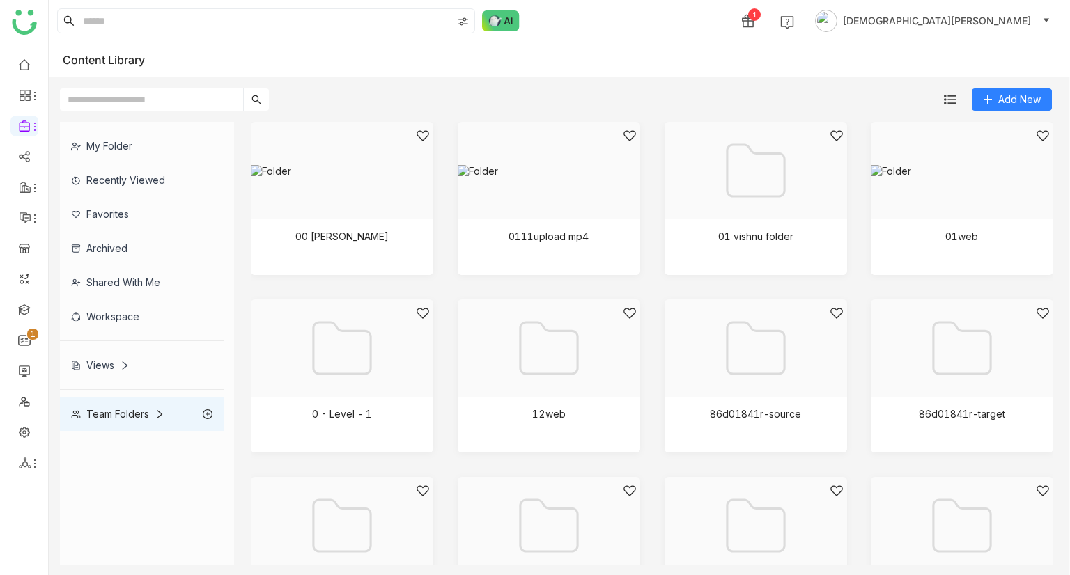
click at [173, 157] on div "My Folder" at bounding box center [142, 146] width 164 height 34
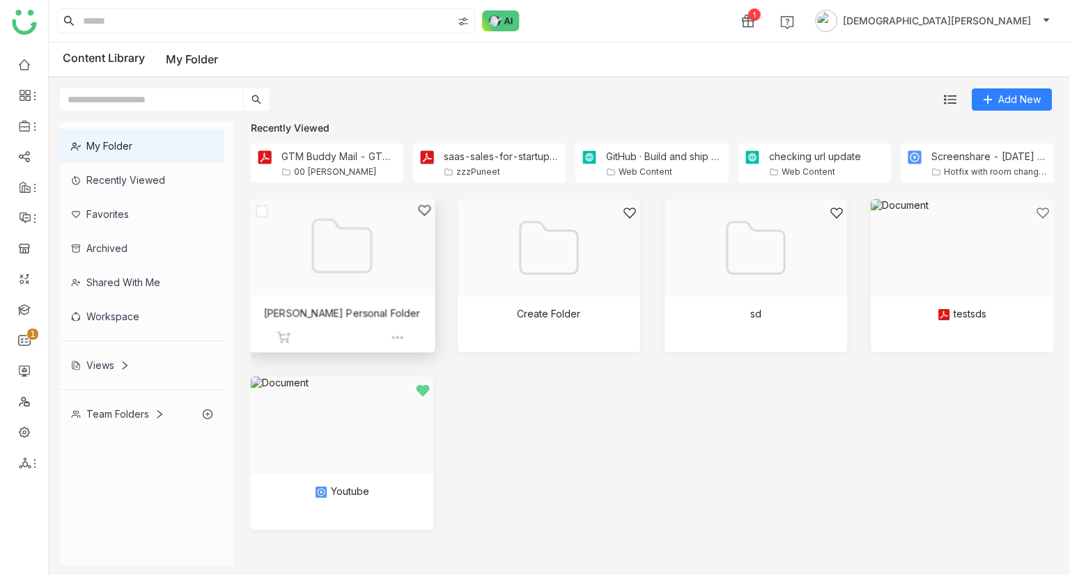
click at [350, 253] on div at bounding box center [337, 263] width 162 height 120
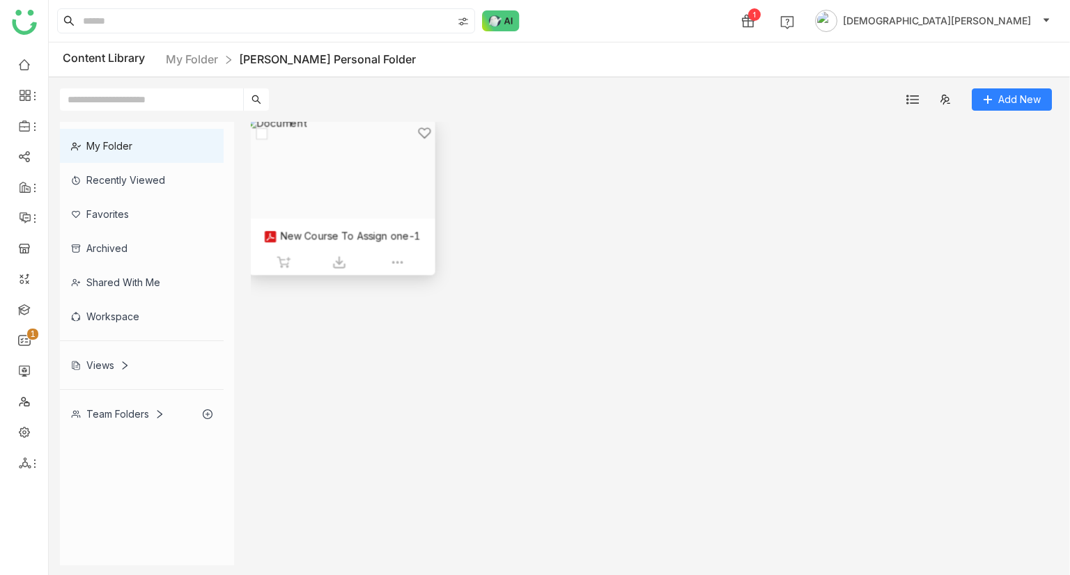
click at [347, 192] on div at bounding box center [337, 186] width 162 height 120
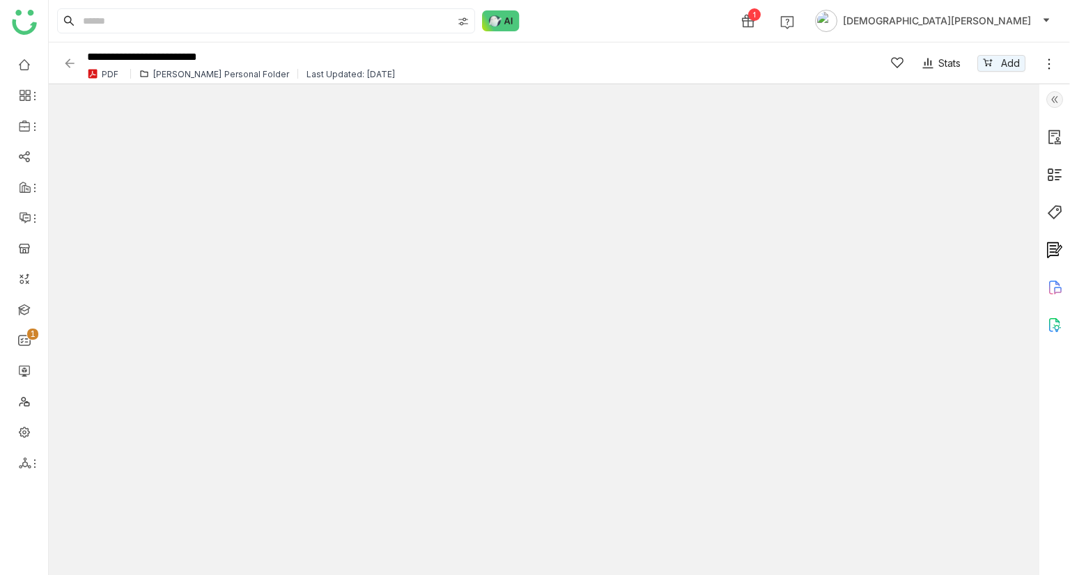
click at [63, 57] on img at bounding box center [70, 63] width 14 height 14
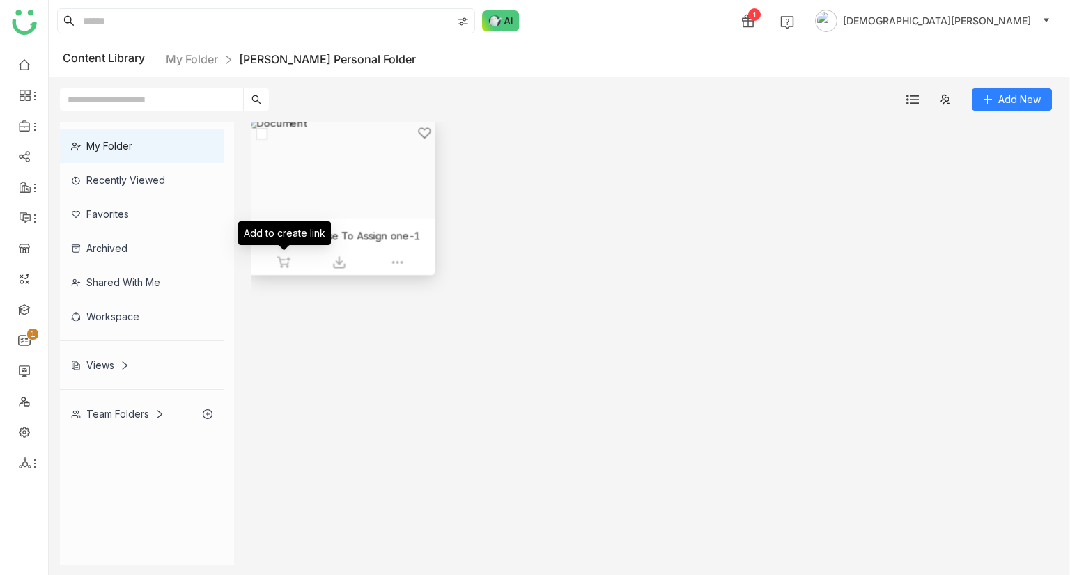
click at [283, 265] on img at bounding box center [283, 263] width 14 height 14
click at [691, 23] on div "Share" at bounding box center [677, 20] width 27 height 15
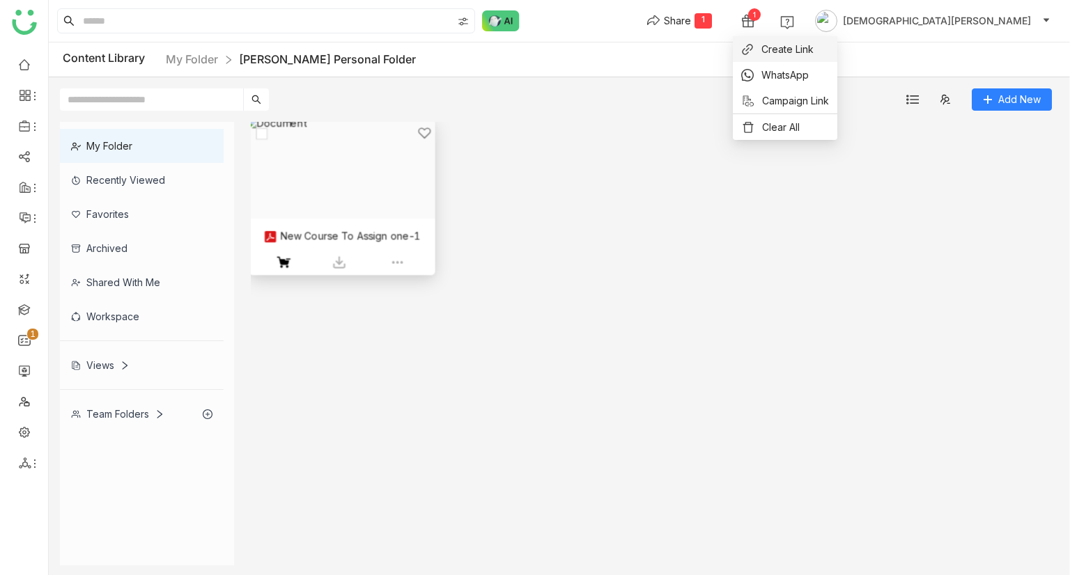
click at [785, 48] on span "Create Link" at bounding box center [787, 49] width 52 height 15
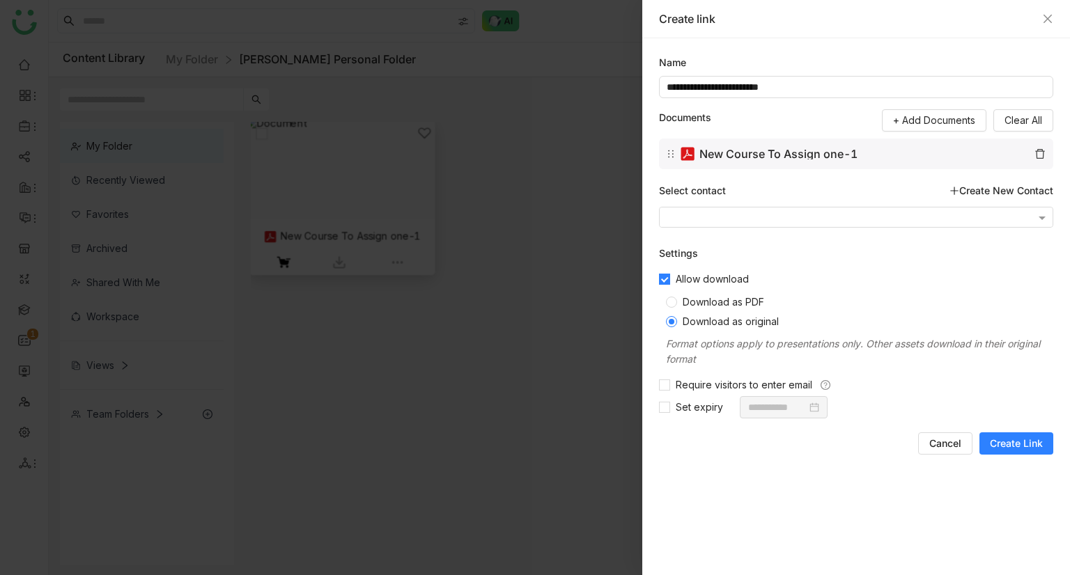
click at [1013, 442] on span "Create Link" at bounding box center [1016, 444] width 53 height 14
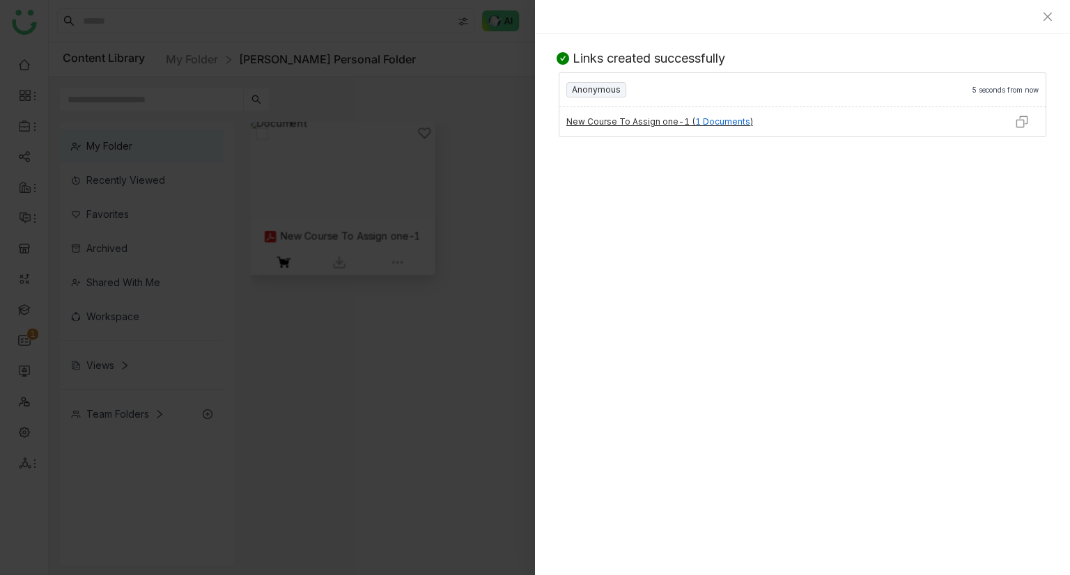
click at [1019, 127] on img at bounding box center [1022, 122] width 14 height 14
click at [479, 136] on div at bounding box center [535, 287] width 1070 height 575
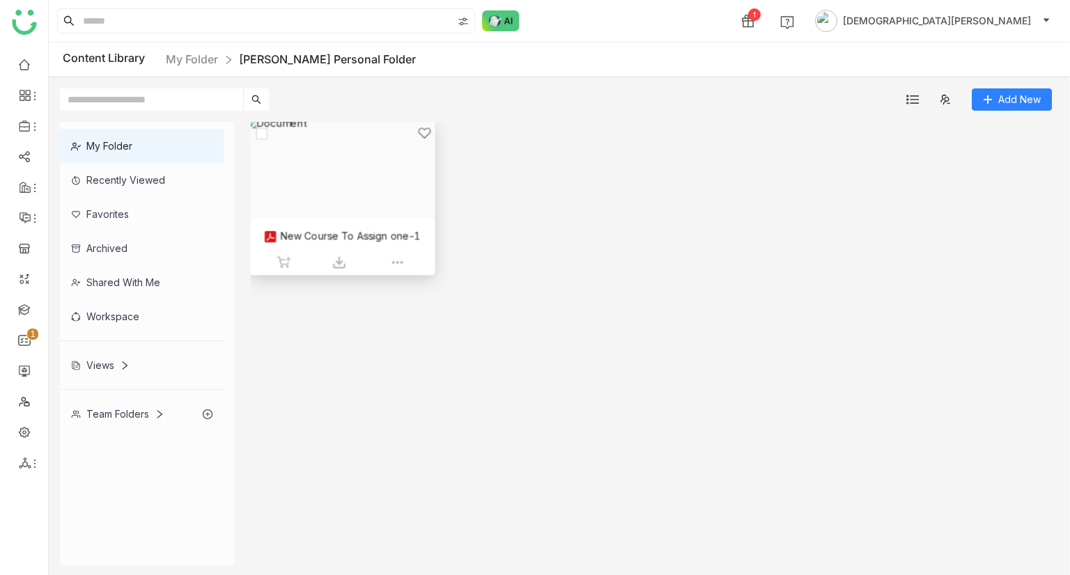
click at [331, 260] on div at bounding box center [341, 263] width 130 height 15
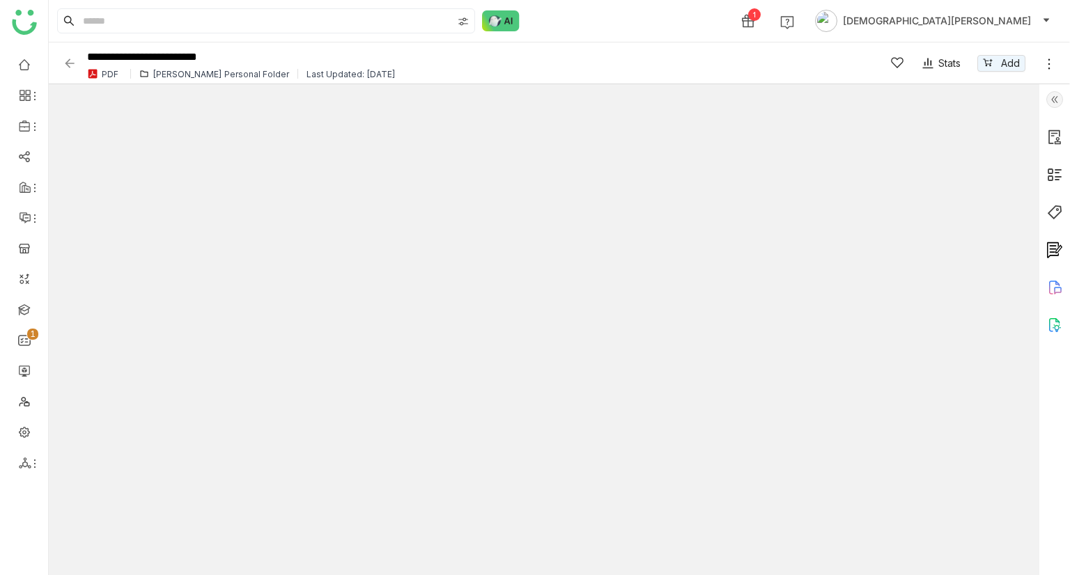
click at [70, 64] on img at bounding box center [70, 63] width 14 height 14
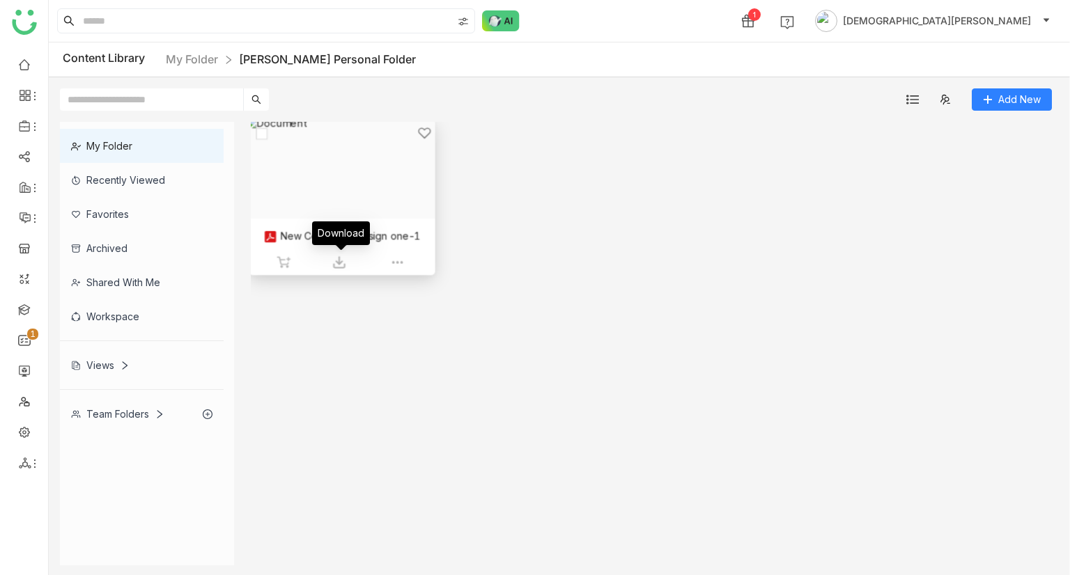
click at [336, 263] on img at bounding box center [339, 263] width 14 height 14
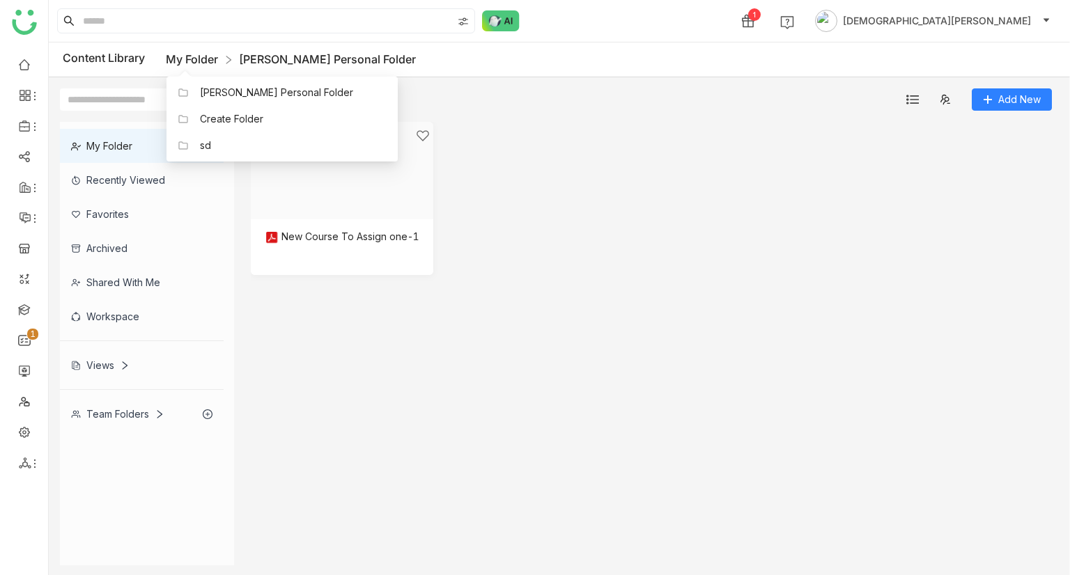
click at [202, 58] on link "My Folder" at bounding box center [192, 59] width 52 height 14
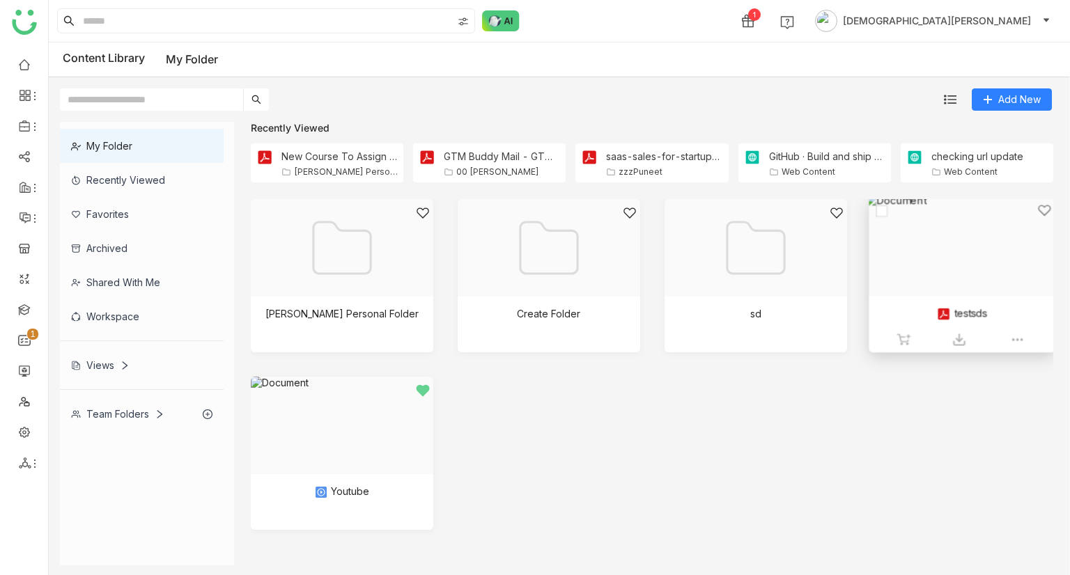
click at [896, 341] on div "testsds" at bounding box center [962, 327] width 186 height 63
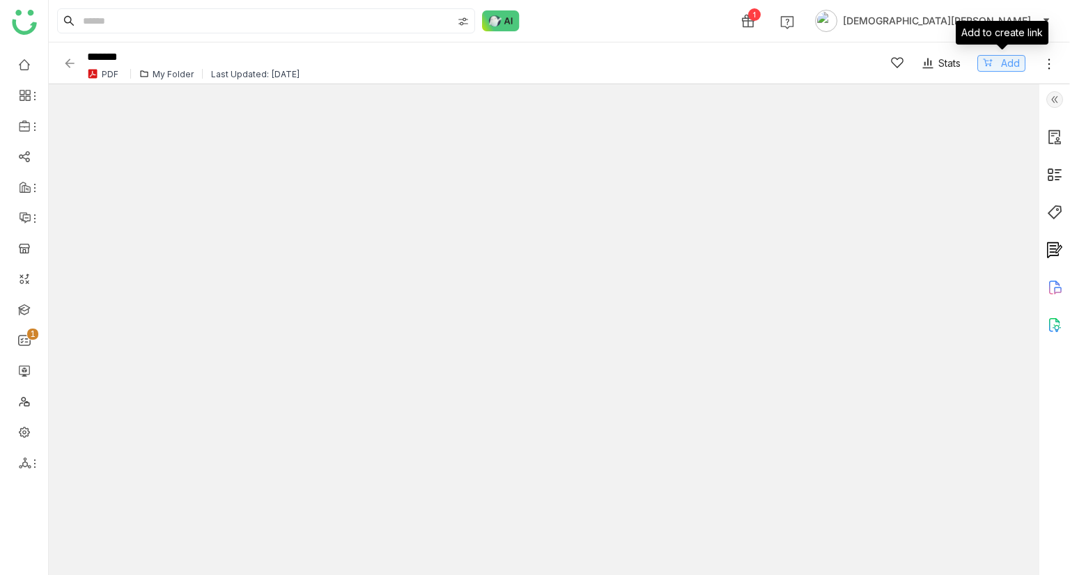
click at [992, 63] on icon at bounding box center [988, 63] width 10 height 10
click at [691, 19] on div "Share" at bounding box center [677, 20] width 27 height 15
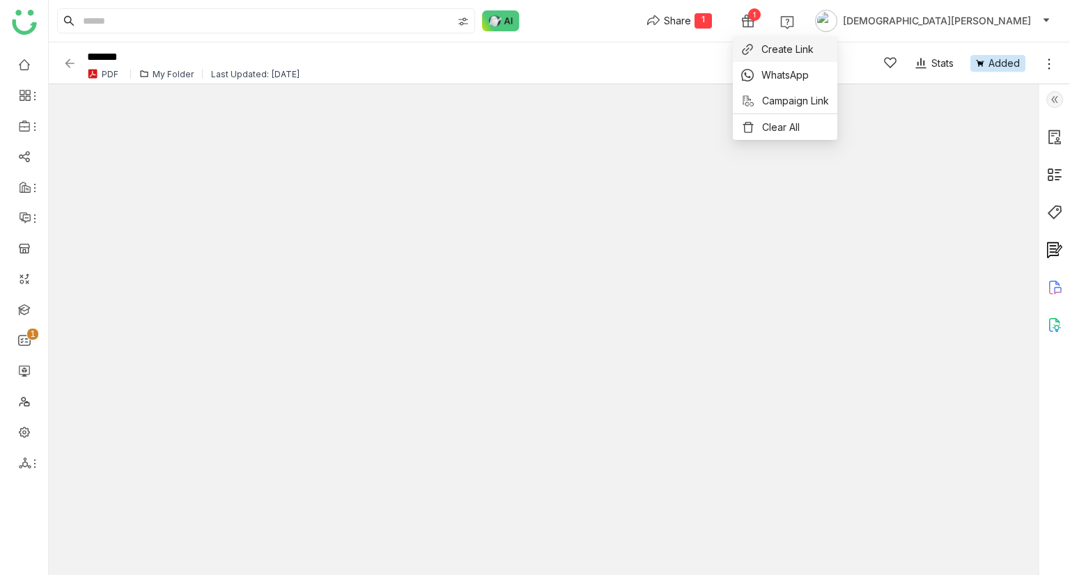
click at [787, 47] on span "Create Link" at bounding box center [787, 49] width 52 height 15
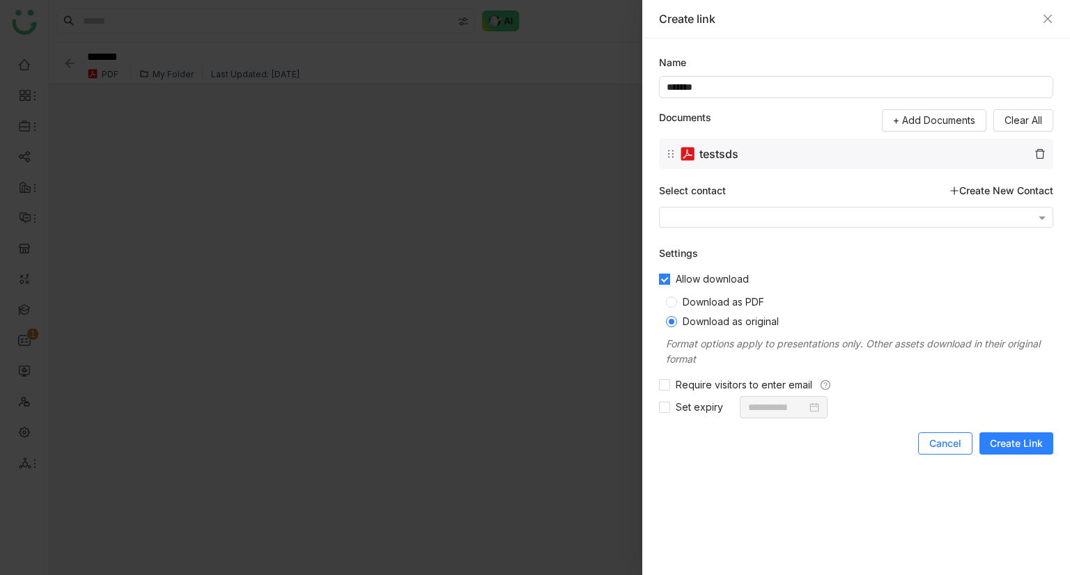
click at [939, 433] on button "Cancel" at bounding box center [945, 443] width 54 height 22
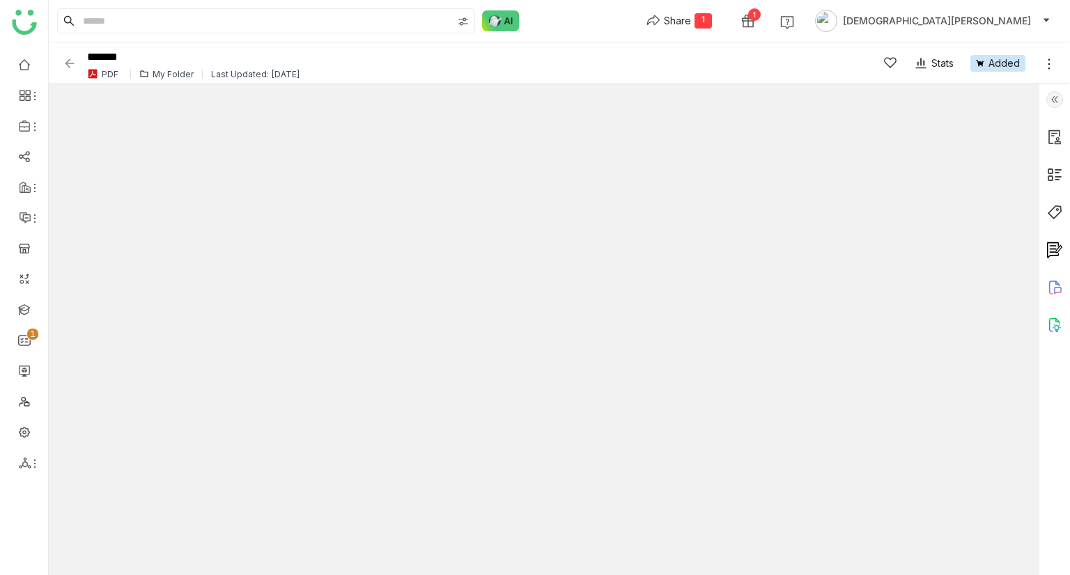
click at [68, 59] on img at bounding box center [70, 63] width 14 height 14
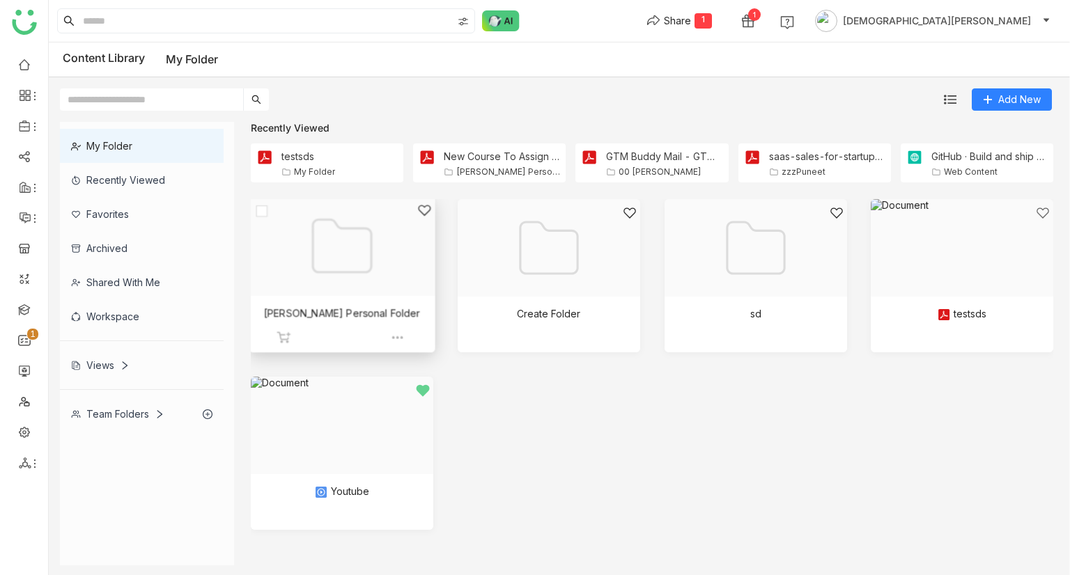
click at [360, 291] on div at bounding box center [337, 263] width 162 height 120
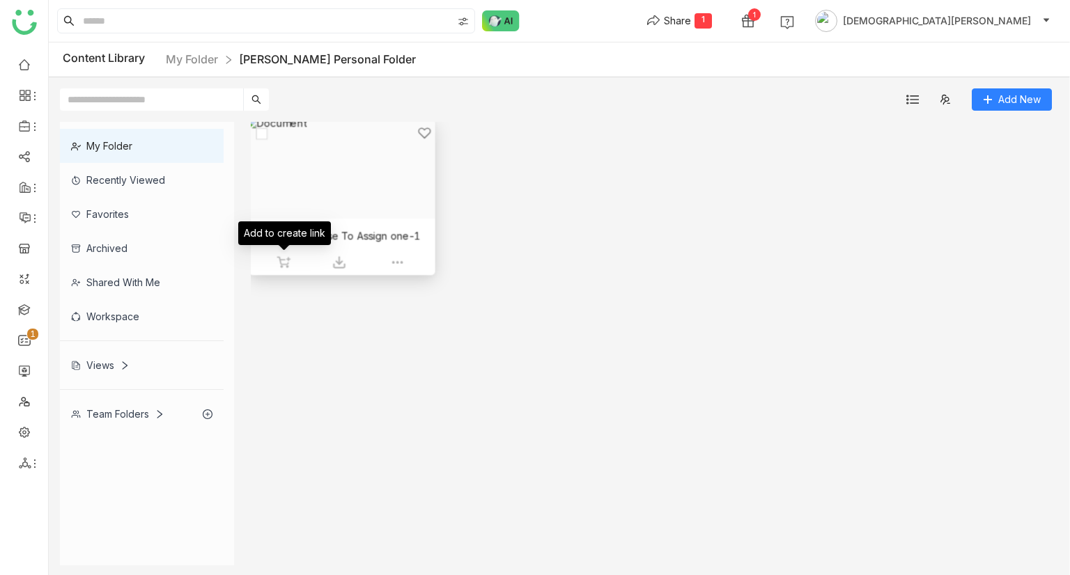
click at [285, 257] on img at bounding box center [283, 263] width 14 height 14
click at [691, 21] on div "Share" at bounding box center [677, 20] width 27 height 15
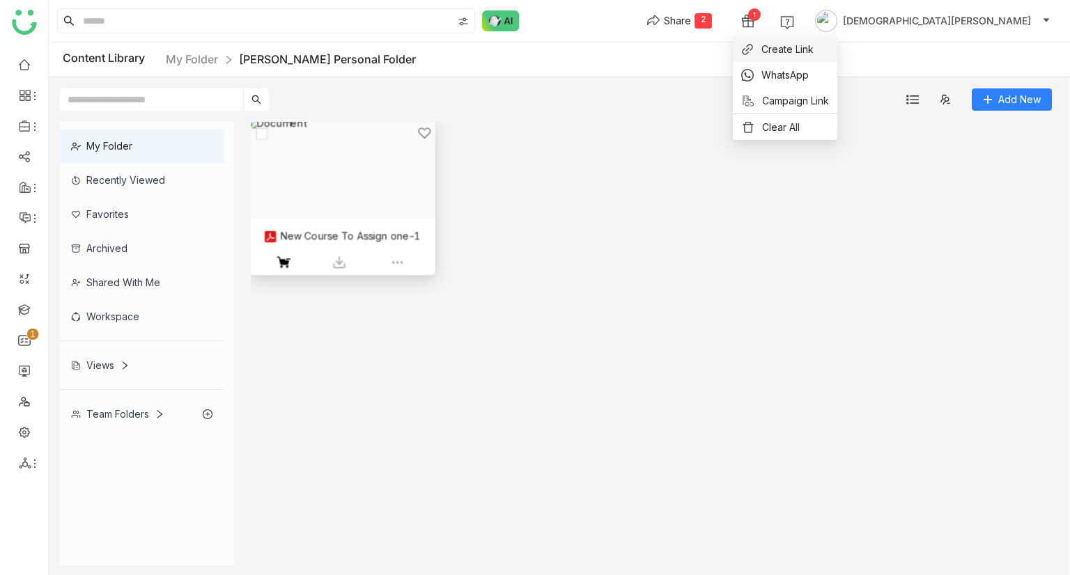
click at [774, 45] on span "Create Link" at bounding box center [787, 49] width 52 height 15
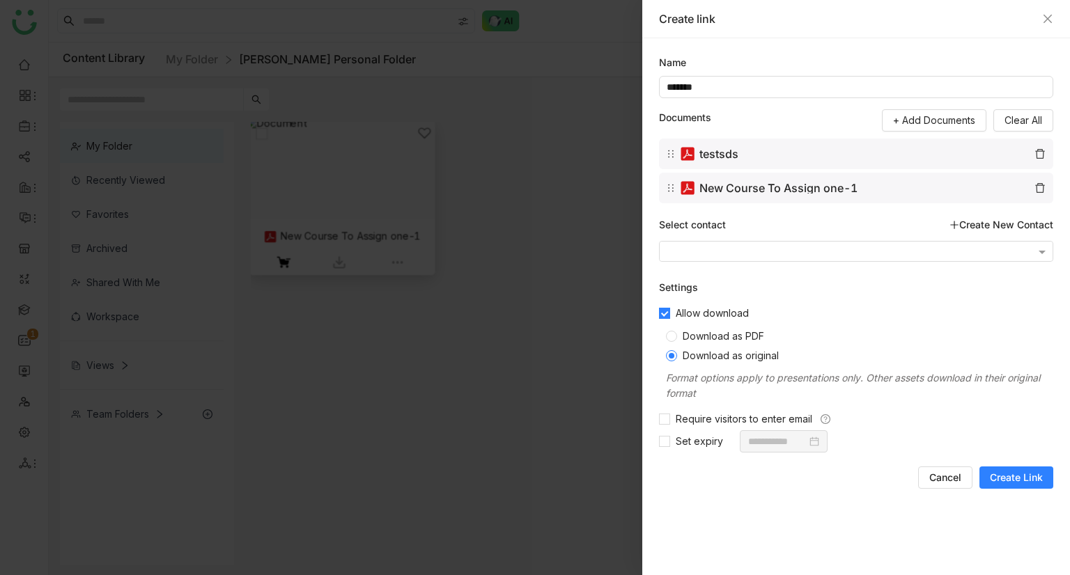
click at [1037, 152] on img at bounding box center [1039, 154] width 13 height 13
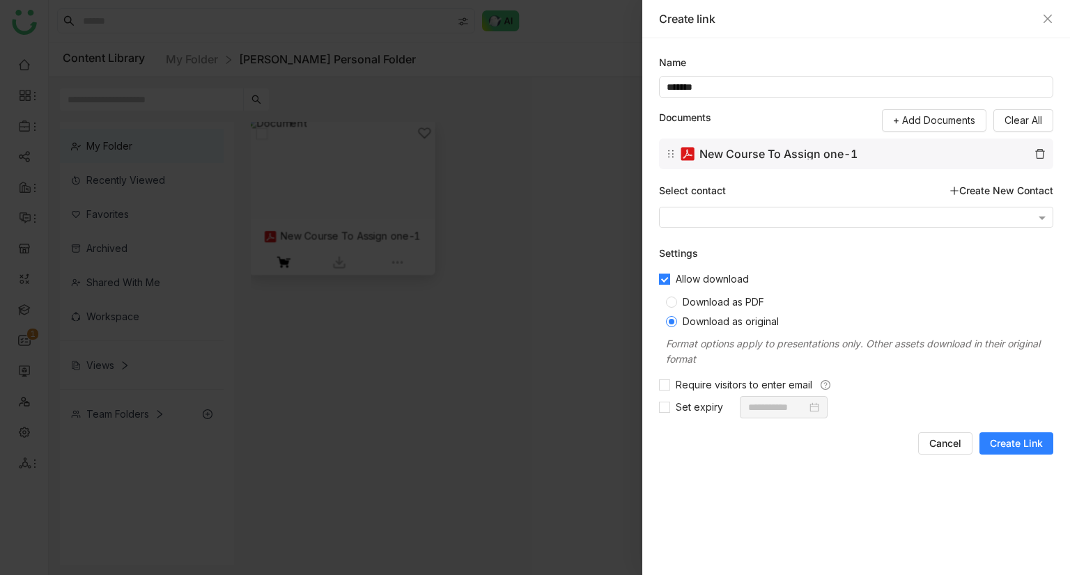
click at [744, 299] on span "Download as PDF" at bounding box center [723, 302] width 93 height 12
click at [998, 440] on span "Create Link" at bounding box center [1016, 444] width 53 height 14
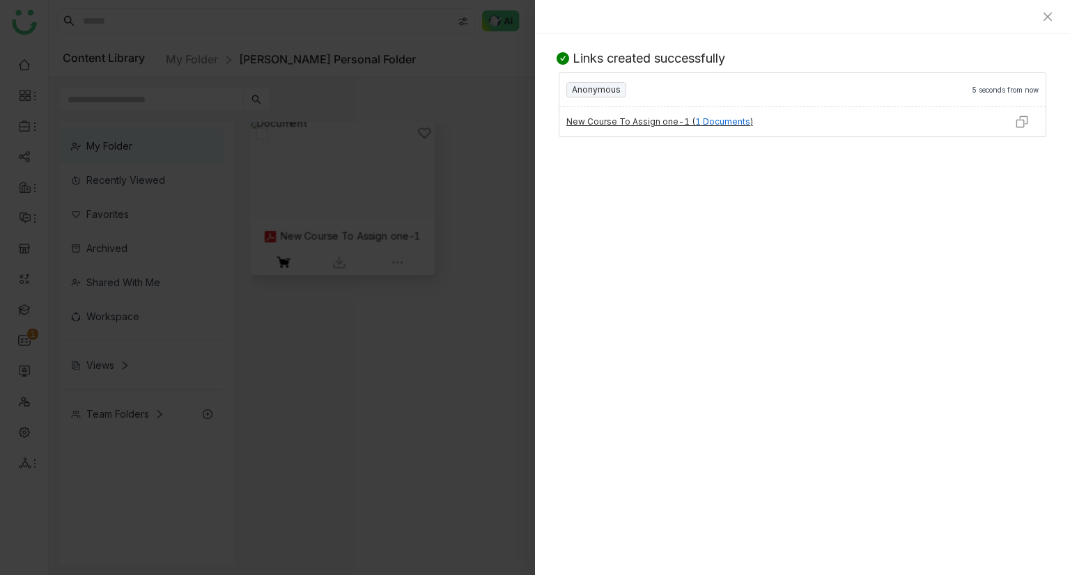
click at [1015, 115] on img at bounding box center [1022, 122] width 14 height 14
click at [1048, 19] on icon "Close" at bounding box center [1047, 16] width 11 height 11
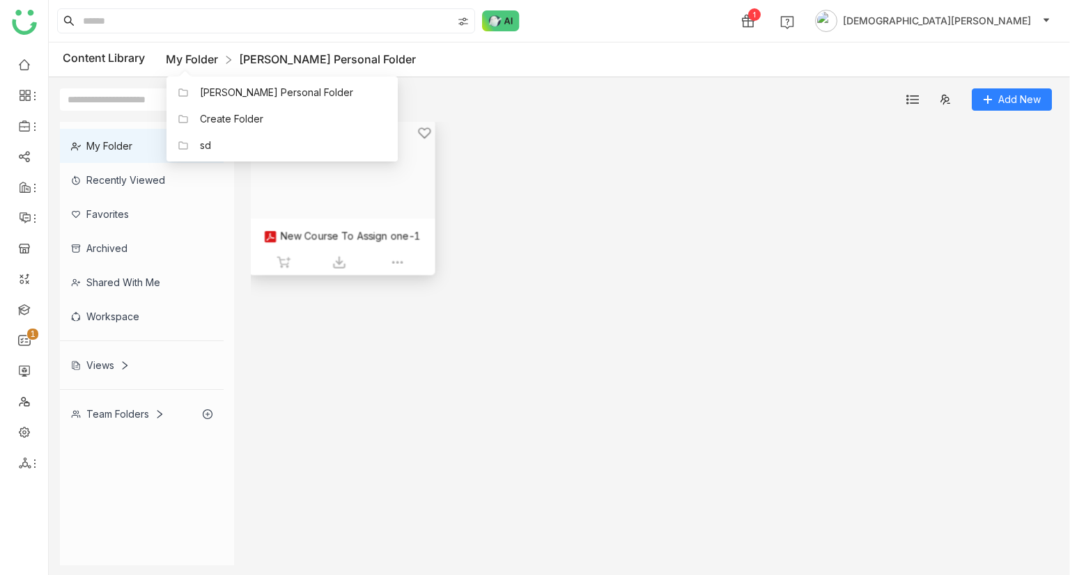
click at [194, 56] on link "My Folder" at bounding box center [192, 59] width 52 height 14
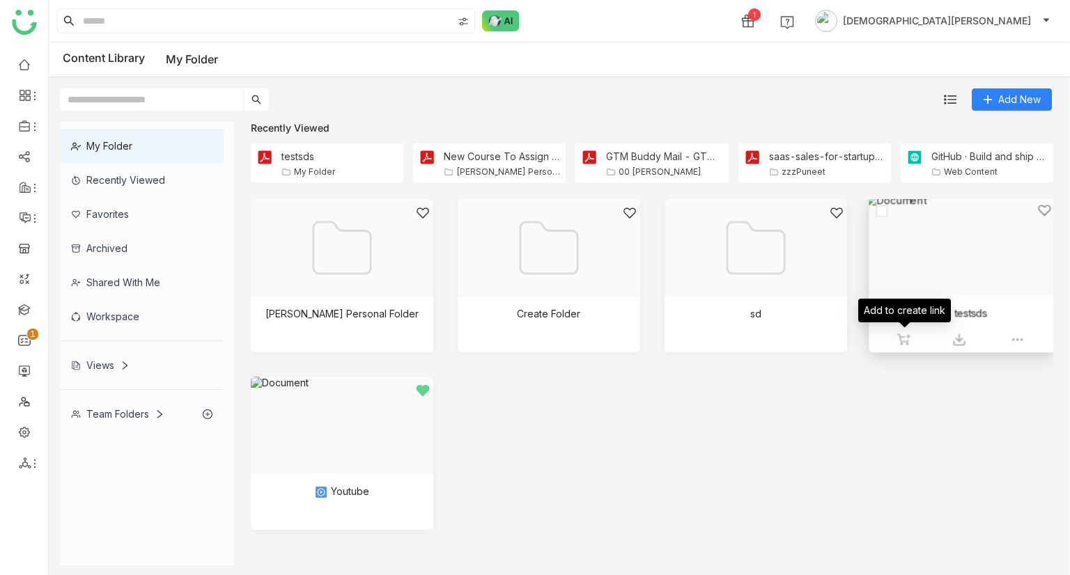
click at [900, 337] on img at bounding box center [903, 340] width 14 height 14
click at [691, 13] on div "Share" at bounding box center [677, 20] width 27 height 15
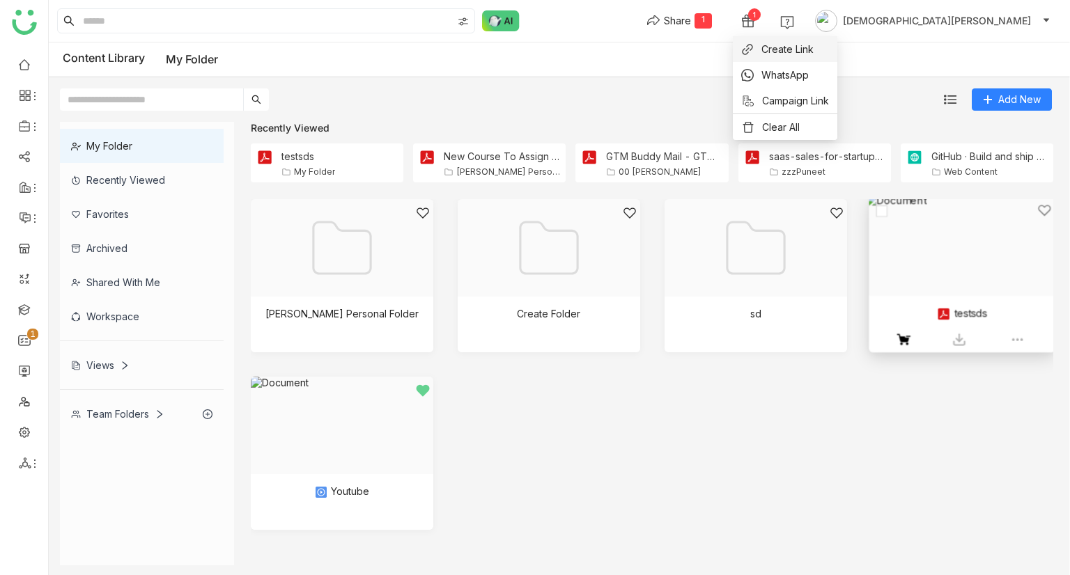
click at [785, 45] on span "Create Link" at bounding box center [787, 49] width 52 height 15
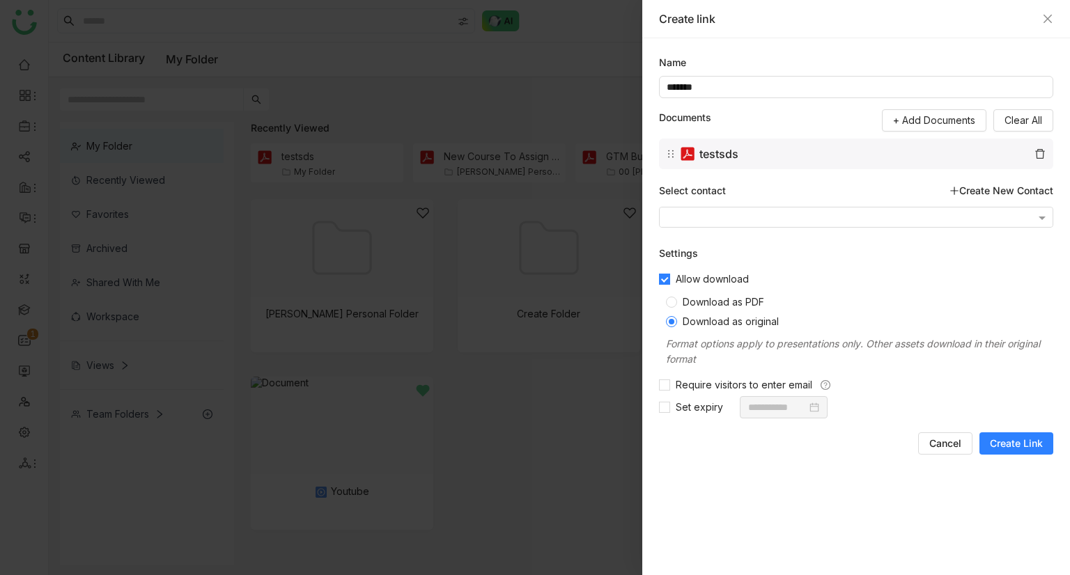
click at [1008, 443] on span "Create Link" at bounding box center [1016, 444] width 53 height 14
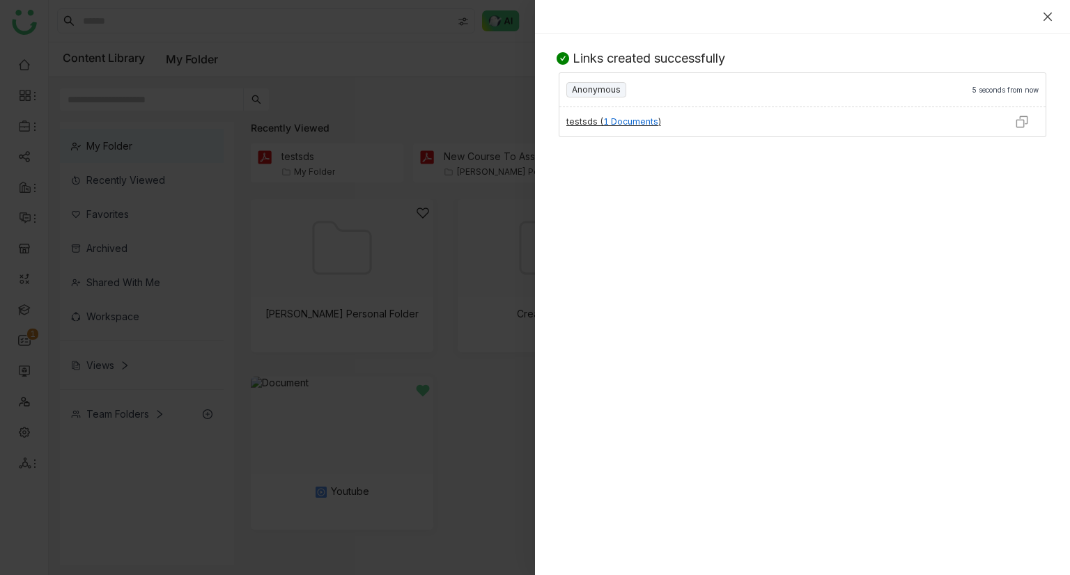
click at [1045, 17] on icon "Close" at bounding box center [1047, 16] width 11 height 11
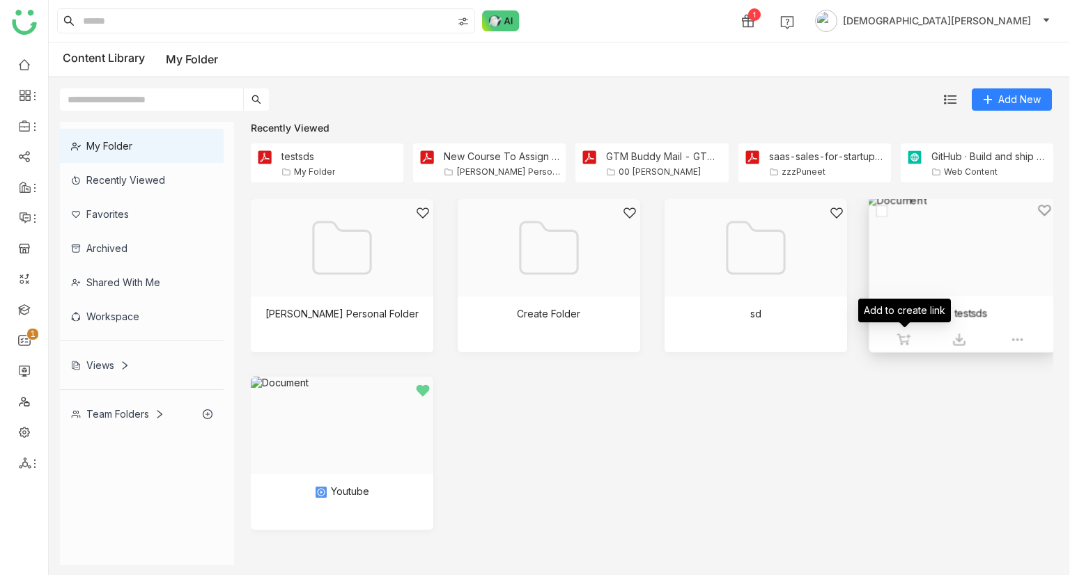
click at [900, 342] on img at bounding box center [903, 340] width 14 height 14
click at [691, 26] on div "Share" at bounding box center [677, 20] width 27 height 15
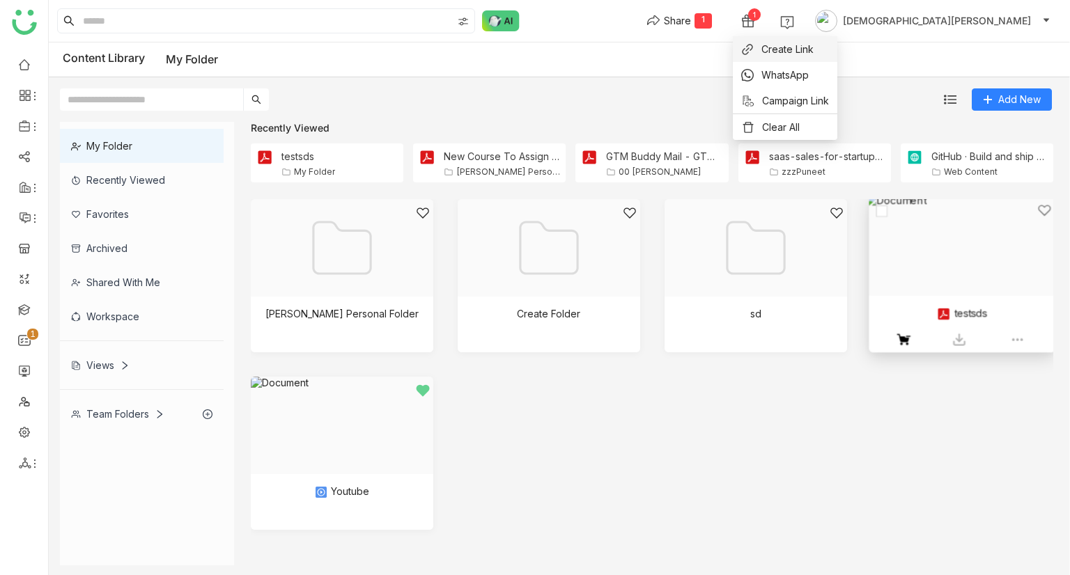
click at [783, 45] on span "Create Link" at bounding box center [787, 49] width 52 height 15
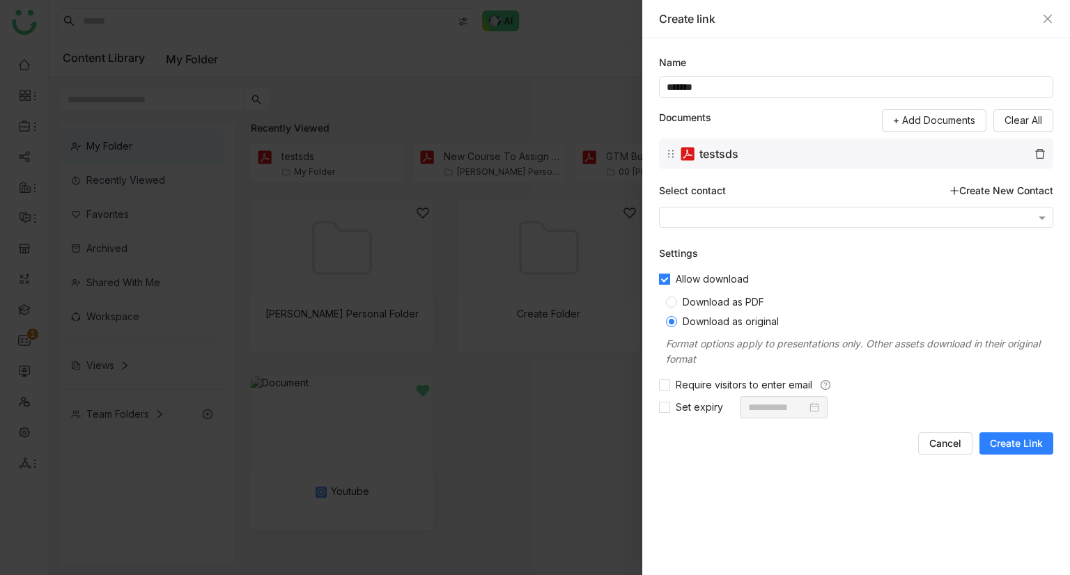
click at [1020, 439] on span "Create Link" at bounding box center [1016, 444] width 53 height 14
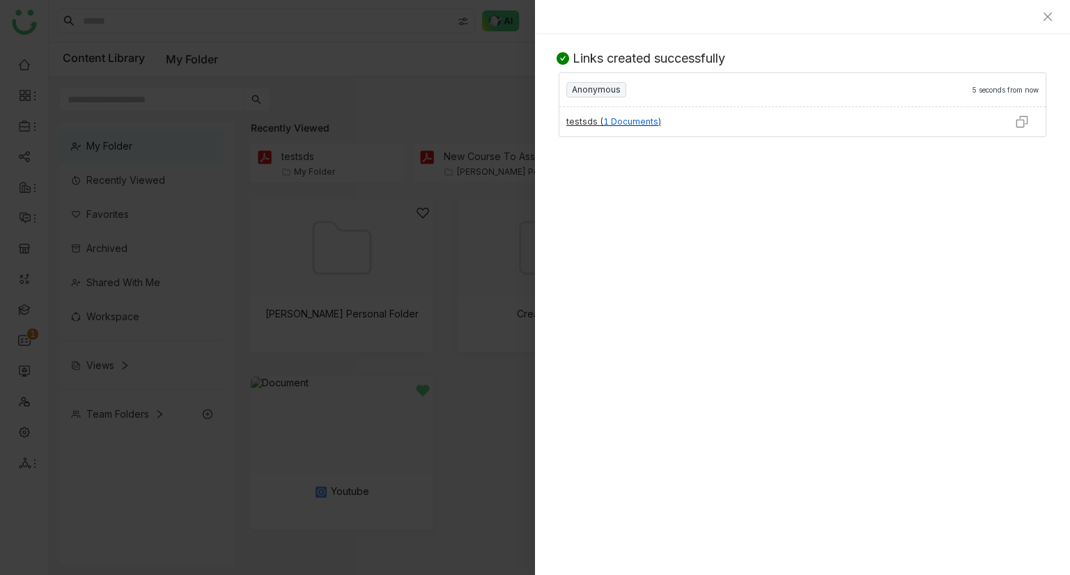
click at [1024, 122] on img at bounding box center [1022, 122] width 14 height 14
click at [1049, 20] on icon "Close" at bounding box center [1047, 16] width 11 height 11
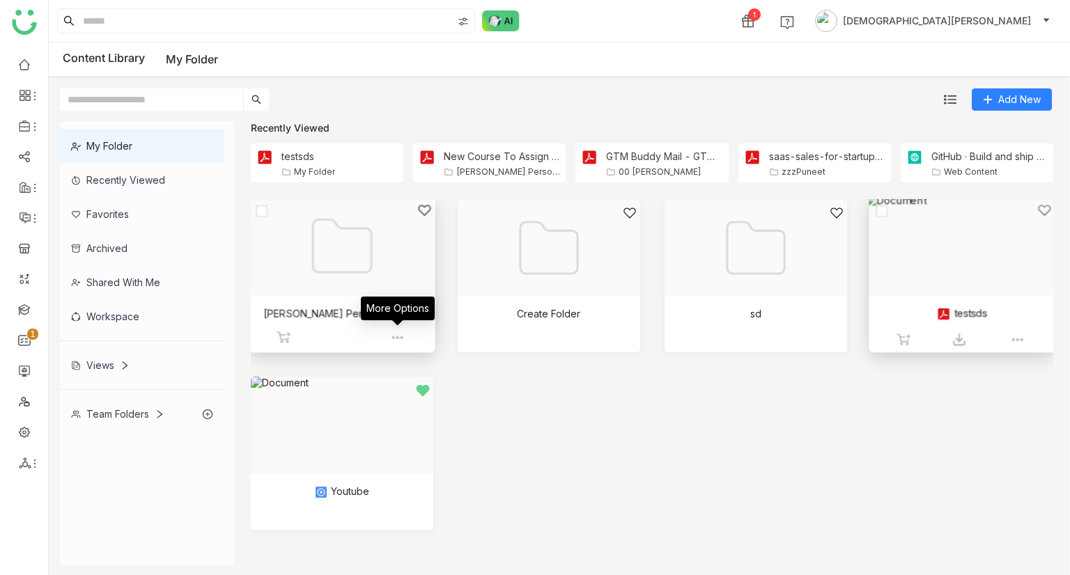
click at [397, 337] on img at bounding box center [397, 338] width 14 height 14
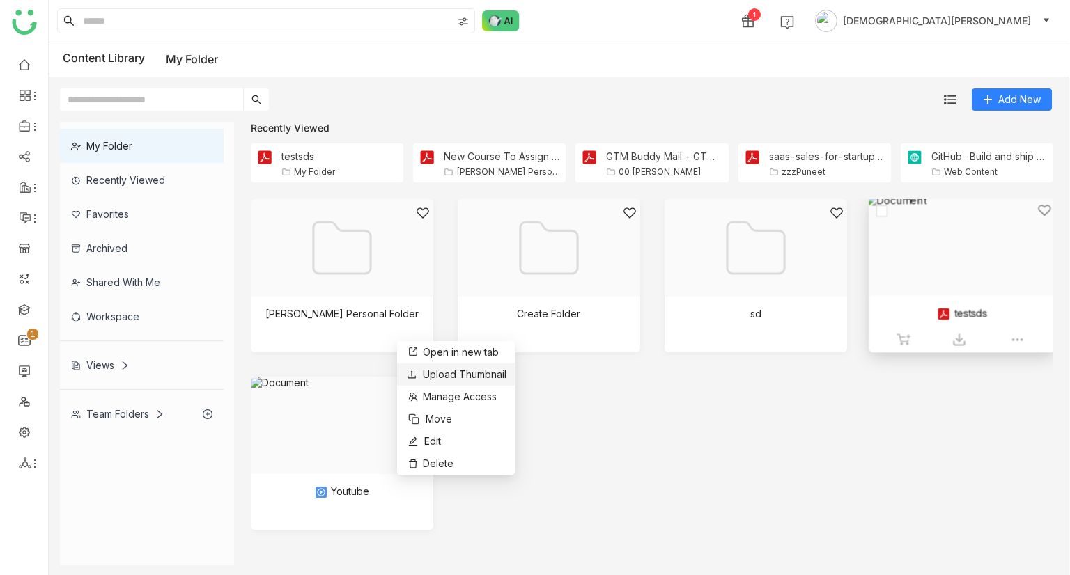
click at [424, 373] on span "Upload Thumbnail" at bounding box center [465, 374] width 84 height 12
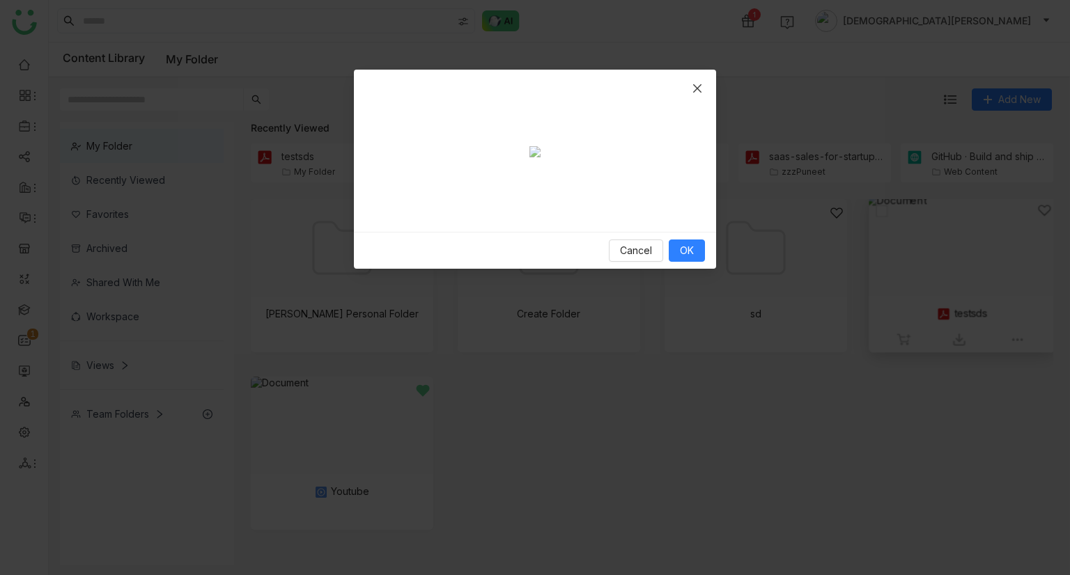
scroll to position [313, 0]
click at [690, 262] on button "OK" at bounding box center [687, 251] width 36 height 22
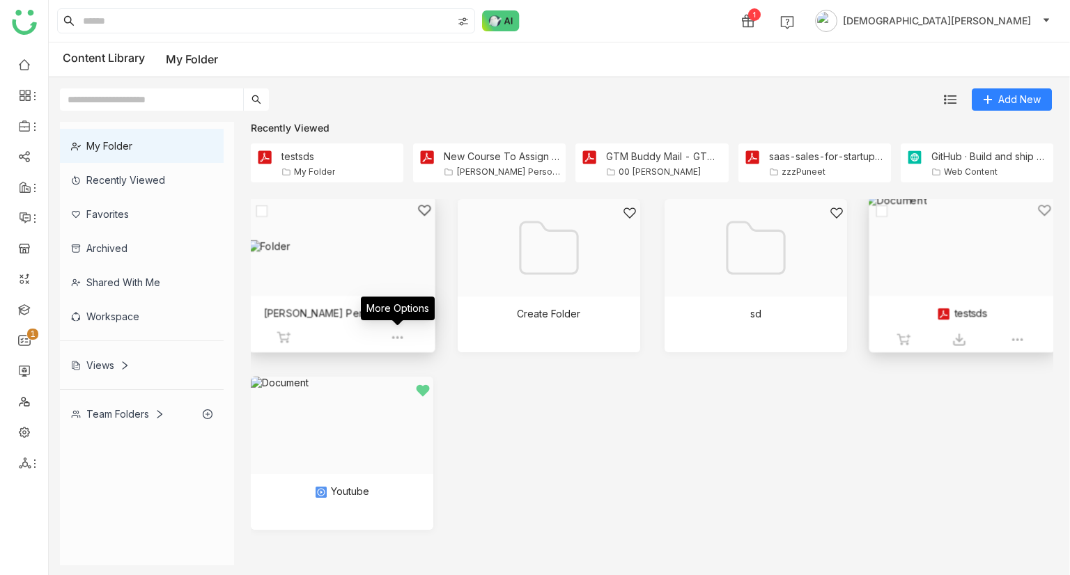
click at [396, 334] on img at bounding box center [397, 338] width 14 height 14
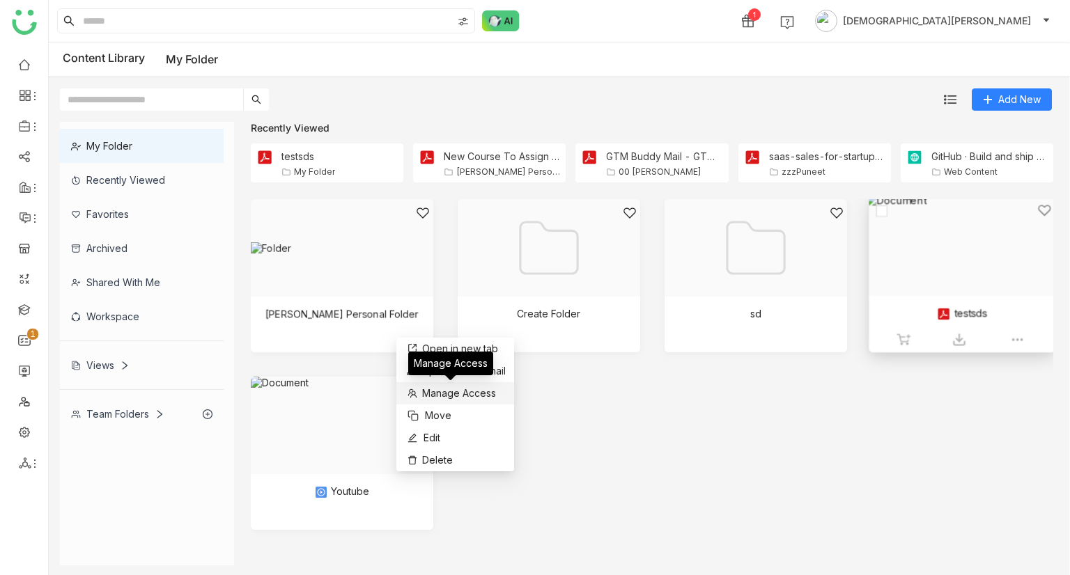
click at [442, 391] on span "Manage Access" at bounding box center [459, 393] width 74 height 15
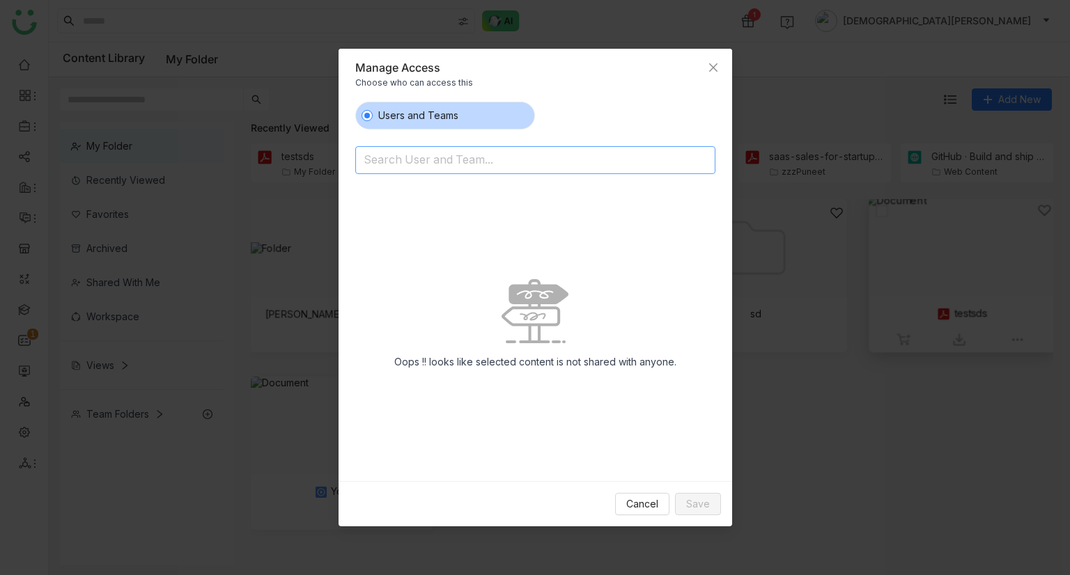
click at [492, 159] on input at bounding box center [500, 161] width 272 height 22
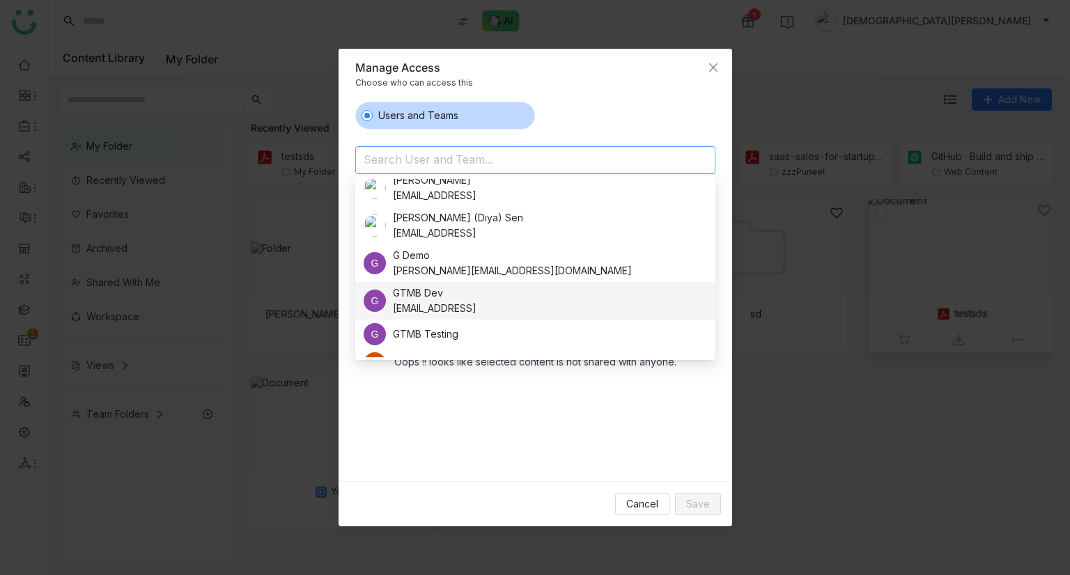
scroll to position [526, 0]
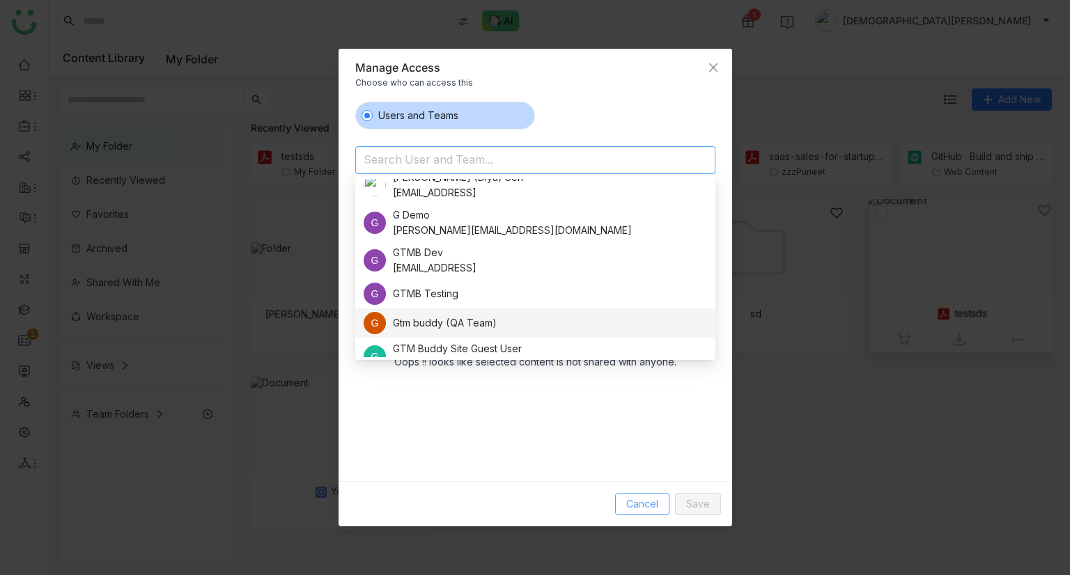
click at [655, 508] on span "Cancel" at bounding box center [642, 504] width 32 height 15
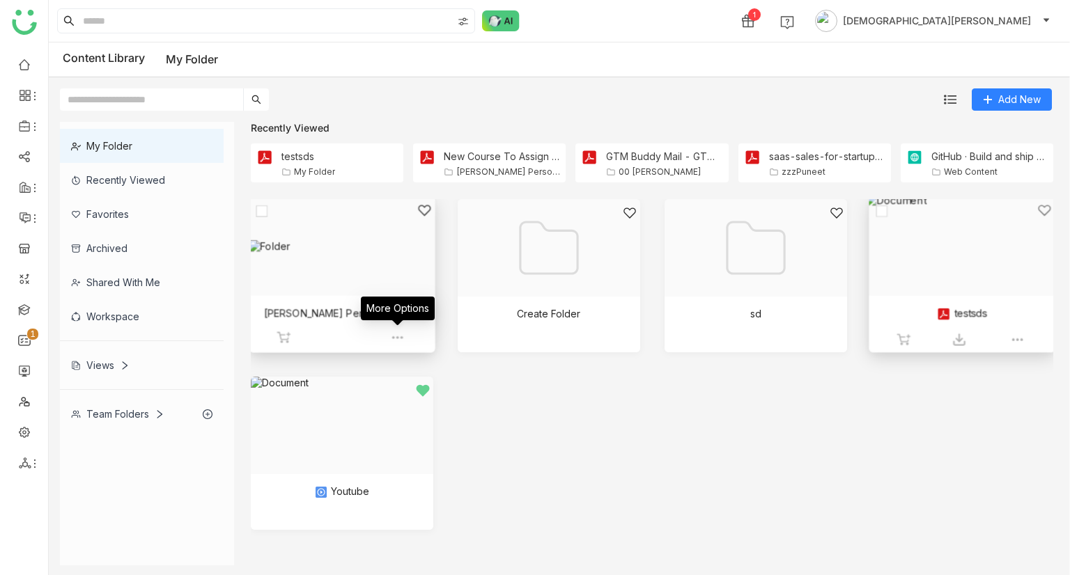
click at [393, 334] on img at bounding box center [397, 338] width 14 height 14
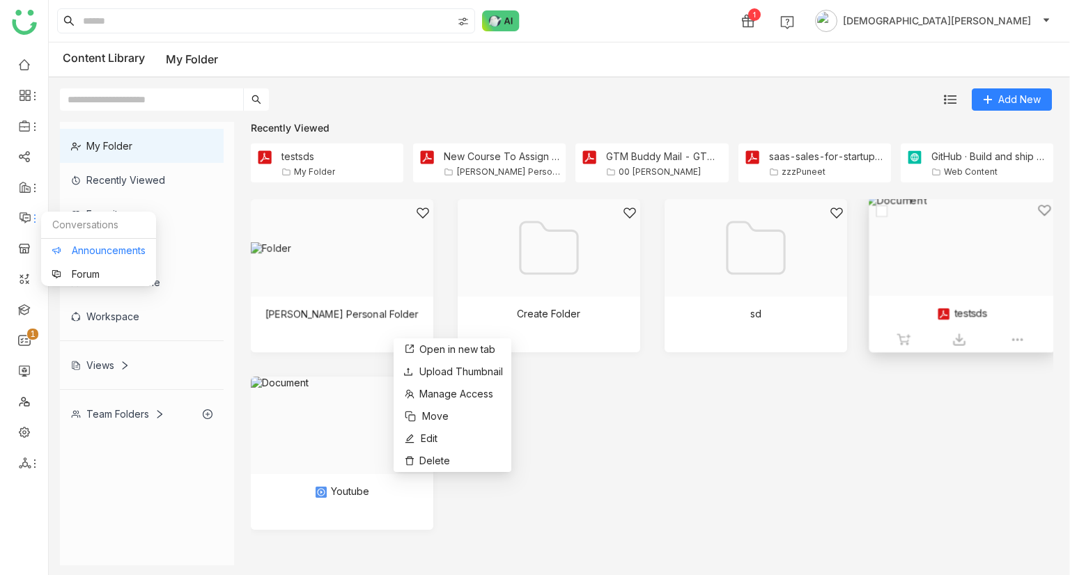
click at [62, 246] on link "Announcements" at bounding box center [99, 251] width 94 height 10
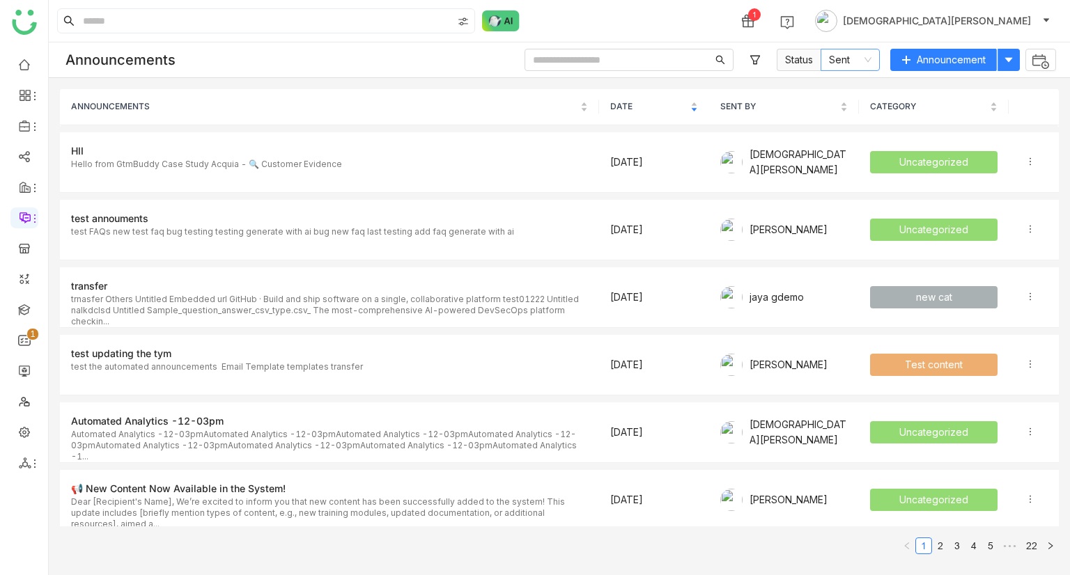
click at [836, 52] on nz-select-item "Sent" at bounding box center [850, 59] width 42 height 21
click at [685, 78] on div "ANNOUNCEMENTS DATE SENT BY CATEGORY HII Hello from GtmBuddy Case Study Acquia -…" at bounding box center [559, 326] width 1021 height 497
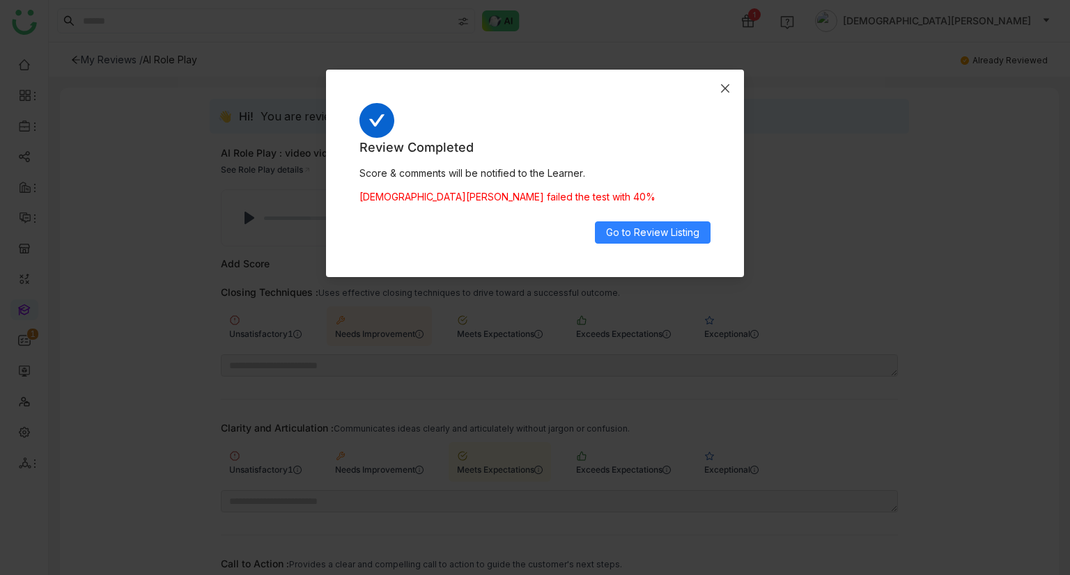
scroll to position [185, 0]
drag, startPoint x: 722, startPoint y: 81, endPoint x: 42, endPoint y: -40, distance: 691.2
click at [42, 0] on html "0 1 2 3 4 5 6 7 8 9 1 [PERSON_NAME] My Reviews / AI Role Play Already Reviewed …" at bounding box center [535, 287] width 1070 height 575
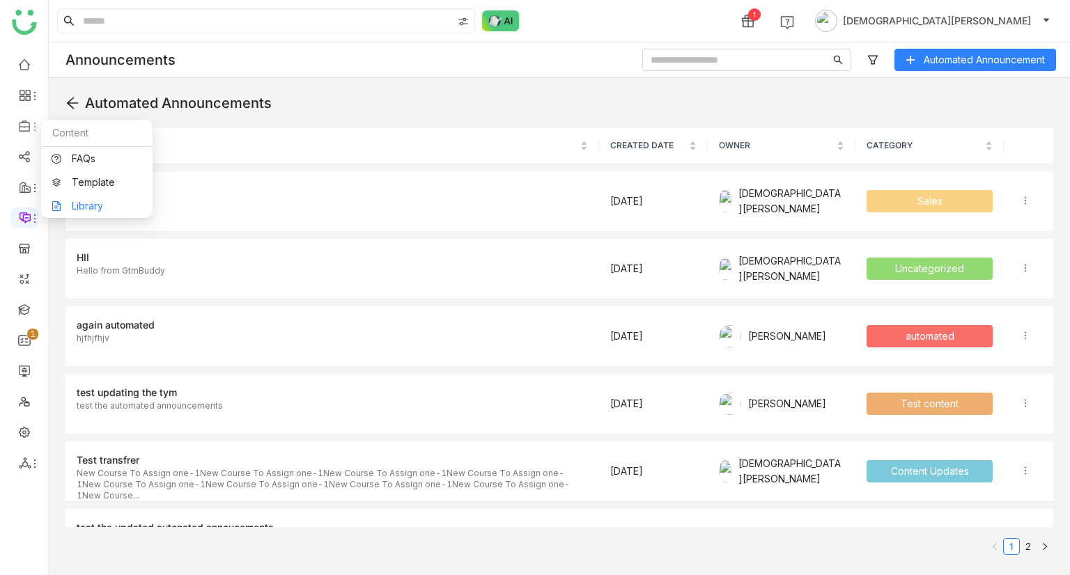
click at [103, 205] on link "Library" at bounding box center [97, 206] width 91 height 10
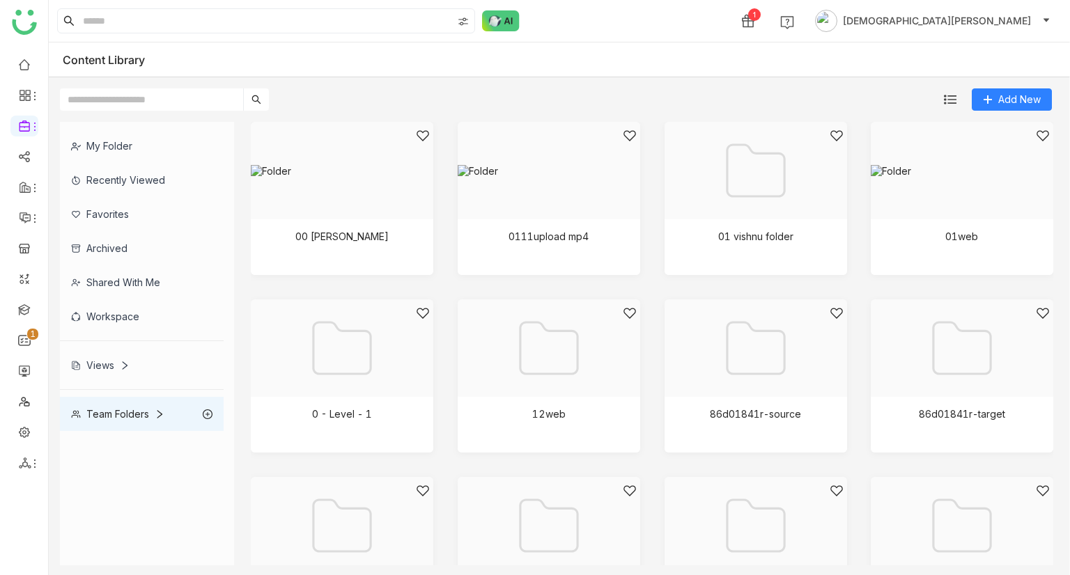
click at [116, 142] on div "My Folder" at bounding box center [142, 146] width 164 height 34
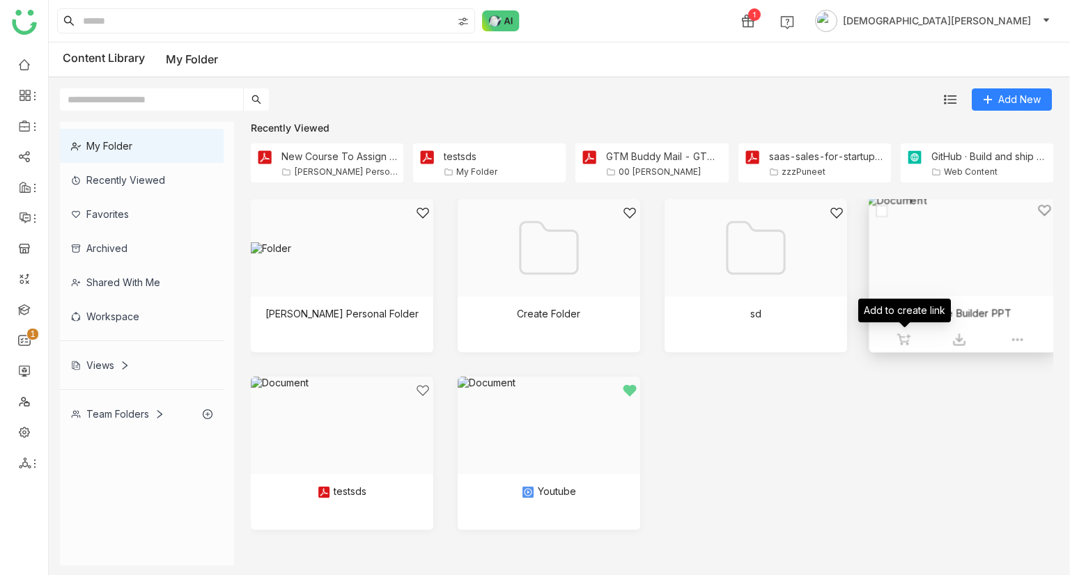
click at [902, 338] on img at bounding box center [903, 340] width 14 height 14
click at [691, 21] on div "Share" at bounding box center [677, 20] width 27 height 15
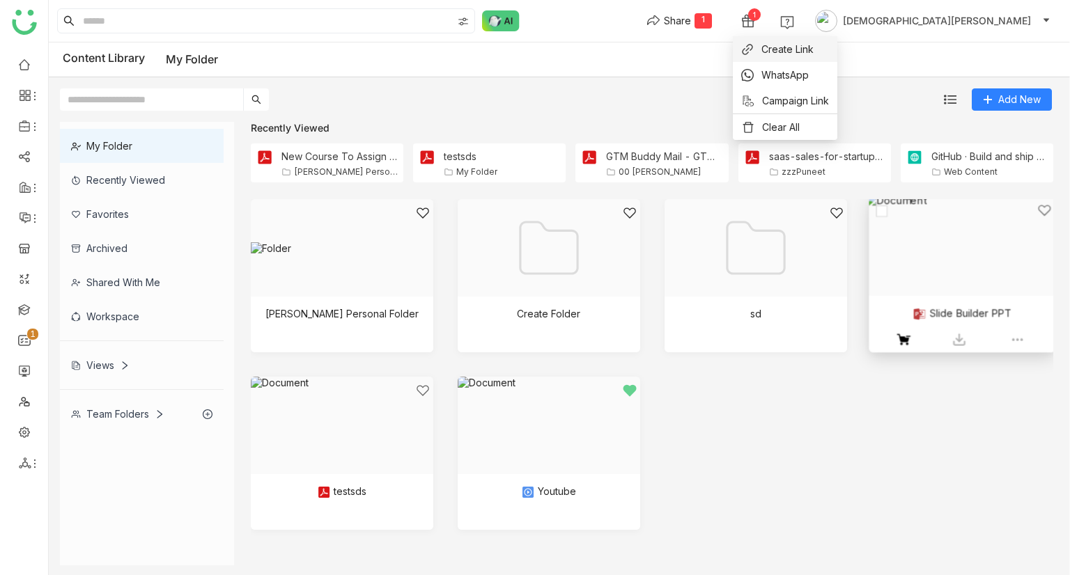
click at [781, 52] on span "Create Link" at bounding box center [787, 49] width 52 height 15
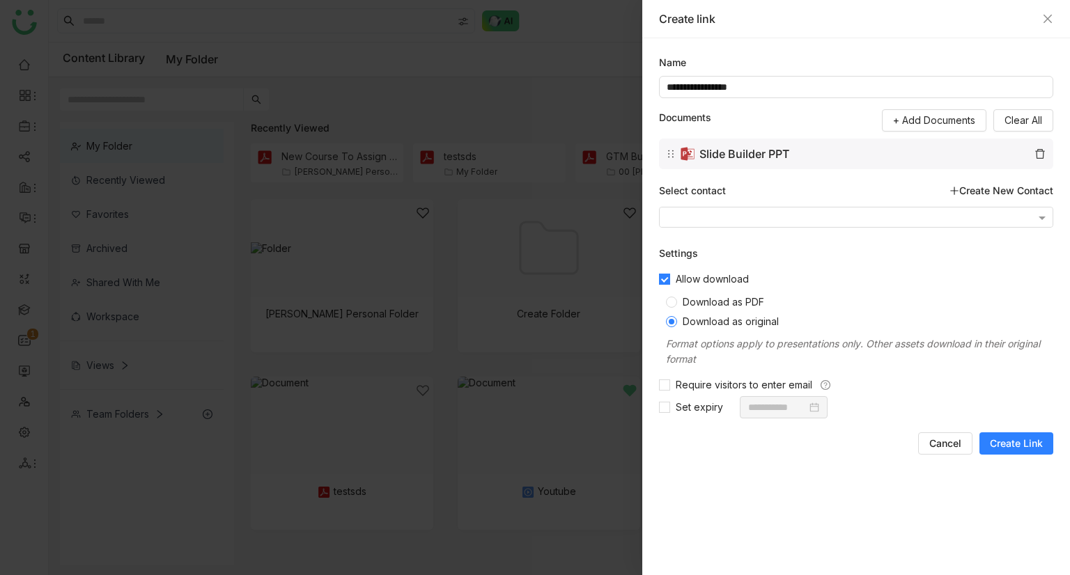
click at [705, 298] on span "Download as PDF" at bounding box center [723, 302] width 93 height 12
click at [1025, 439] on span "Create Link" at bounding box center [1016, 444] width 53 height 14
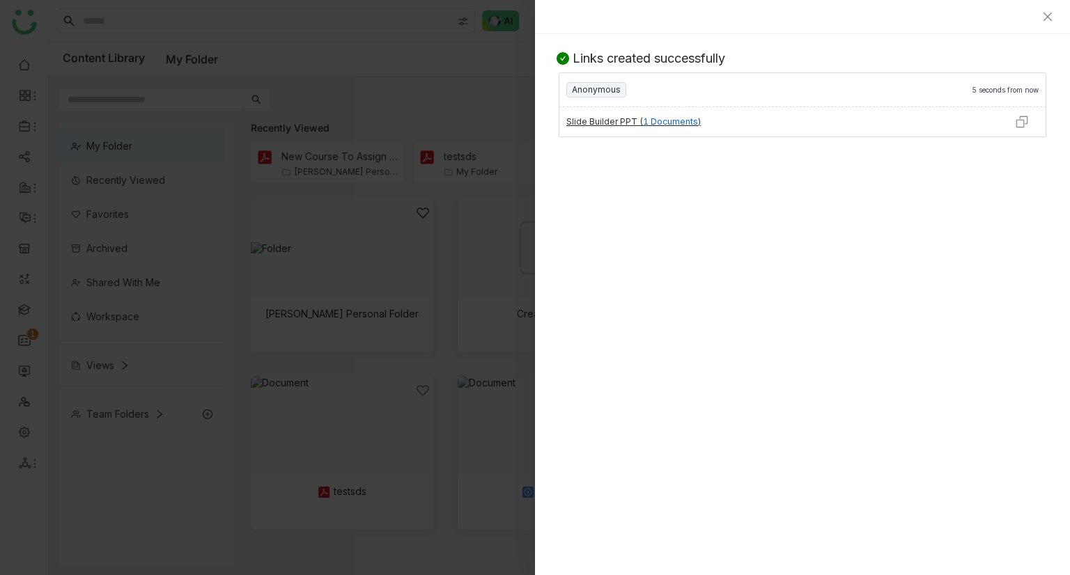
click at [1022, 120] on img at bounding box center [1022, 122] width 14 height 14
click at [1045, 22] on button "Close" at bounding box center [1047, 16] width 11 height 11
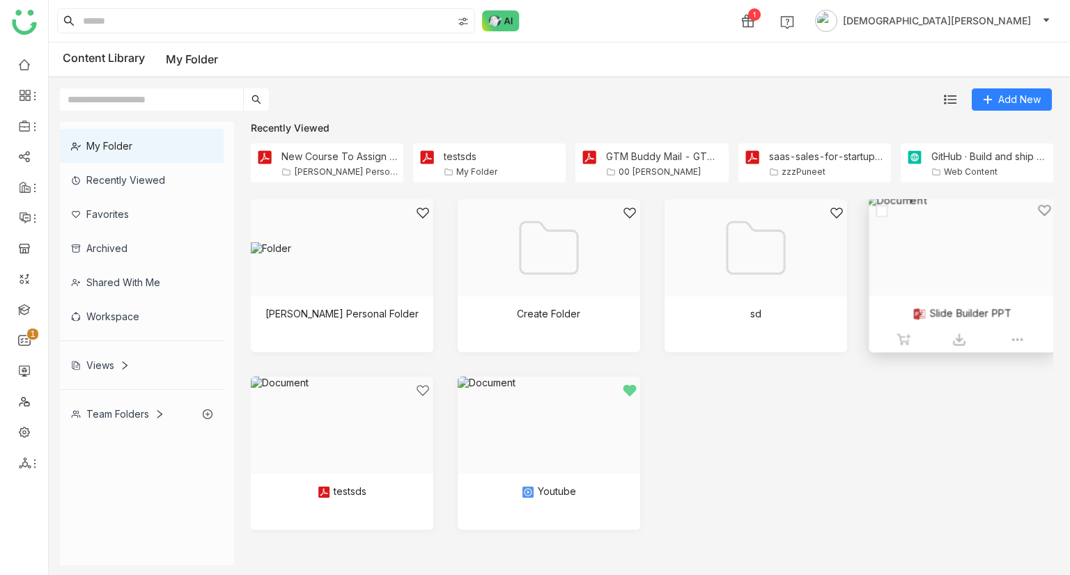
click at [805, 428] on div "[PERSON_NAME] Personal Folder Create Folder sd Slide Builder PPT testsds Youtube" at bounding box center [652, 375] width 802 height 352
